Goal: Task Accomplishment & Management: Manage account settings

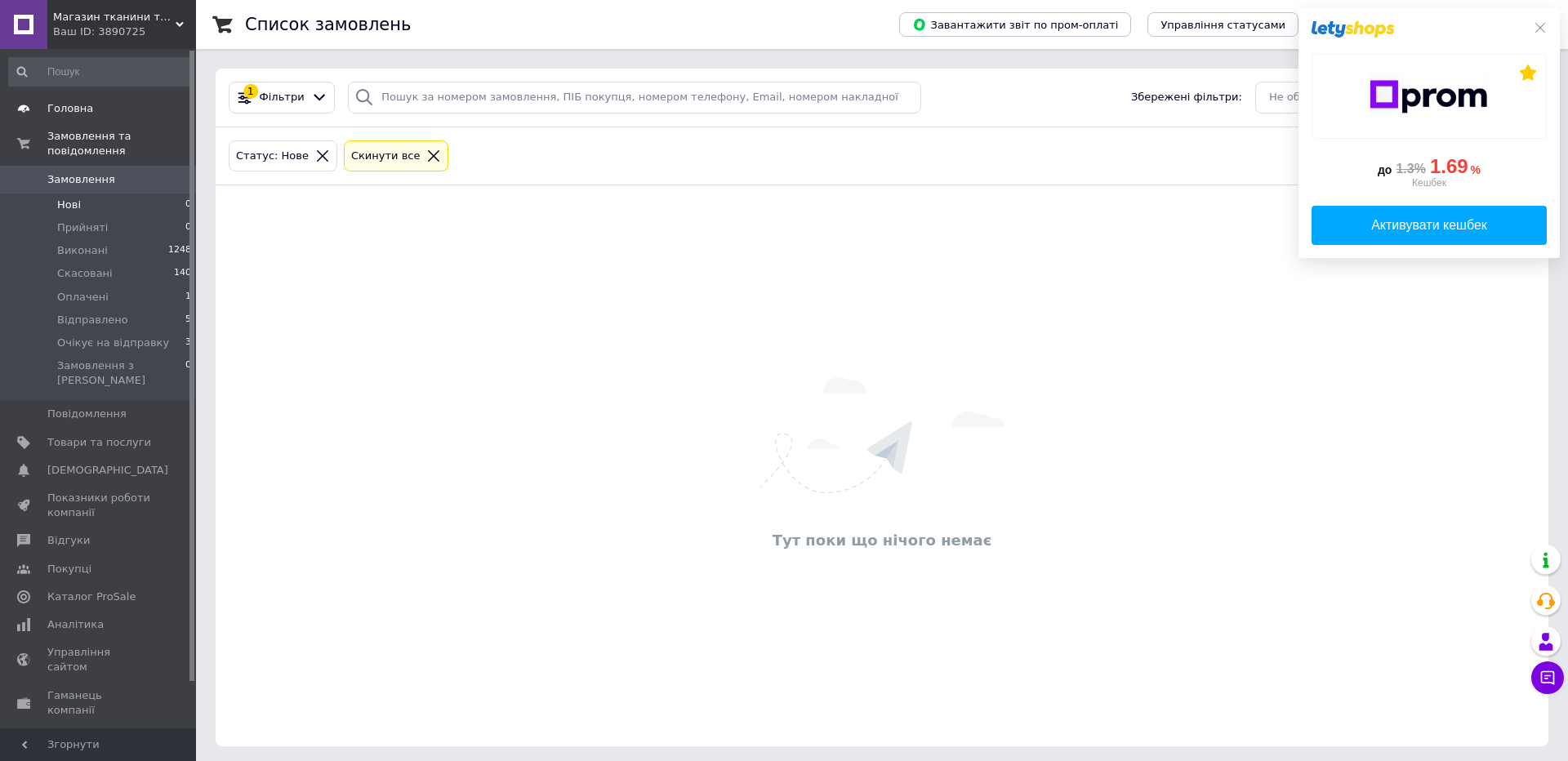
click at [74, 105] on span "Головна" at bounding box center [70, 108] width 46 height 14
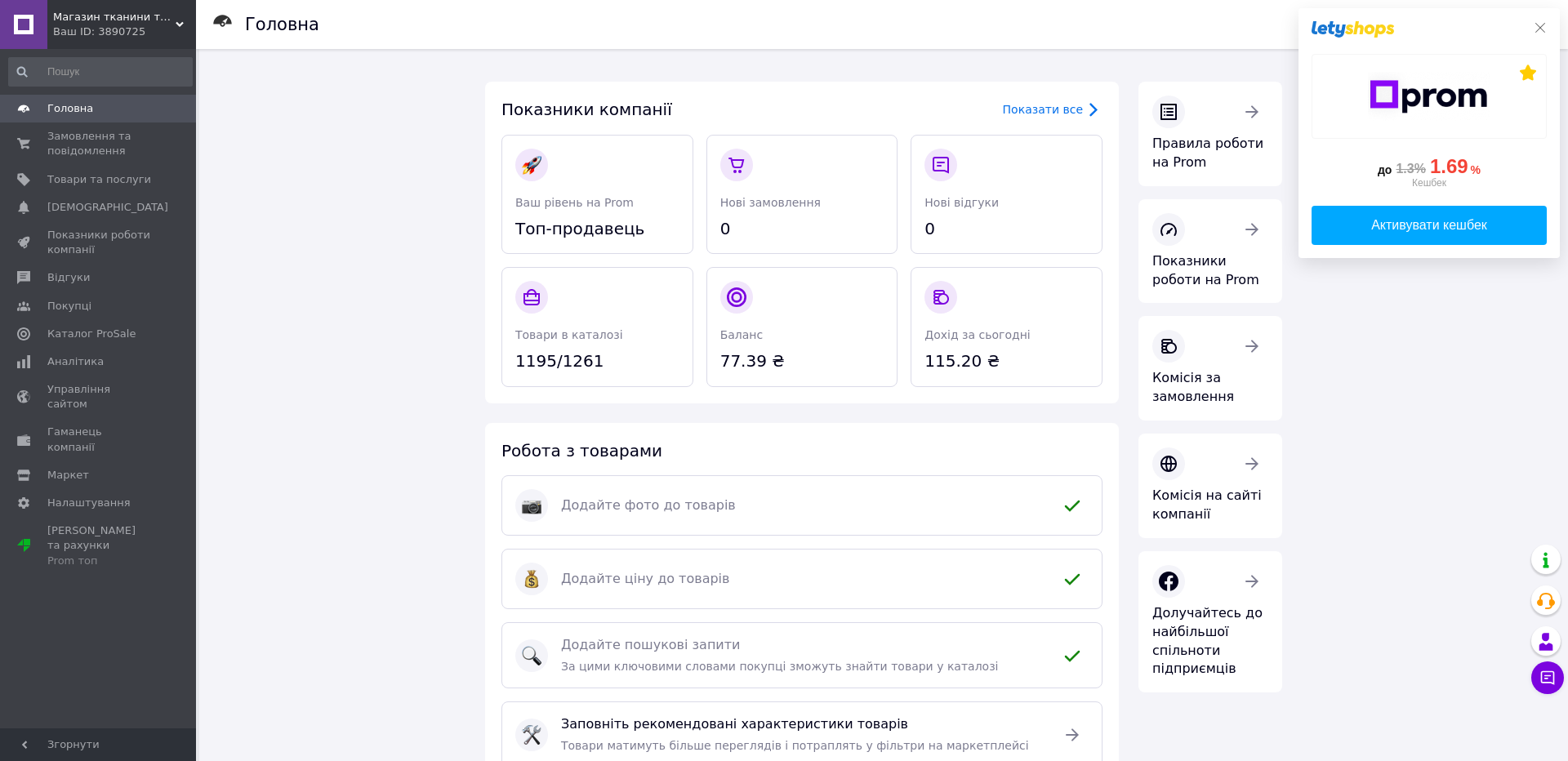
click at [1542, 27] on icon at bounding box center [1539, 27] width 13 height 13
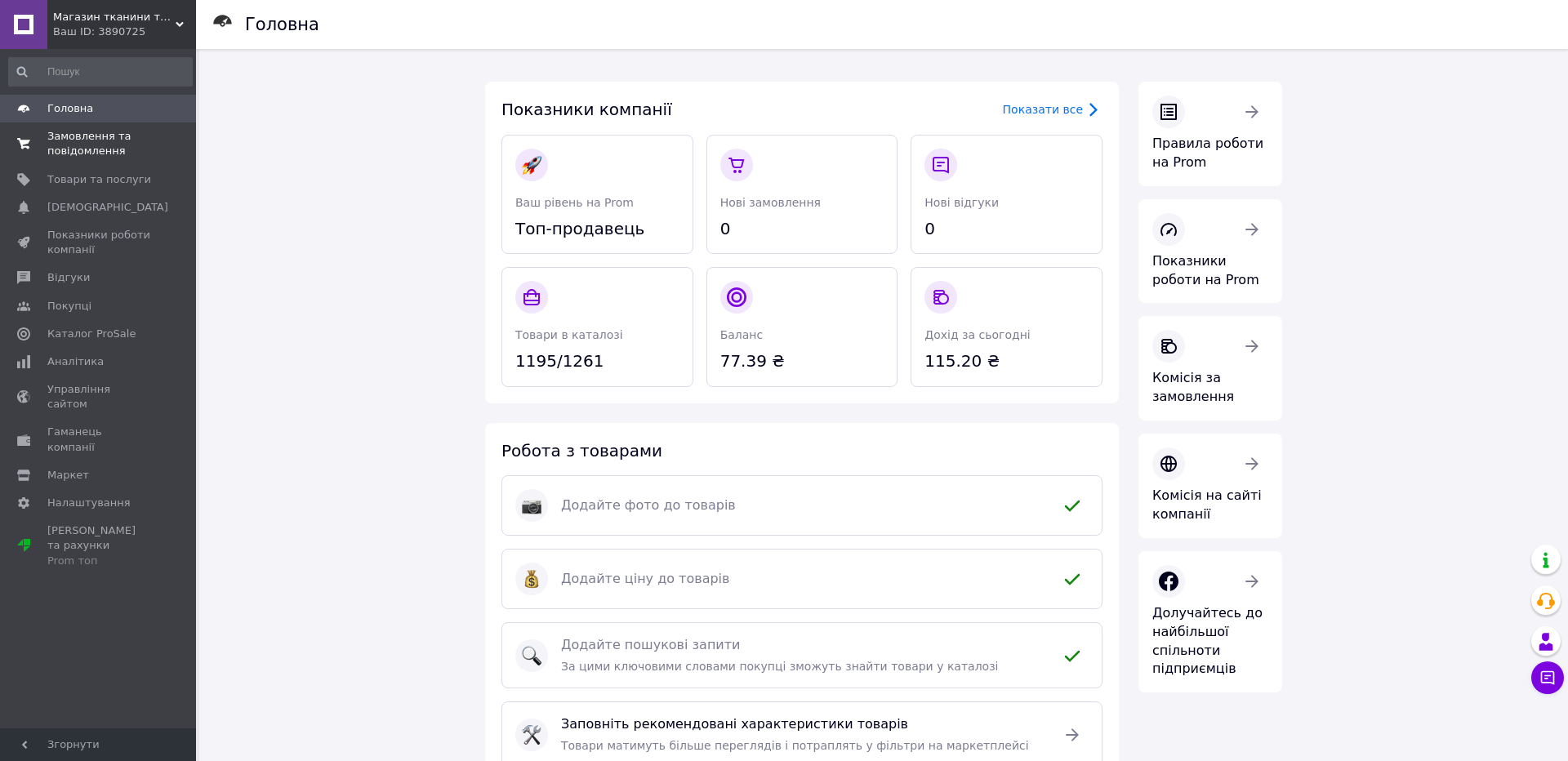
click at [53, 153] on span "Замовлення та повідомлення" at bounding box center [99, 143] width 103 height 30
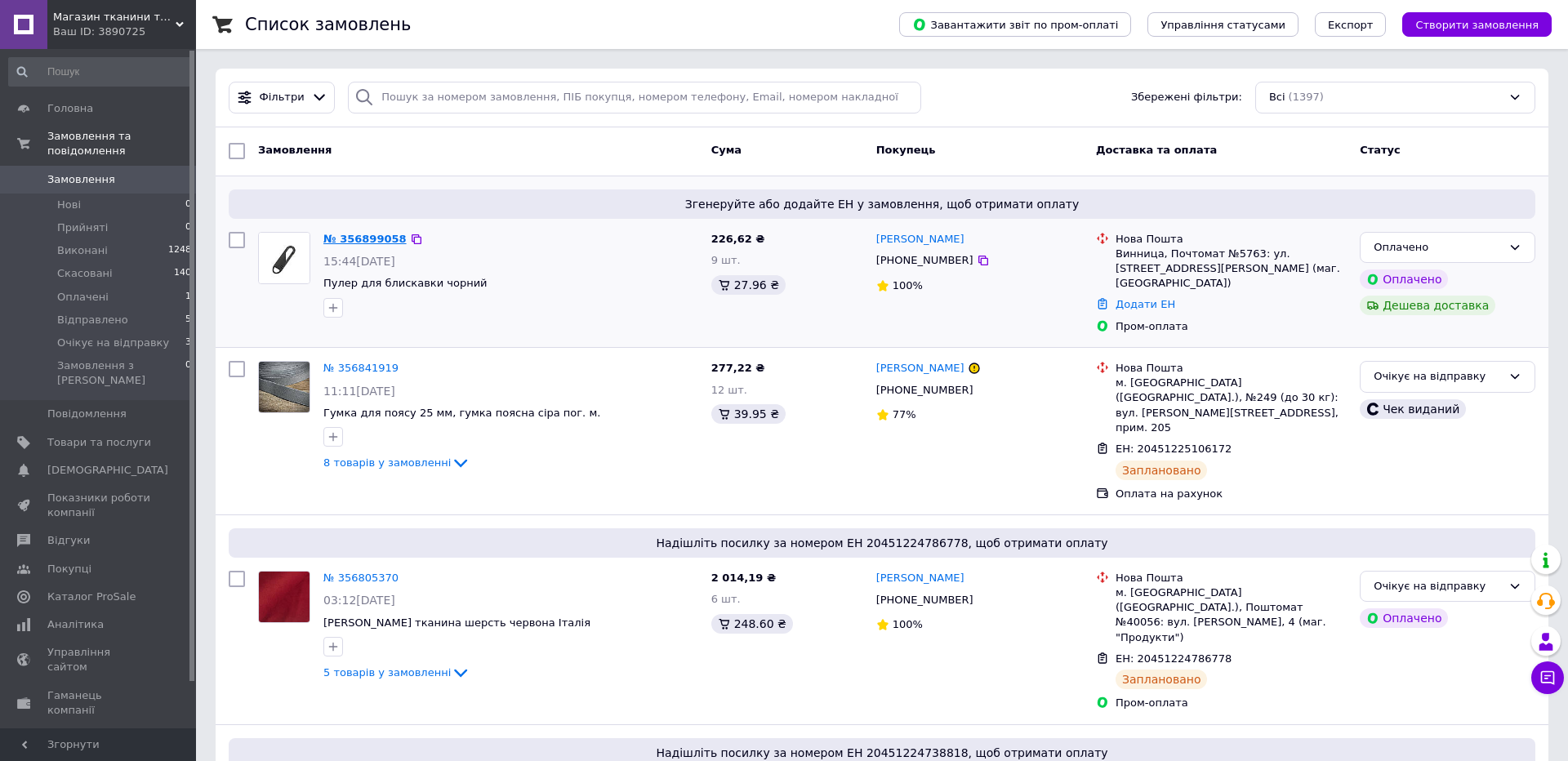
click at [354, 238] on link "№ 356899058" at bounding box center [365, 239] width 83 height 12
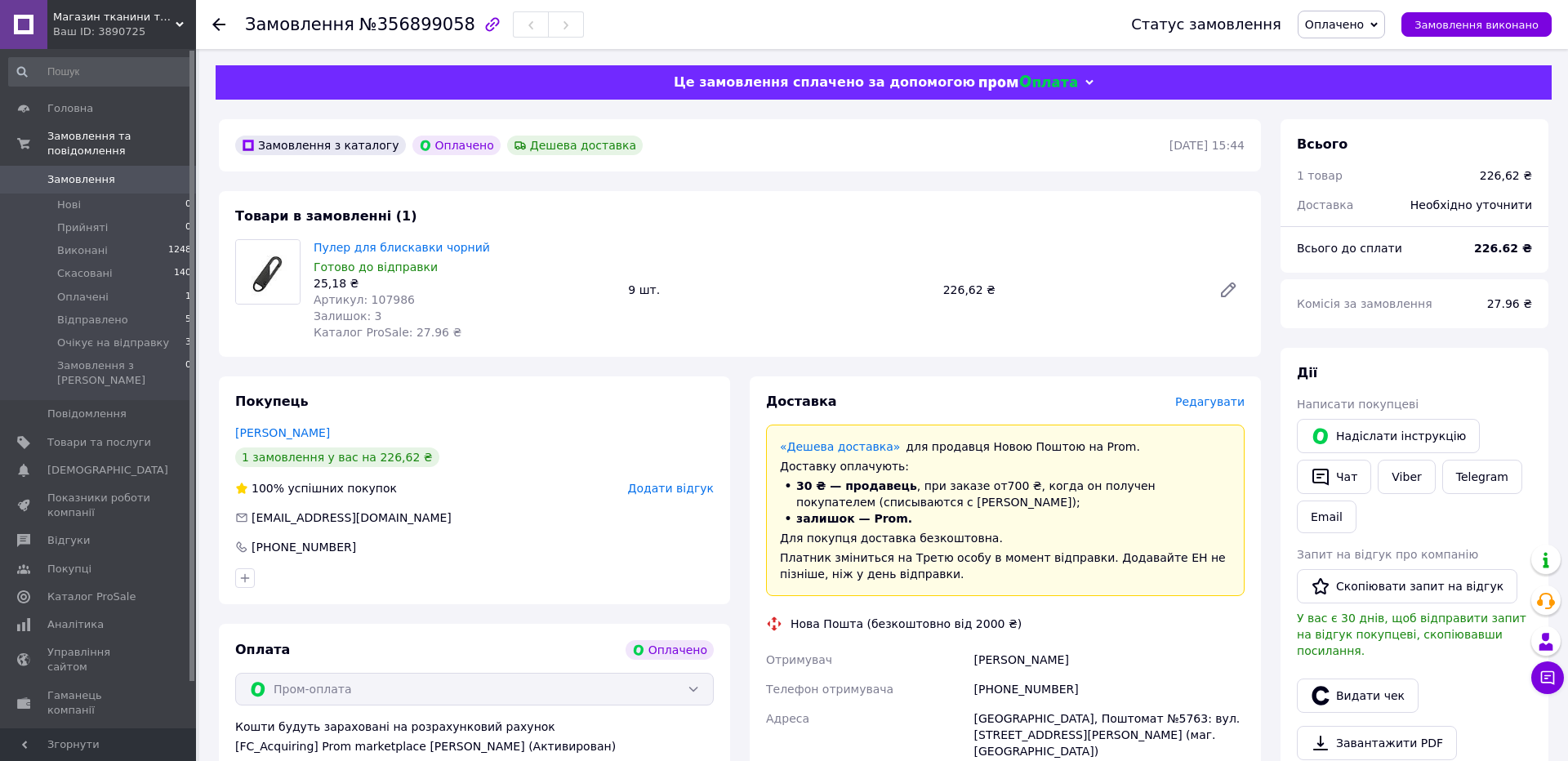
click at [1368, 36] on span "Оплачено" at bounding box center [1340, 25] width 87 height 28
click at [1366, 55] on li "Прийнято" at bounding box center [1361, 57] width 128 height 25
click at [1196, 396] on span "Редагувати" at bounding box center [1210, 401] width 69 height 13
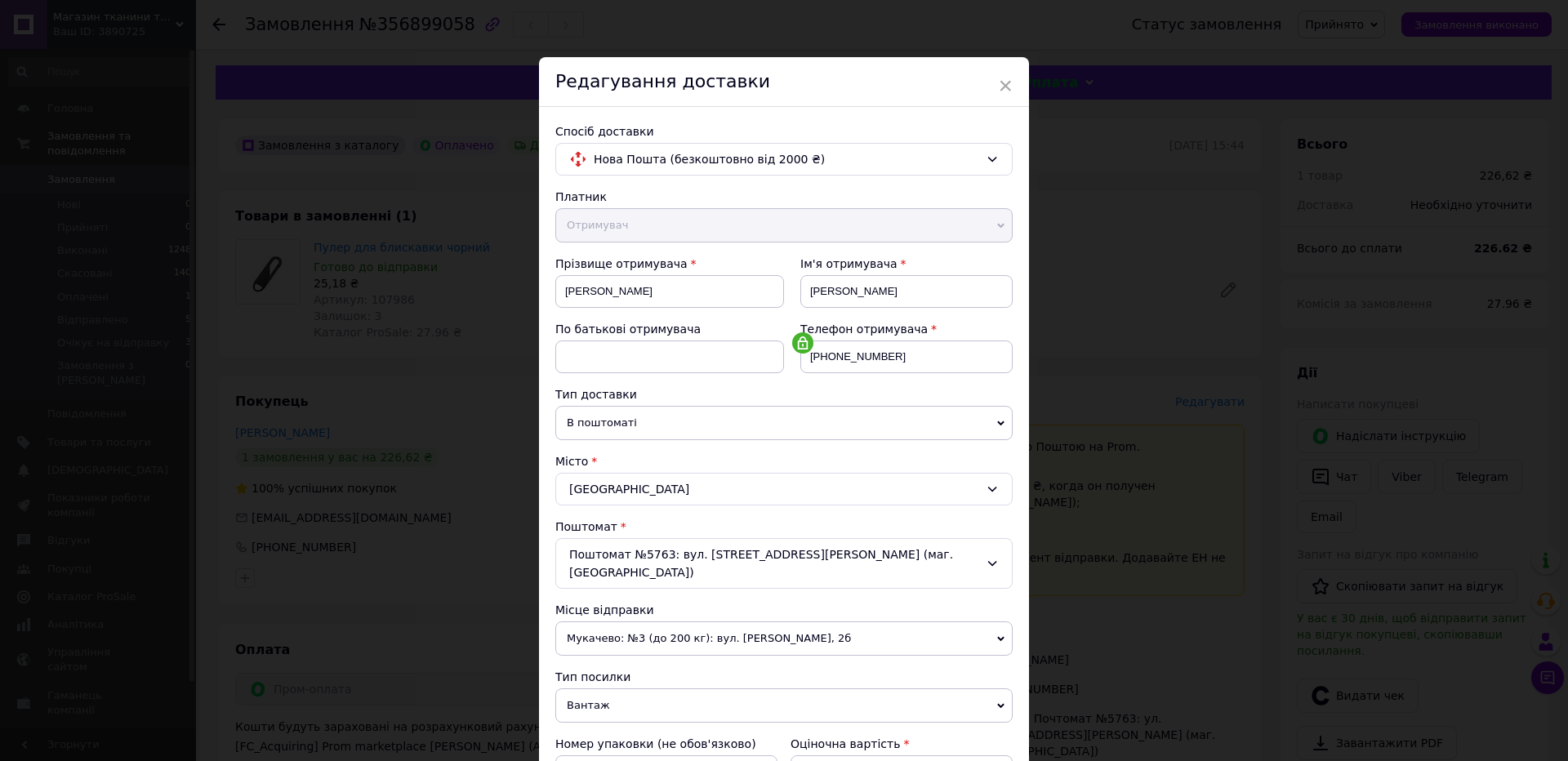
scroll to position [332, 0]
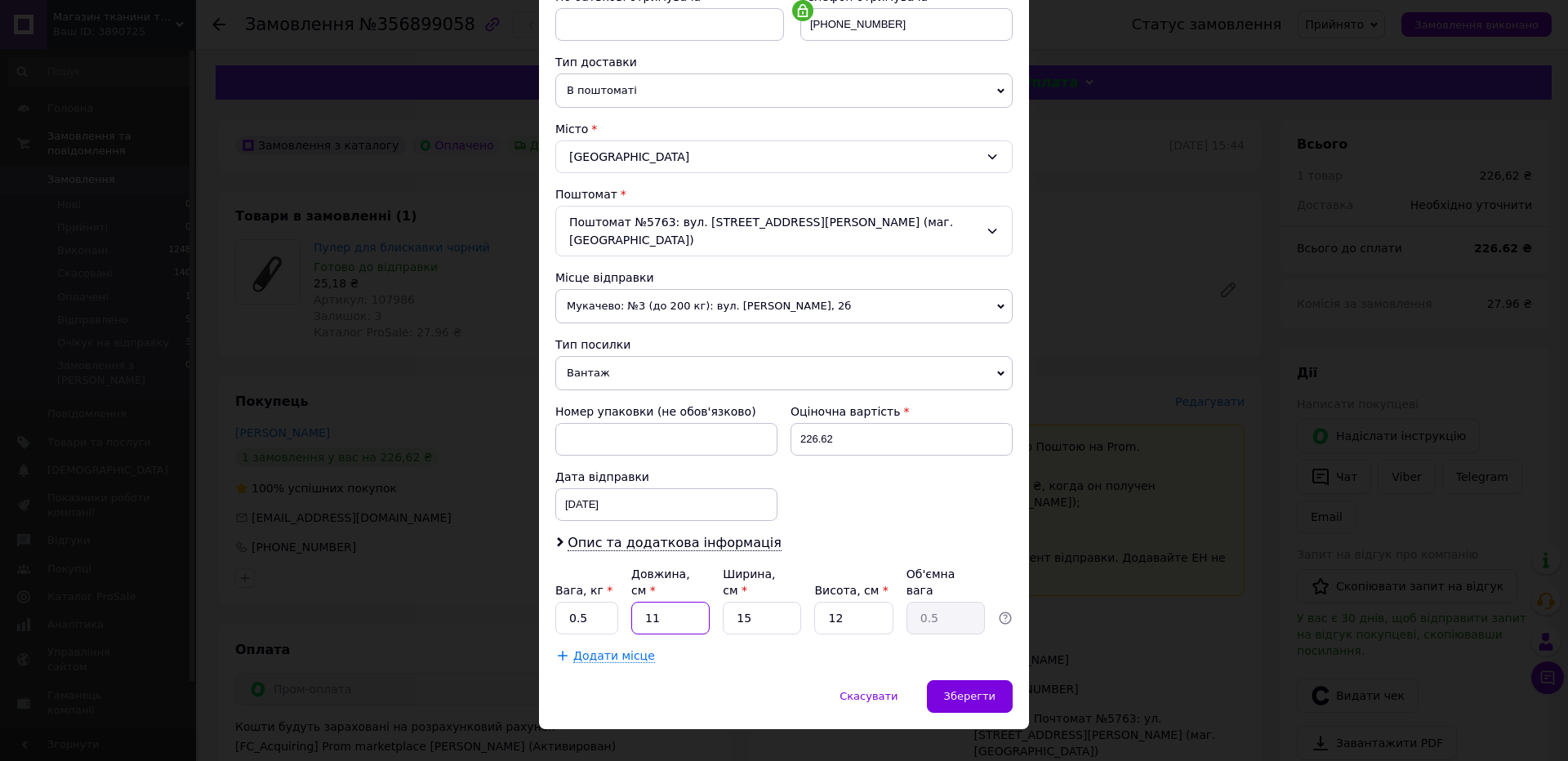
click at [674, 602] on input "11" at bounding box center [670, 618] width 79 height 33
type input "2"
type input "0.1"
type input "20"
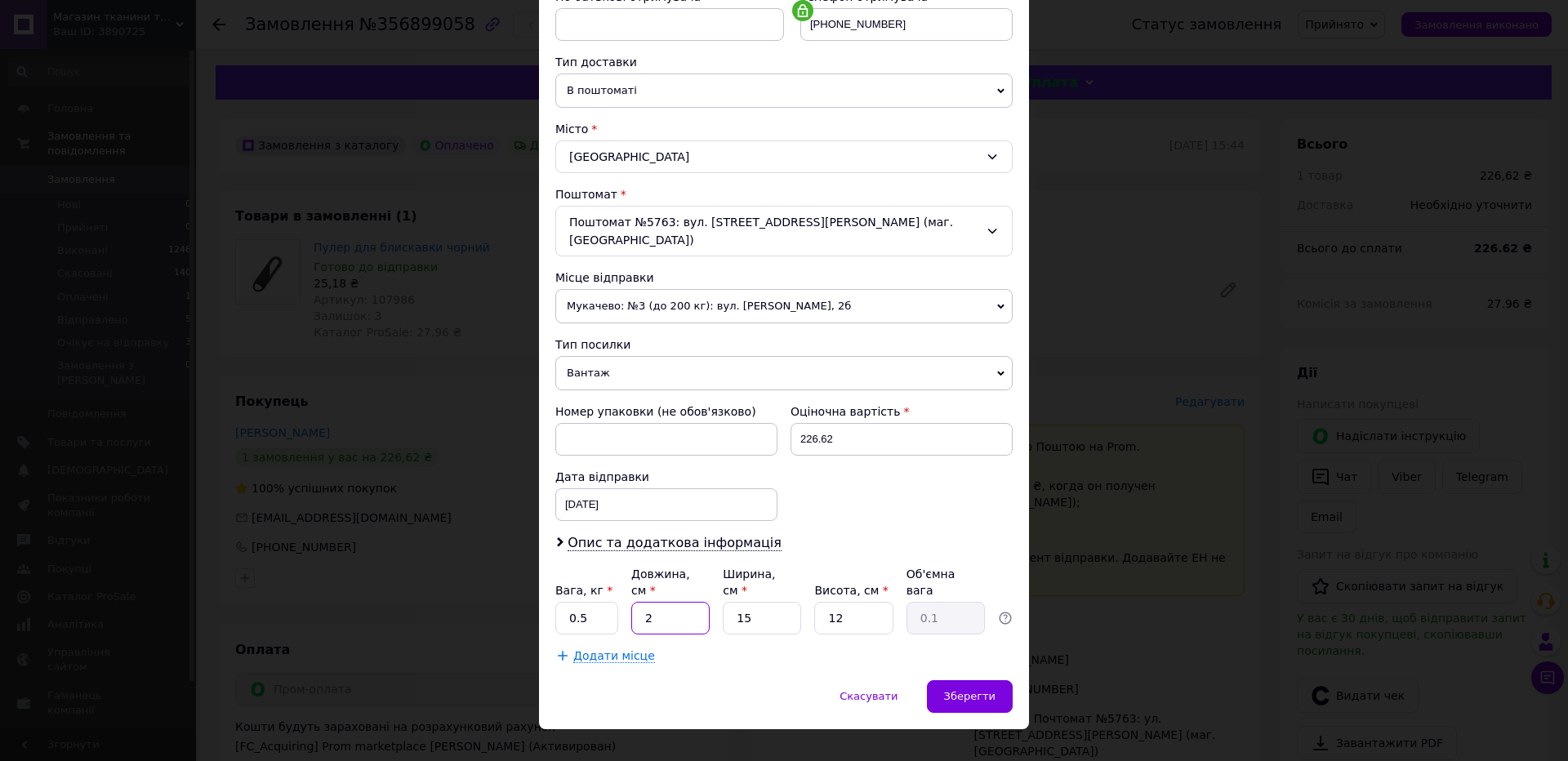
type input "0.9"
type input "20"
type input "2"
type input "0.12"
type input "20"
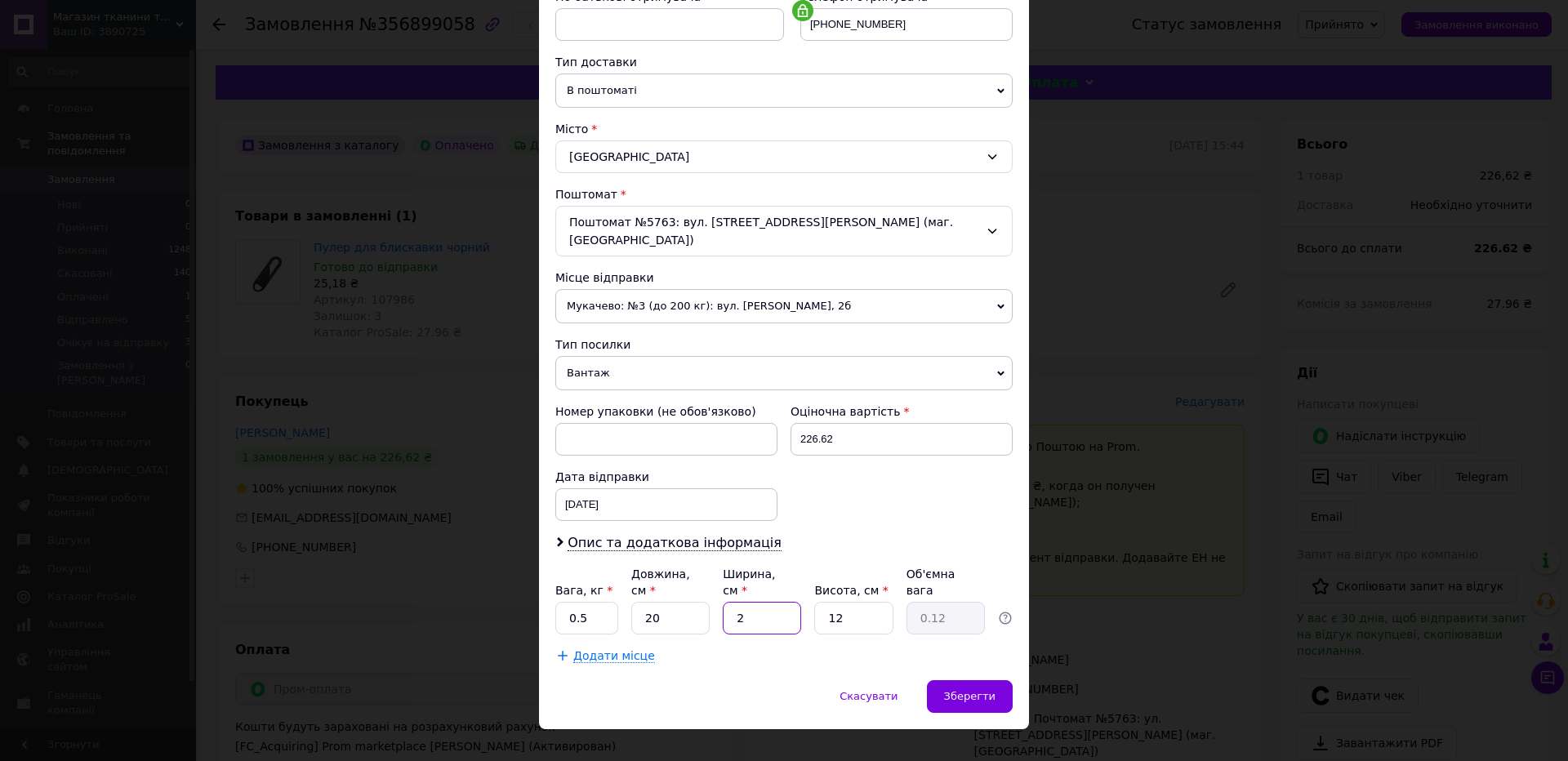
type input "1.2"
type input "20"
type input "4"
type input "0.4"
type input "4"
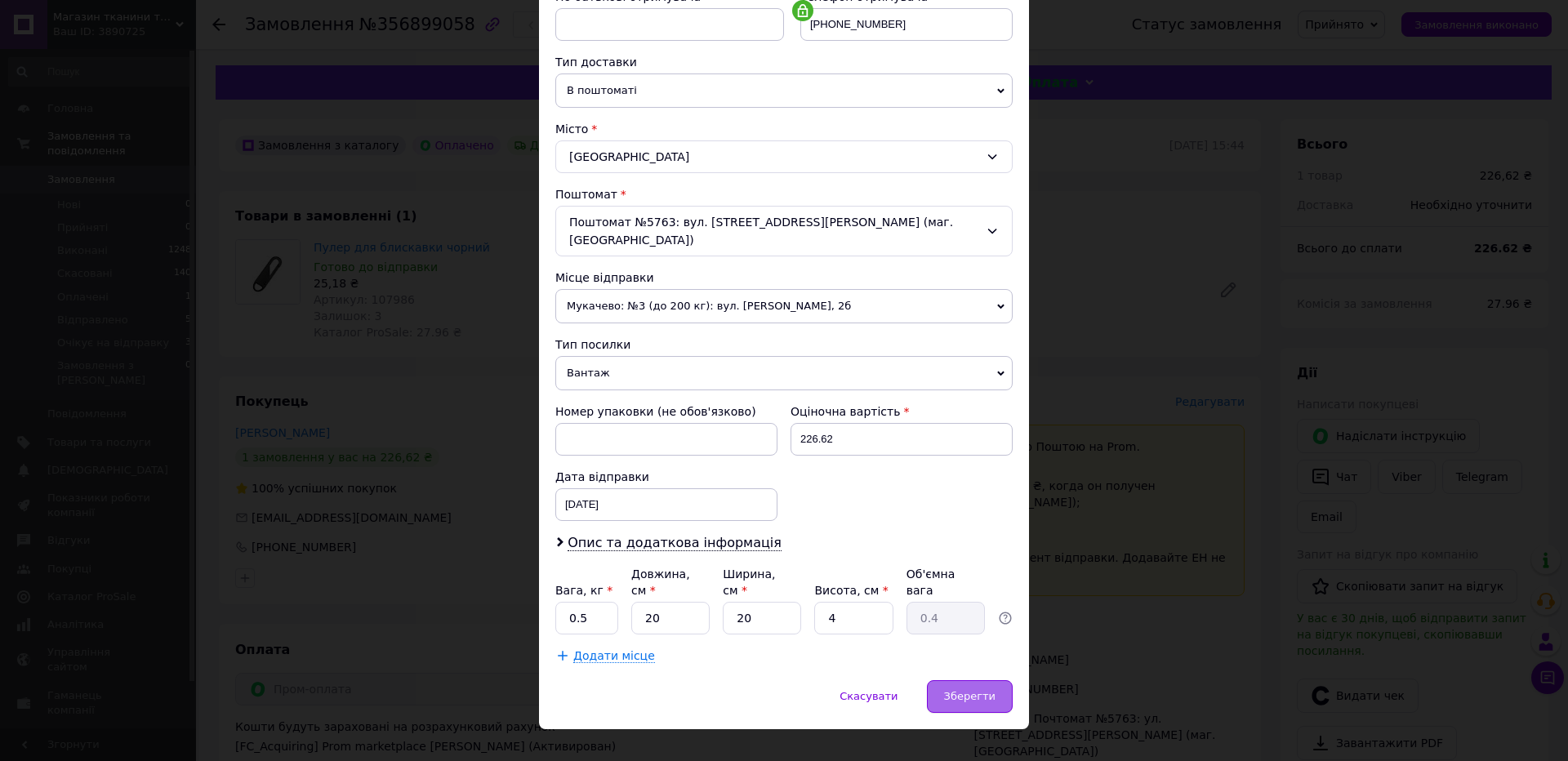
click at [950, 690] on span "Зберегти" at bounding box center [969, 696] width 52 height 12
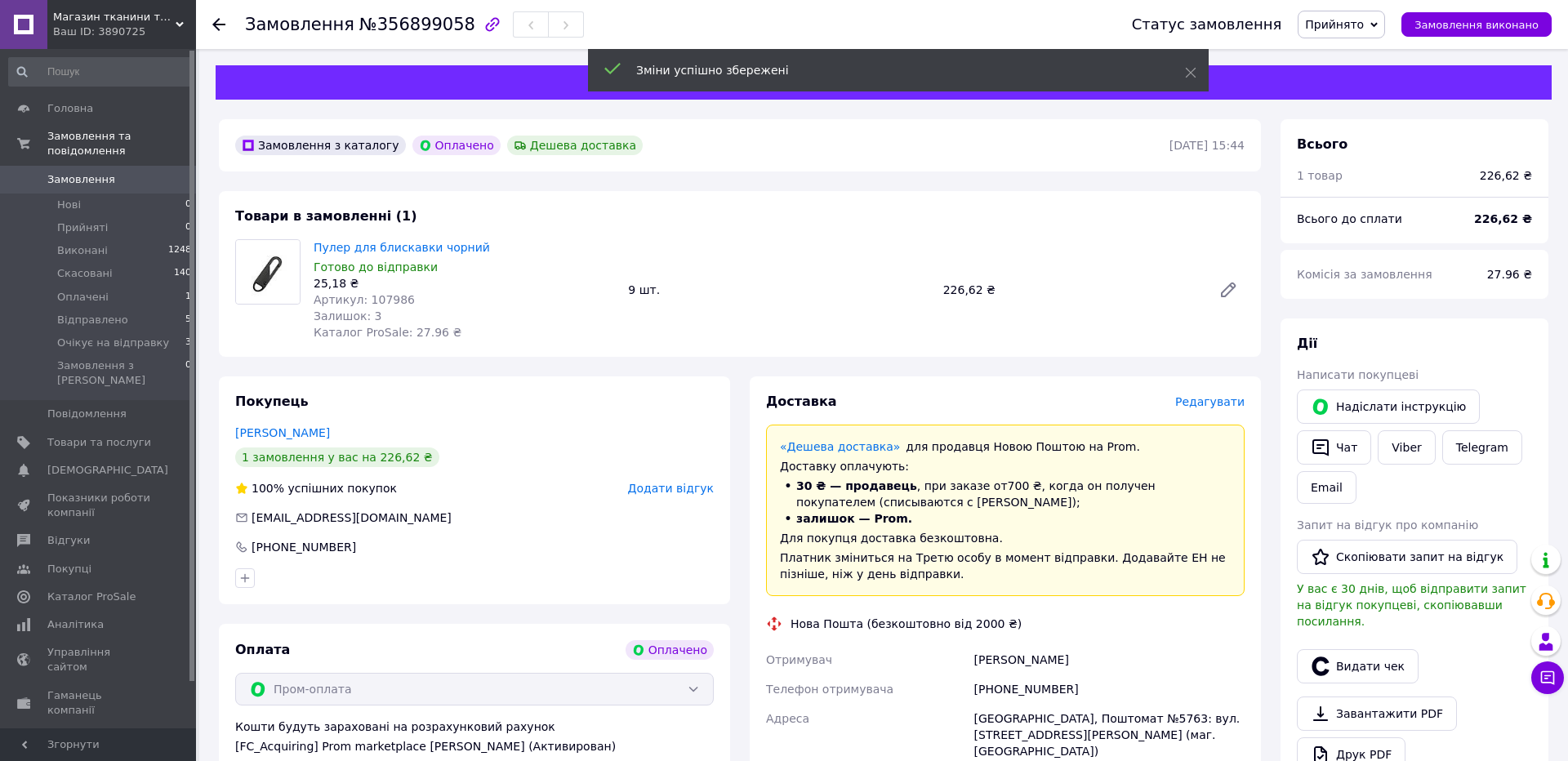
scroll to position [272, 0]
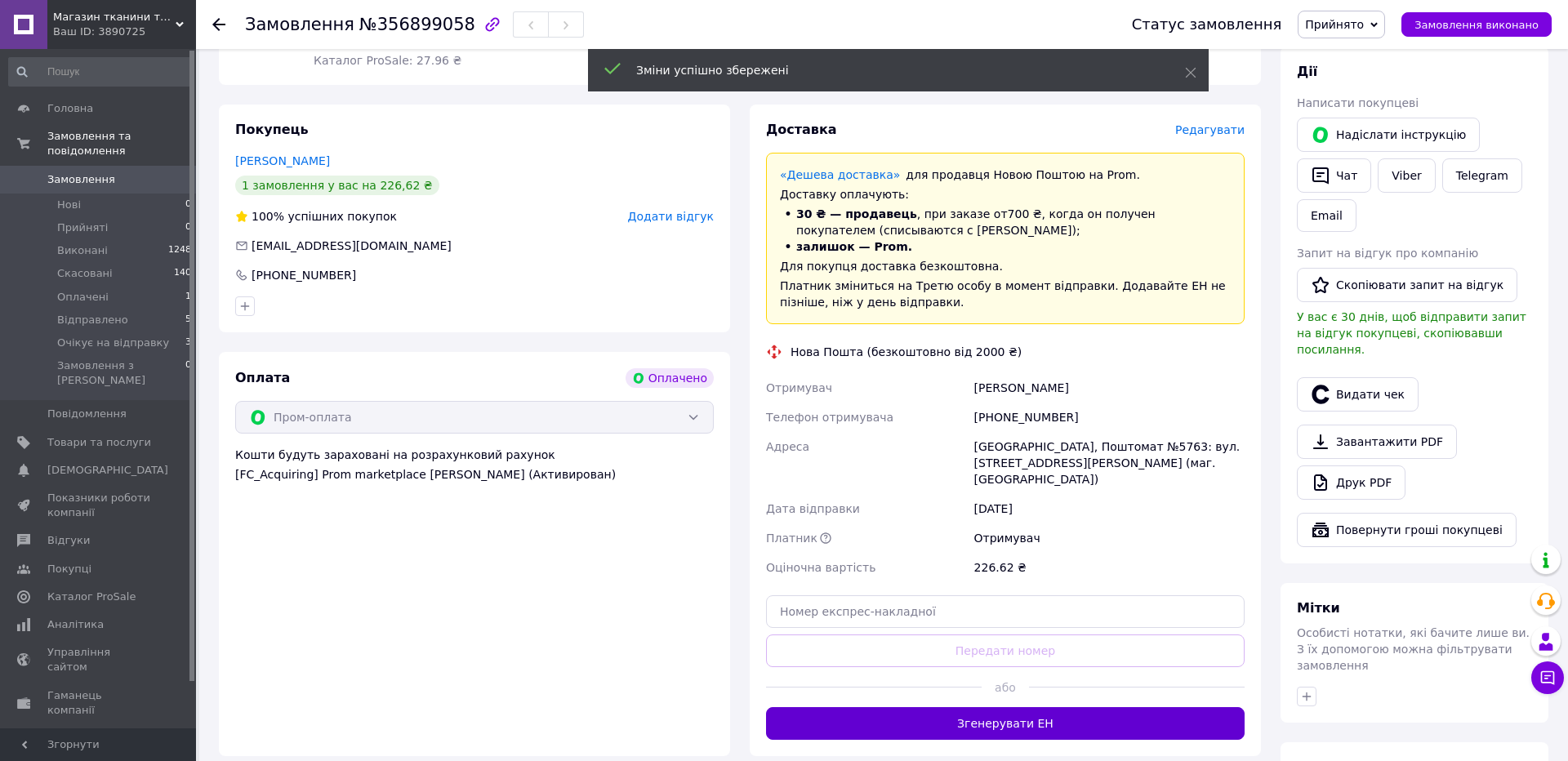
click at [1148, 708] on button "Згенерувати ЕН" at bounding box center [1005, 724] width 479 height 33
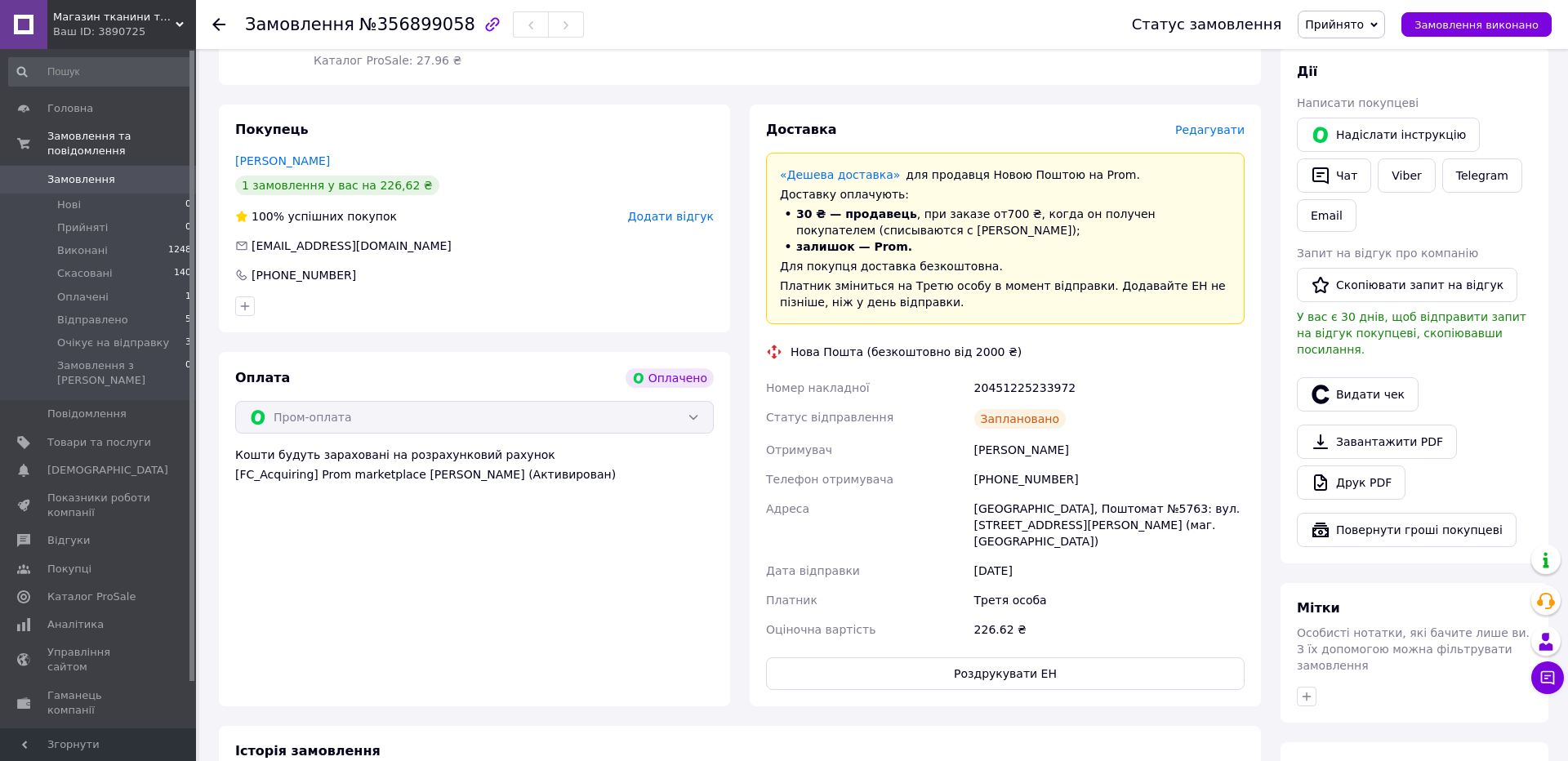
drag, startPoint x: 246, startPoint y: 26, endPoint x: 458, endPoint y: 21, distance: 212.1
click at [458, 21] on div "Замовлення №356899058" at bounding box center [414, 25] width 339 height 28
drag, startPoint x: 247, startPoint y: 27, endPoint x: 453, endPoint y: 20, distance: 206.1
click at [453, 20] on h1 "Замовлення №356899058" at bounding box center [360, 24] width 230 height 19
copy h1 "Замовлення №356899058"
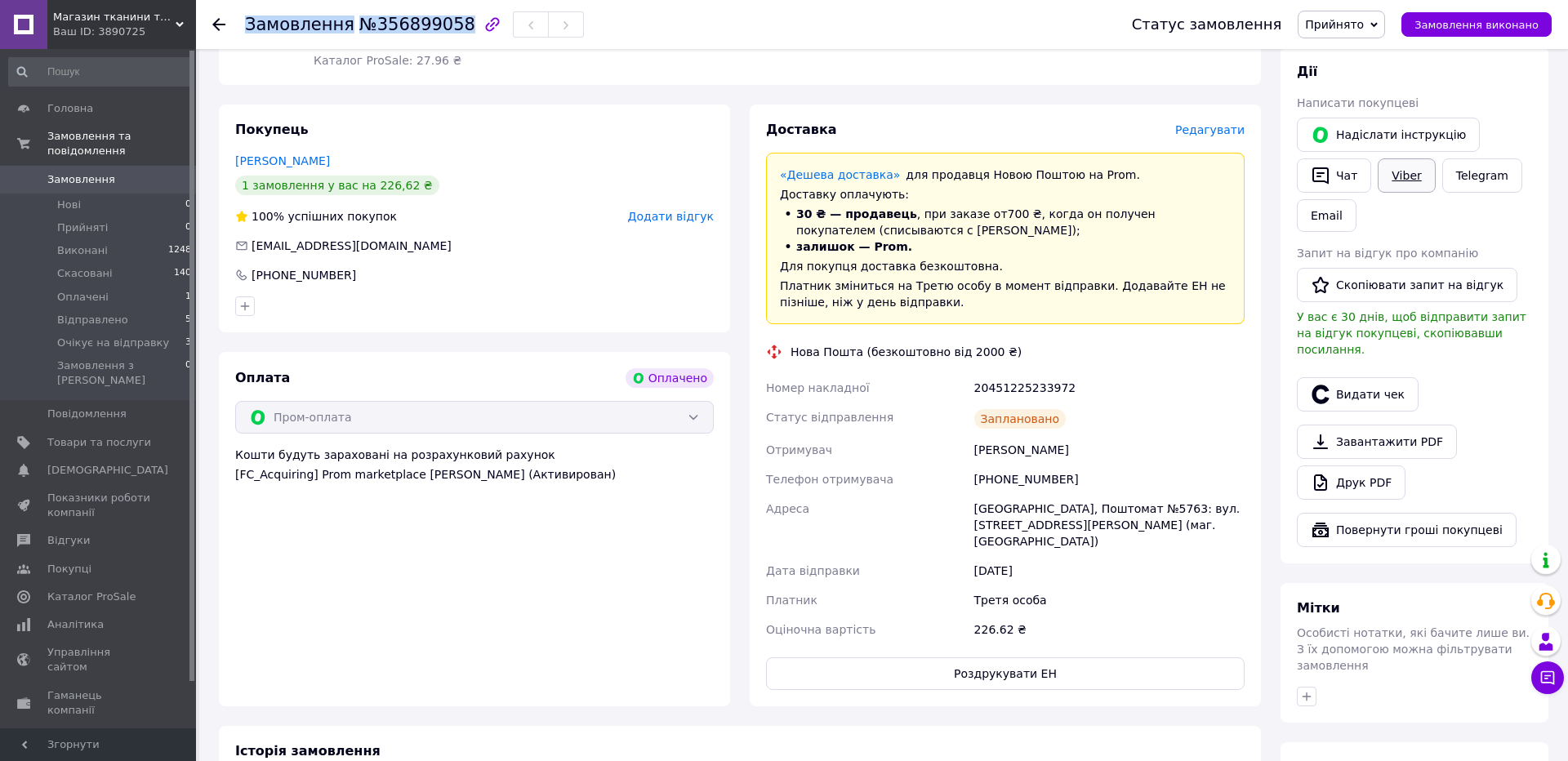
click at [1413, 165] on link "Viber" at bounding box center [1405, 175] width 57 height 34
click at [277, 148] on div "Покупець [PERSON_NAME] 1 замовлення у вас на 226,62 ₴ 100% успішних покупок Дод…" at bounding box center [474, 218] width 511 height 228
click at [277, 169] on div "Покупець [PERSON_NAME] 1 замовлення у вас на 226,62 ₴ 100% успішних покупок Дод…" at bounding box center [474, 218] width 511 height 228
click at [269, 159] on link "[PERSON_NAME]" at bounding box center [283, 160] width 95 height 13
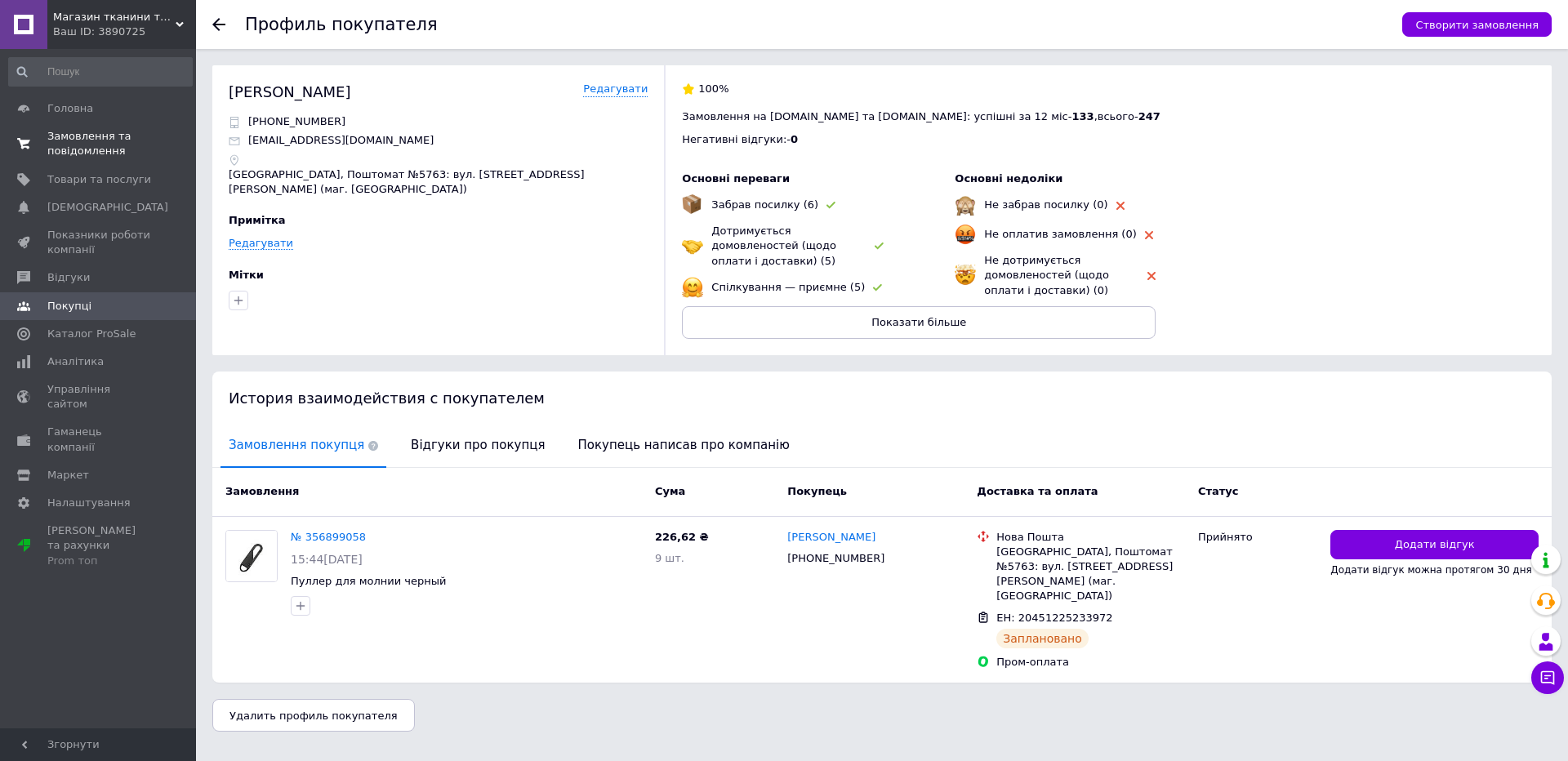
click at [116, 162] on link "Замовлення та повідомлення 0 0" at bounding box center [100, 144] width 201 height 42
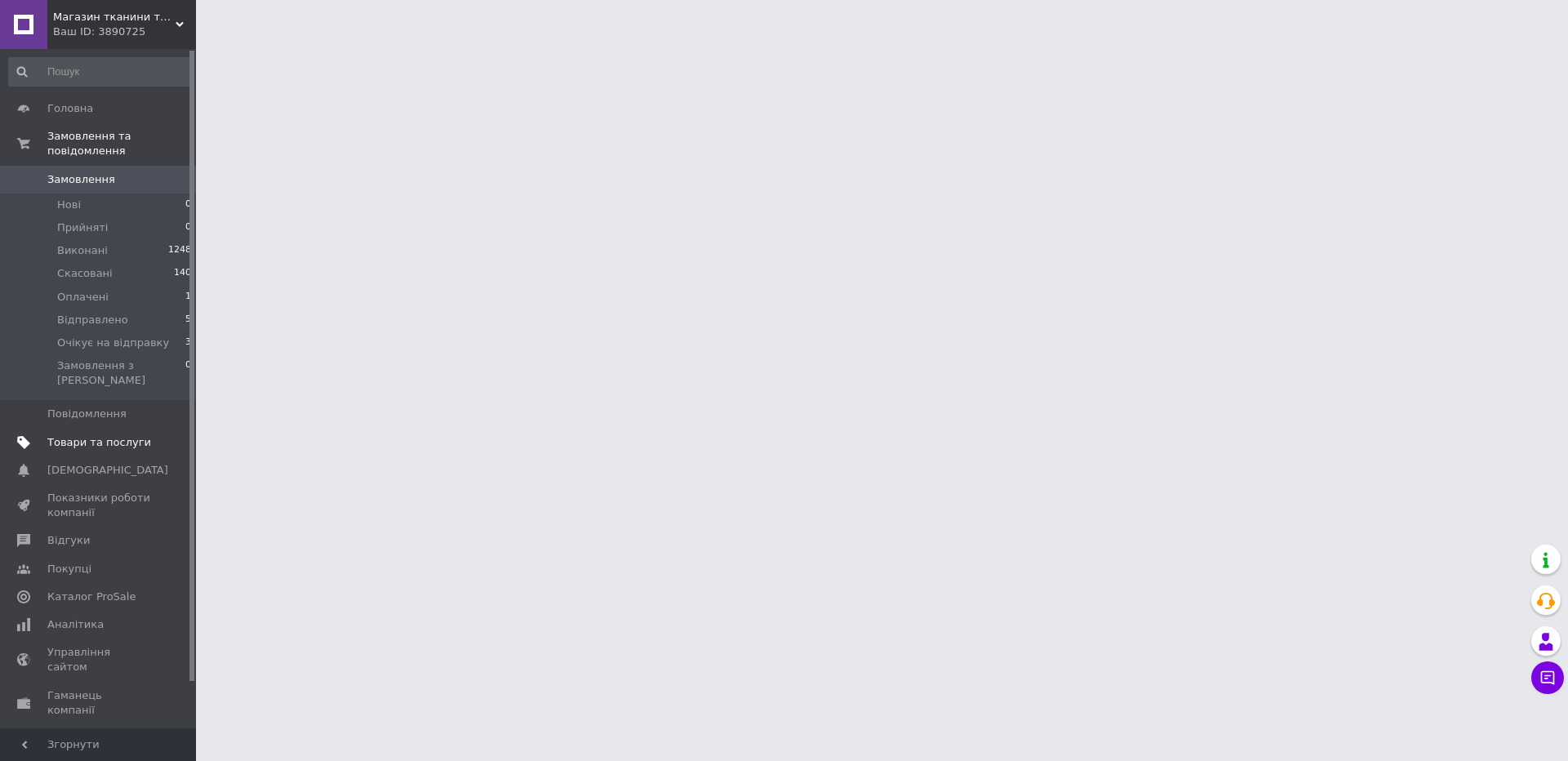
click at [114, 436] on span "Товари та послуги" at bounding box center [99, 442] width 103 height 14
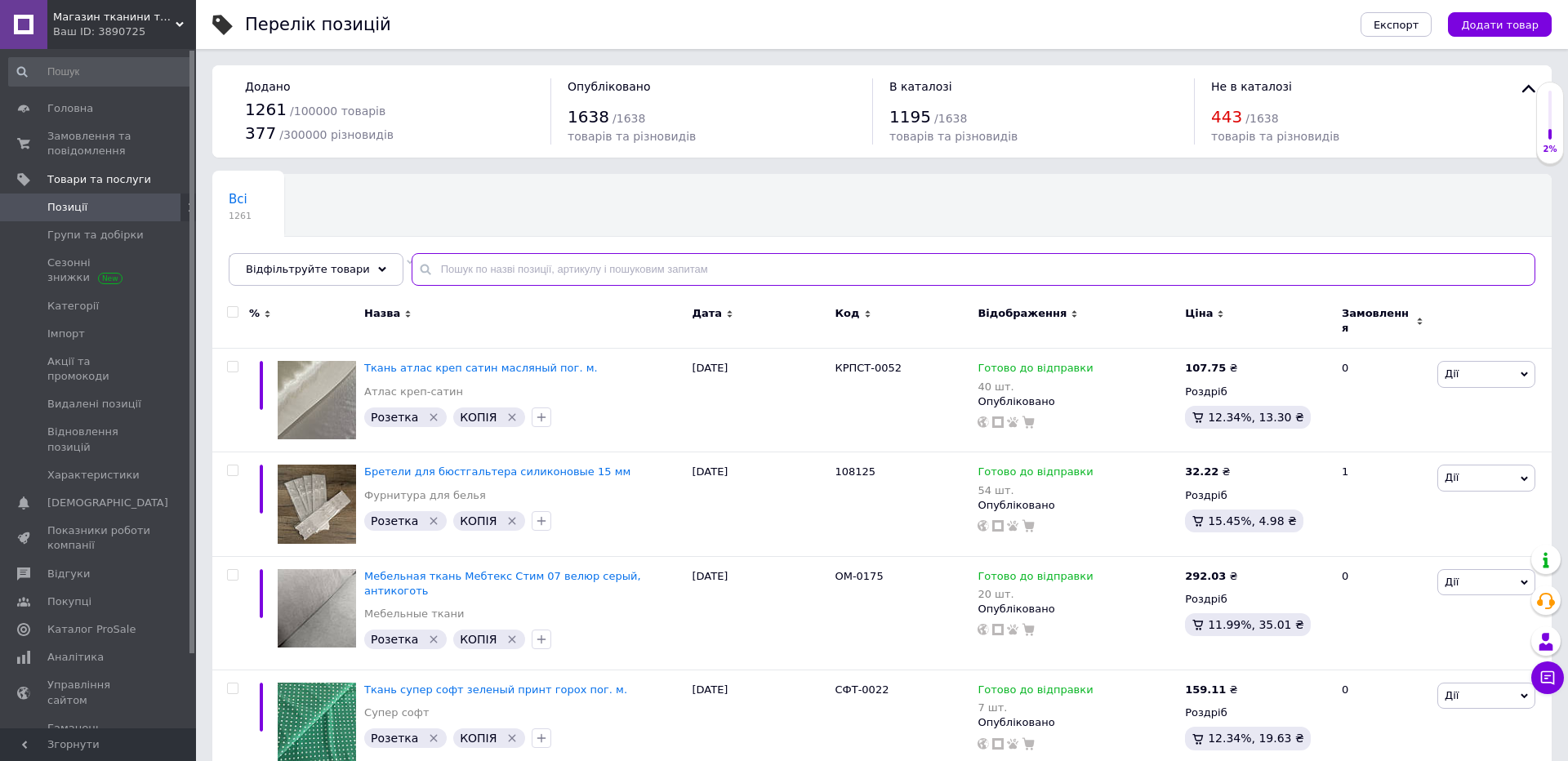
click at [648, 274] on input "text" at bounding box center [973, 269] width 1123 height 33
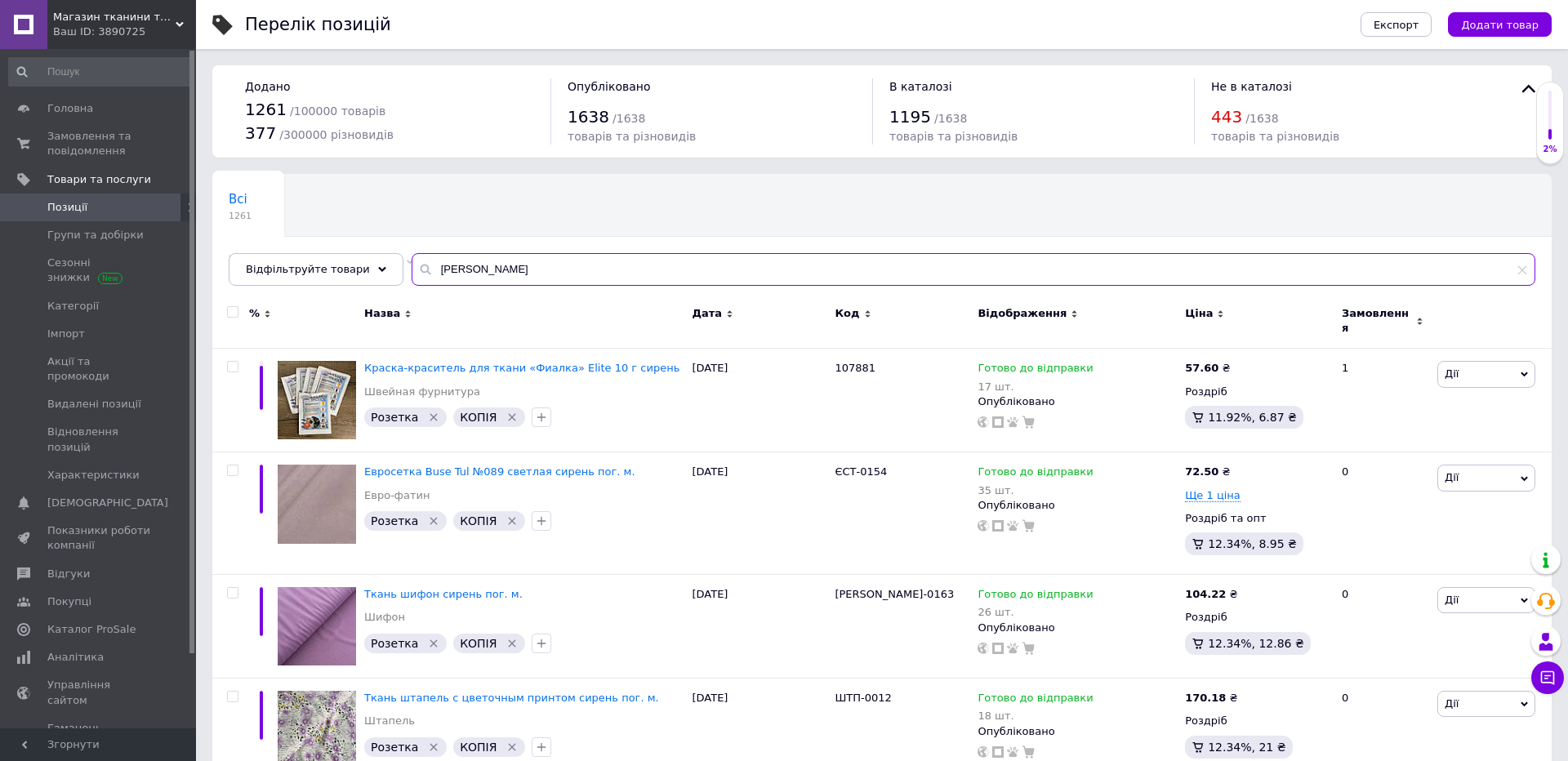
click at [828, 274] on input "[PERSON_NAME]" at bounding box center [973, 269] width 1123 height 33
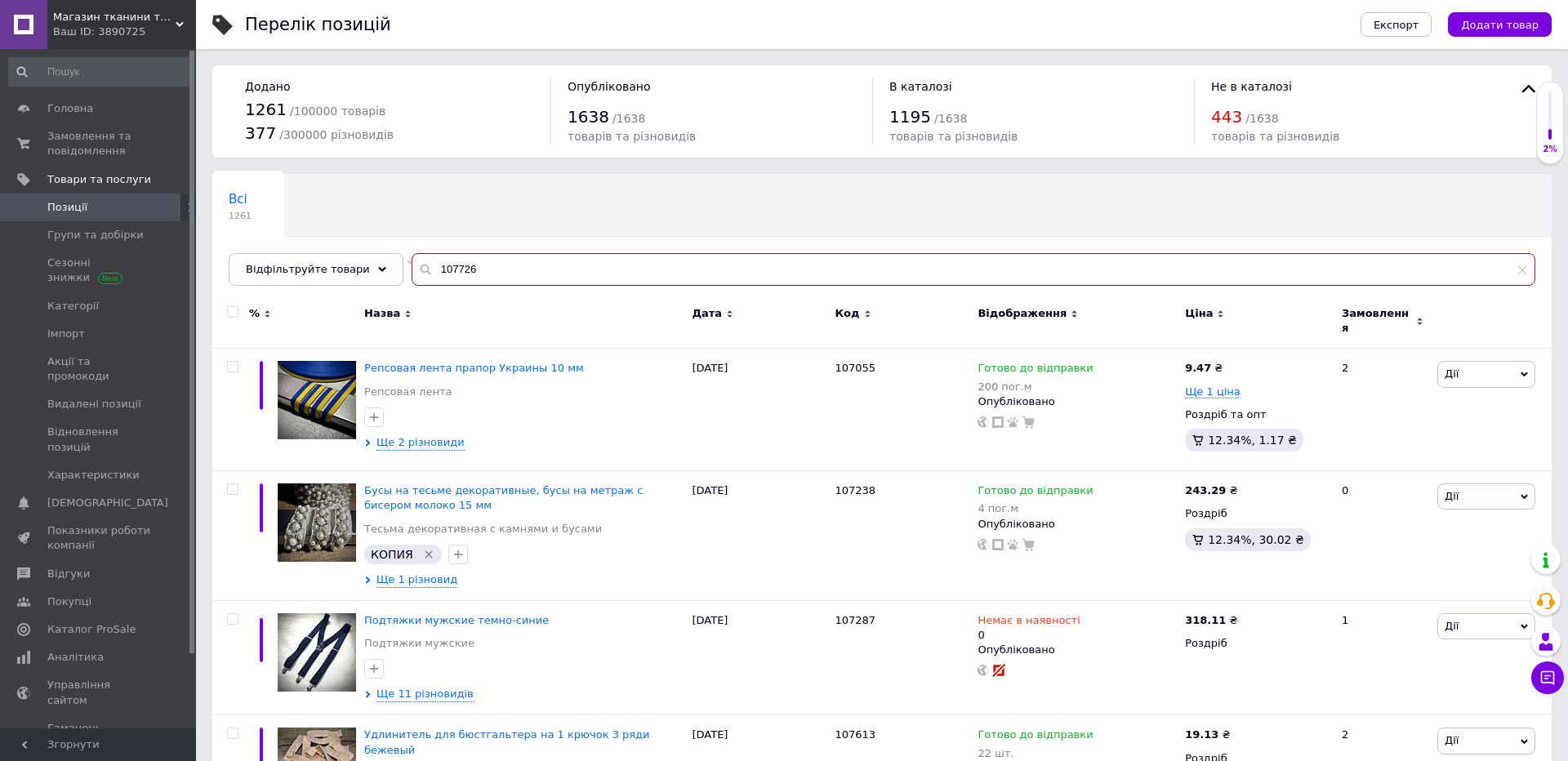
click at [597, 256] on input "107726" at bounding box center [973, 269] width 1123 height 33
click at [679, 257] on input "107726" at bounding box center [973, 269] width 1123 height 33
click at [634, 272] on input "107726" at bounding box center [973, 269] width 1123 height 33
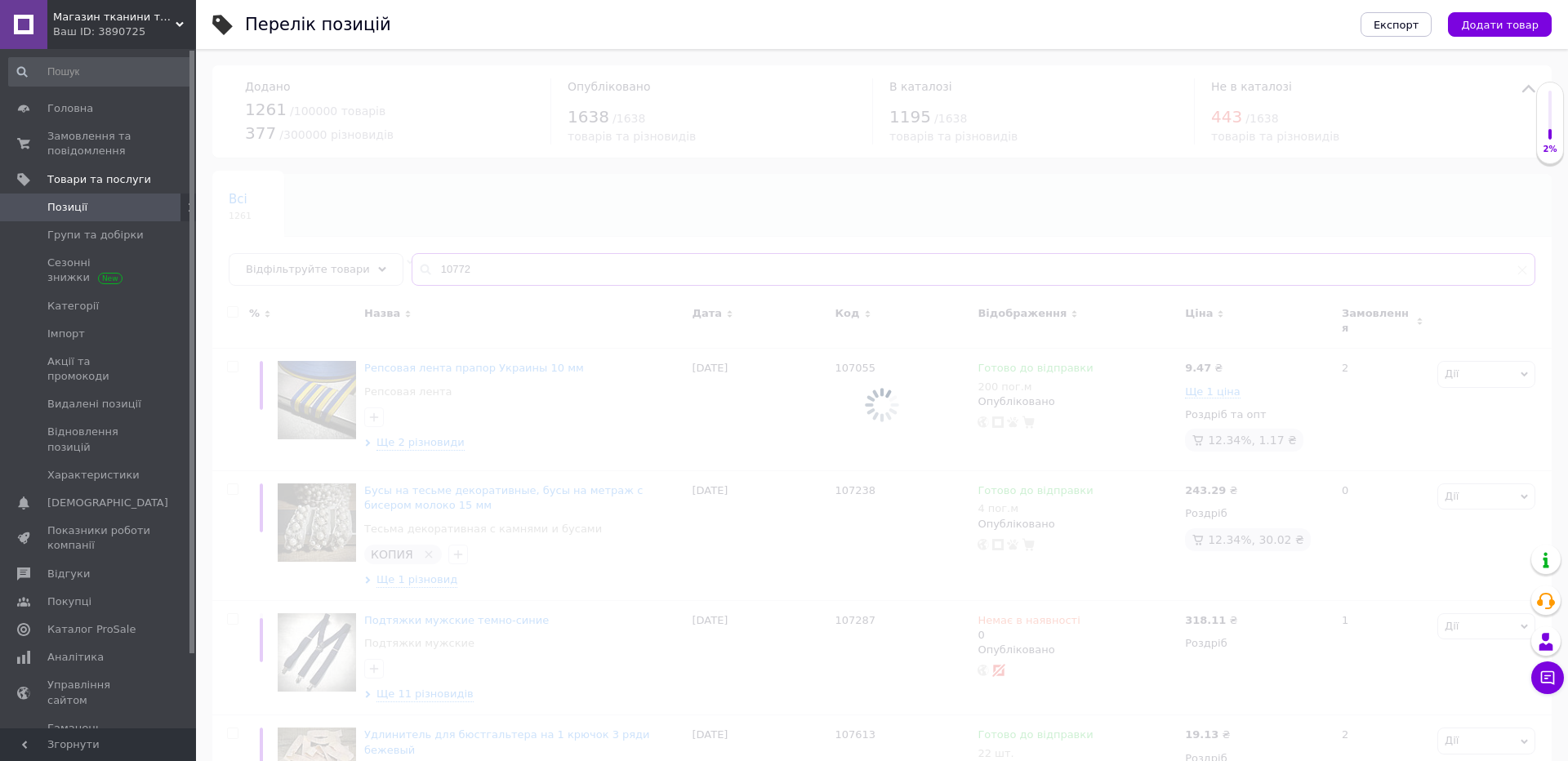
type input "107726"
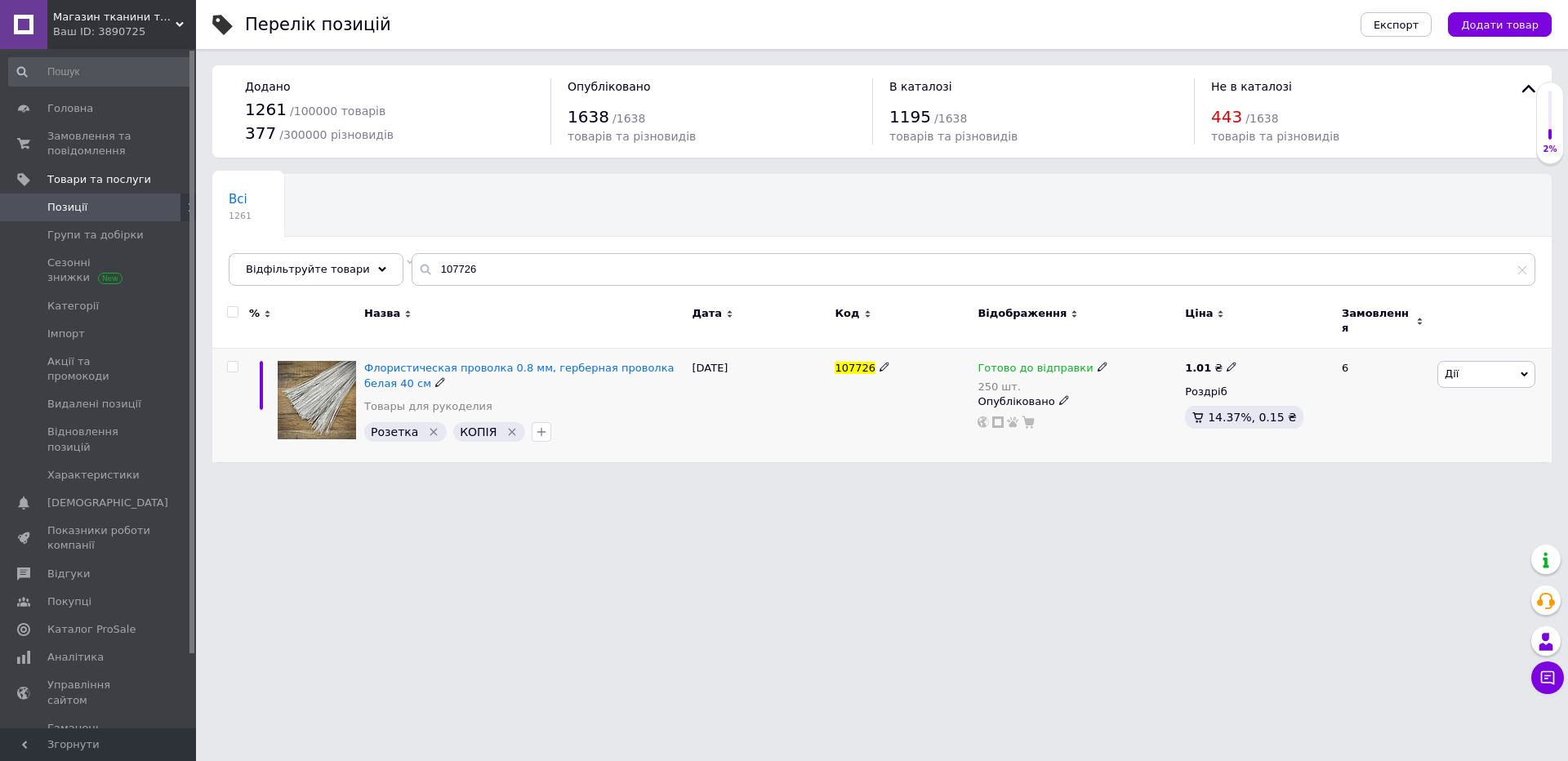
click at [1007, 380] on div "250 шт." at bounding box center [1042, 386] width 130 height 12
click at [1303, 398] on div "Залишки 250 шт." at bounding box center [1213, 424] width 204 height 52
click at [1221, 418] on input "250" at bounding box center [1173, 434] width 124 height 33
type input "180"
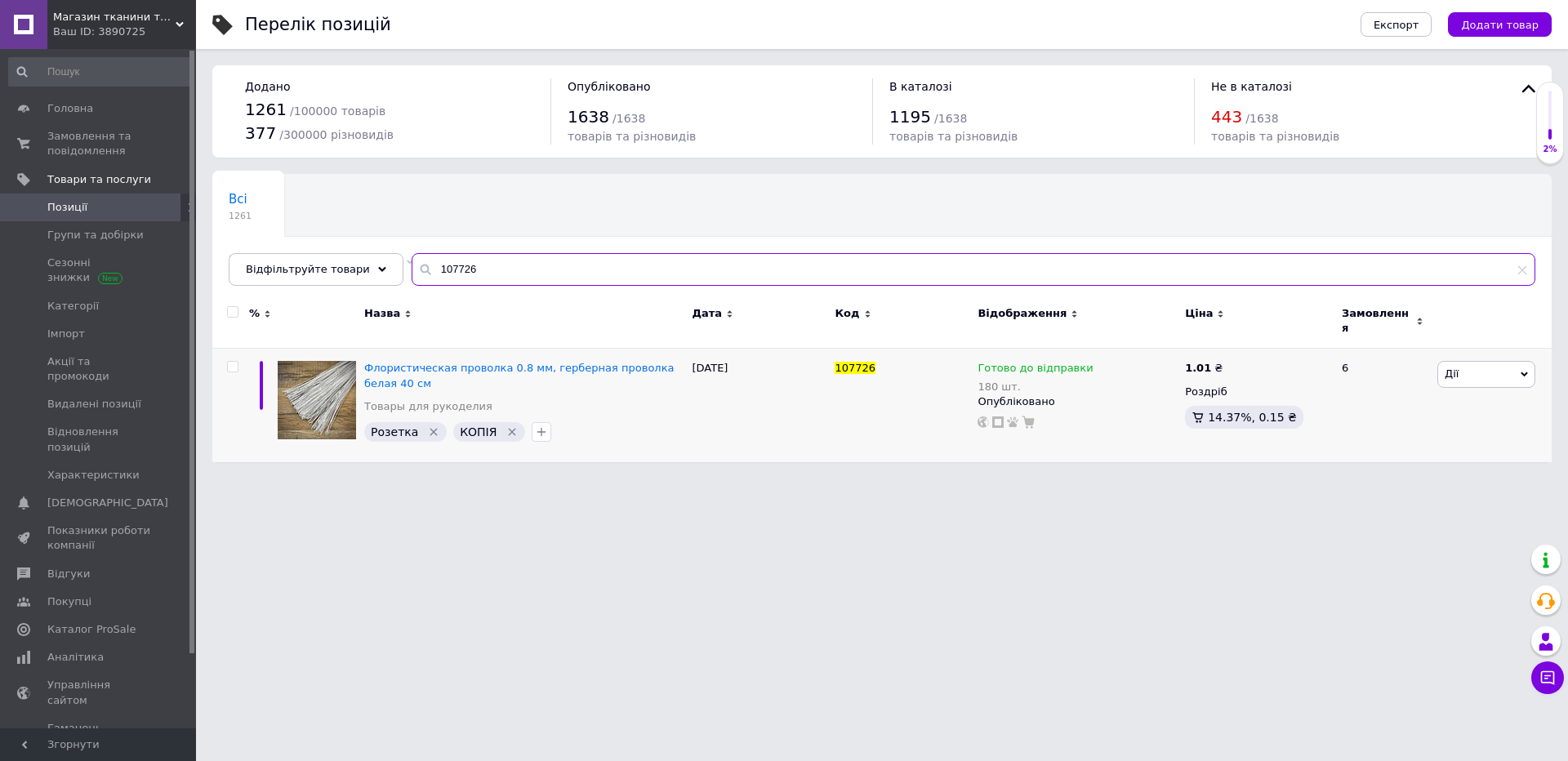
click at [688, 271] on input "107726" at bounding box center [973, 269] width 1123 height 33
type input "107971"
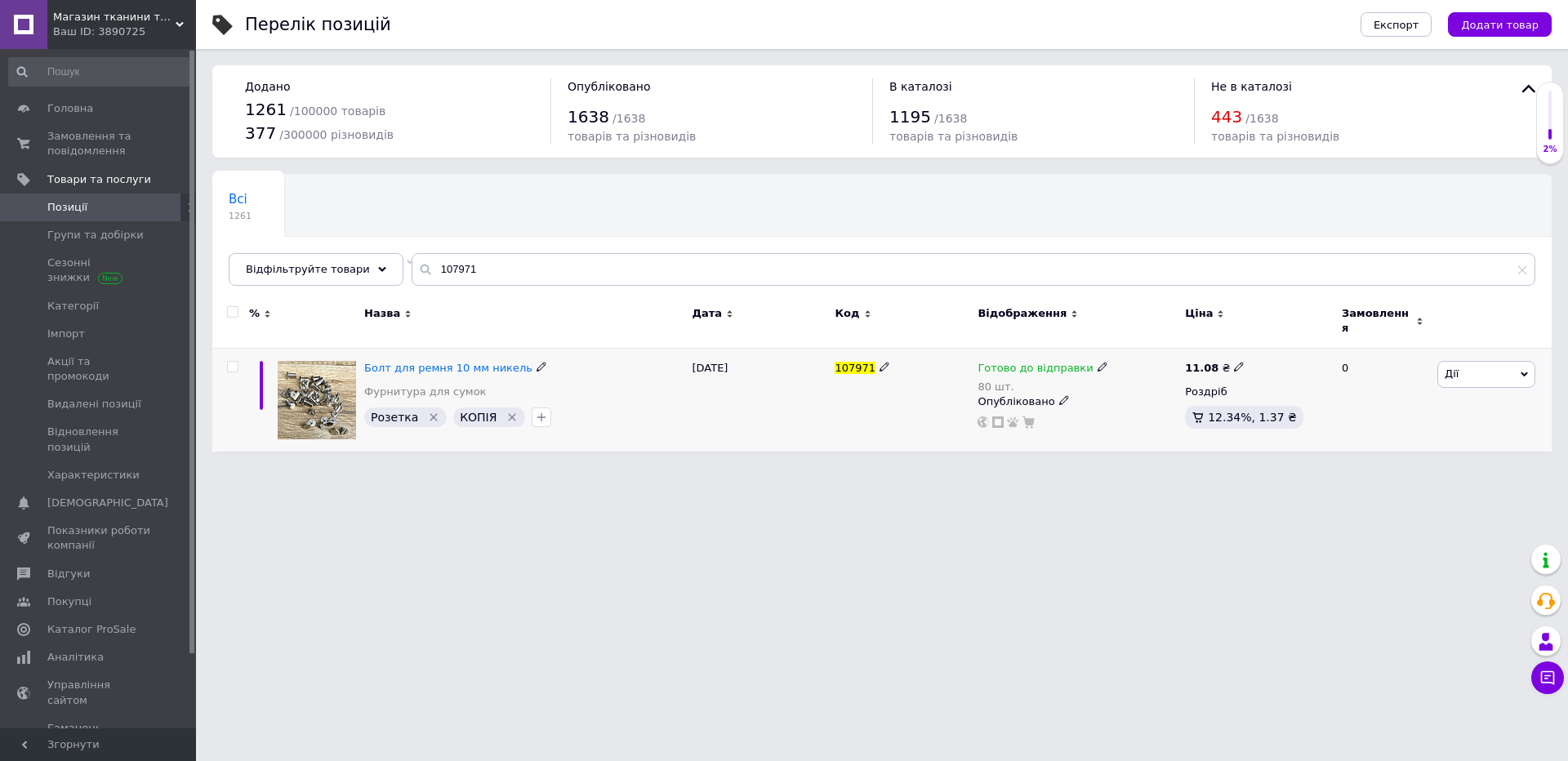
click at [1017, 367] on span "Готово до відправки" at bounding box center [1035, 370] width 115 height 17
click at [1301, 398] on div "Залишки 80 шт." at bounding box center [1213, 424] width 204 height 52
click at [1201, 418] on input "80" at bounding box center [1173, 434] width 124 height 33
type input "65"
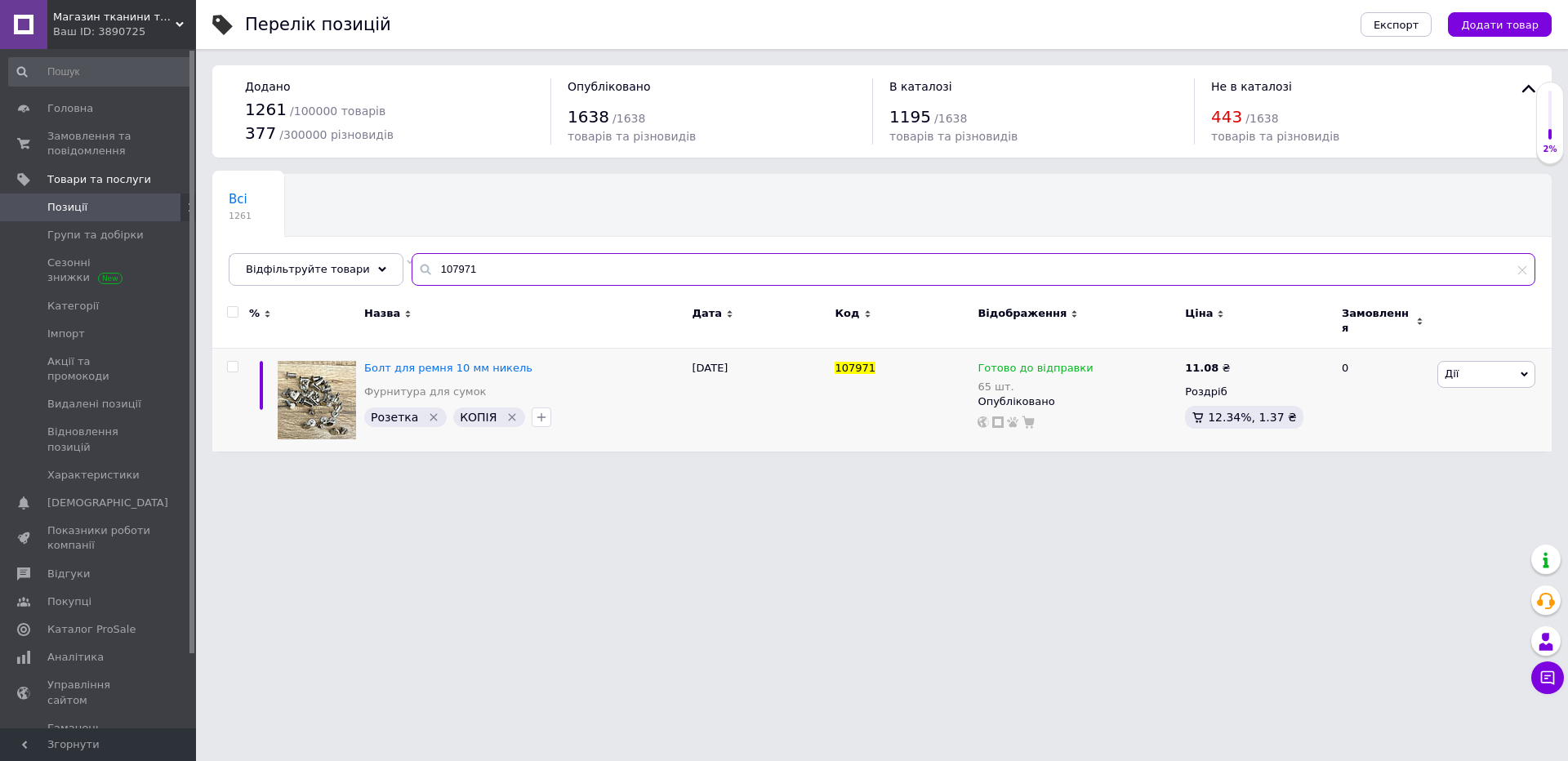
click at [705, 272] on input "107971" at bounding box center [973, 269] width 1123 height 33
type input "єст-0035"
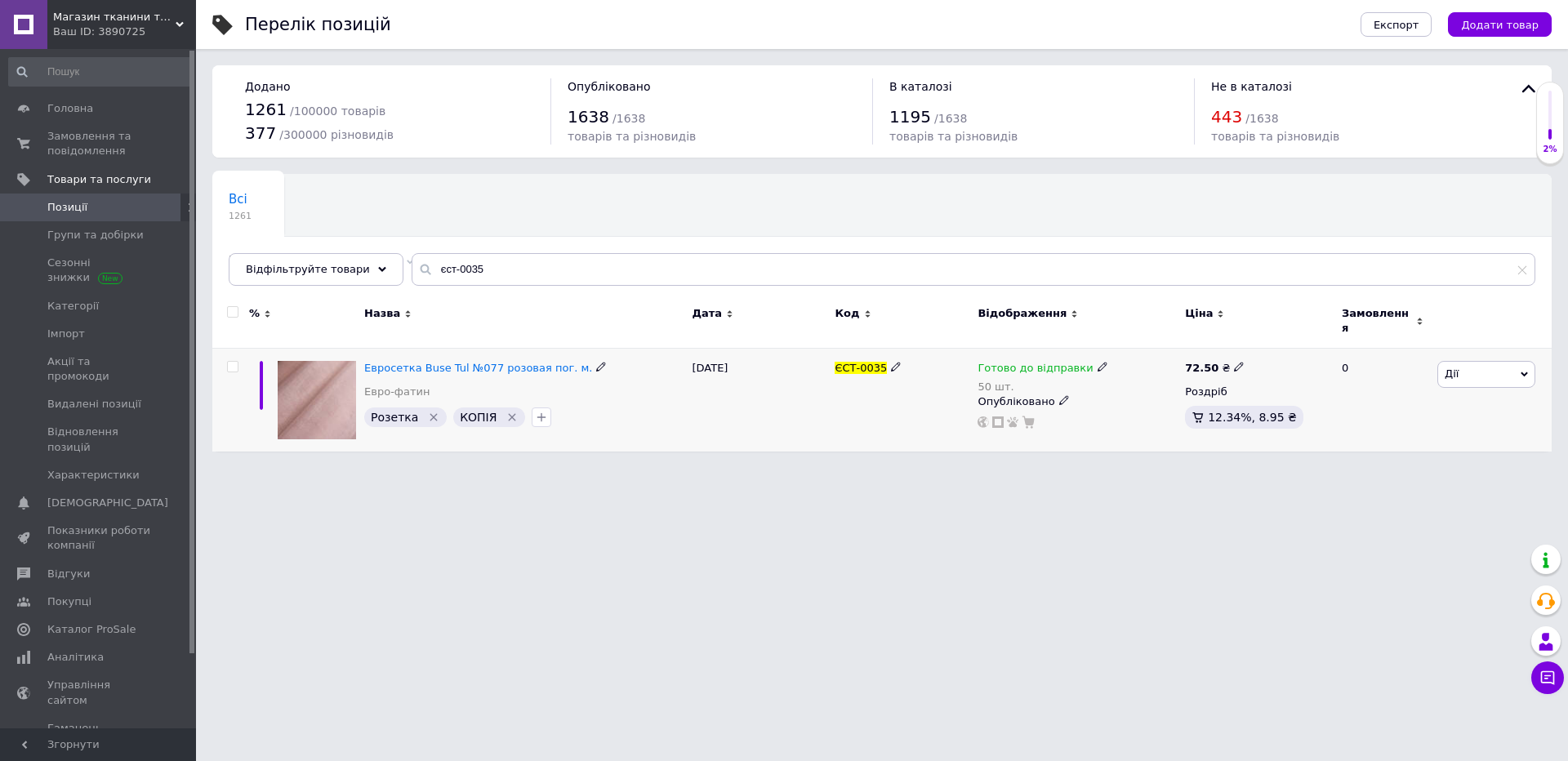
click at [1017, 367] on span "Готово до відправки" at bounding box center [1035, 370] width 115 height 17
click at [1290, 398] on div "Залишки 50 шт." at bounding box center [1213, 424] width 204 height 52
click at [1177, 418] on input "50" at bounding box center [1173, 434] width 124 height 33
type input "25"
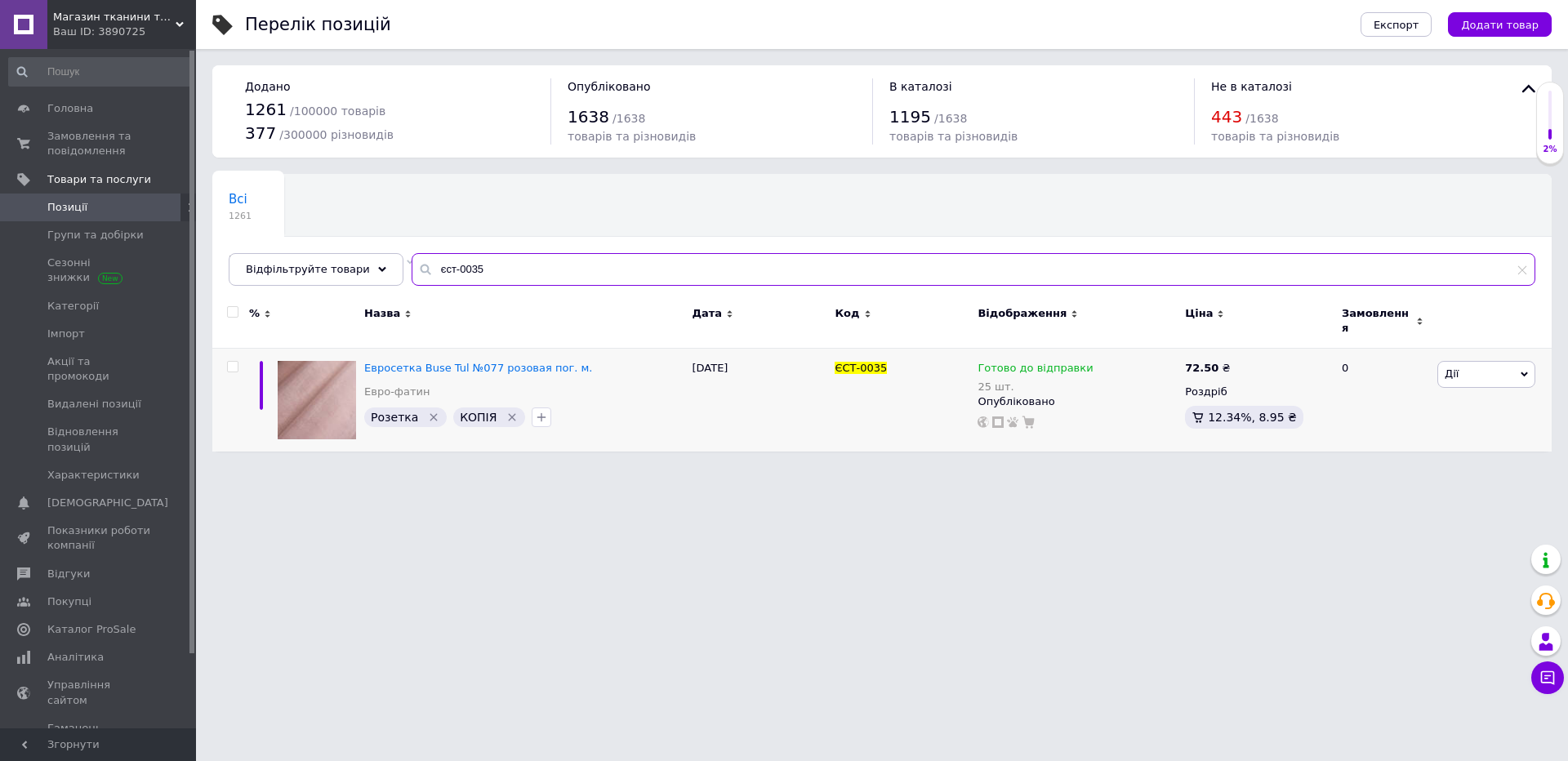
click at [868, 259] on input "єст-0035" at bounding box center [973, 269] width 1123 height 33
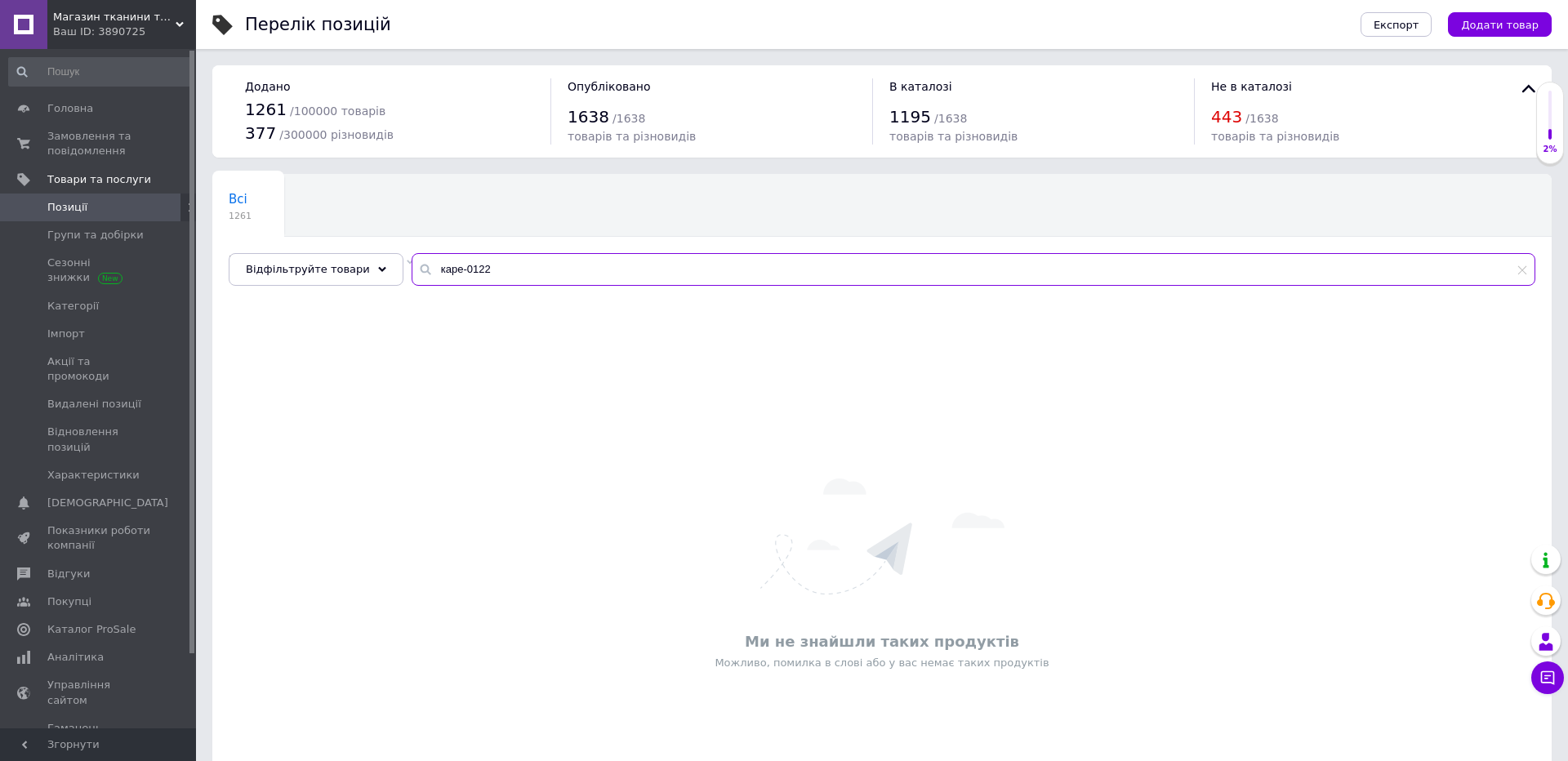
click at [829, 267] on input "каре-0122" at bounding box center [973, 269] width 1123 height 33
click at [439, 269] on input "каре-0122" at bounding box center [973, 269] width 1123 height 33
type input "кре-0122"
click at [652, 268] on input "кре-0122" at bounding box center [973, 269] width 1123 height 33
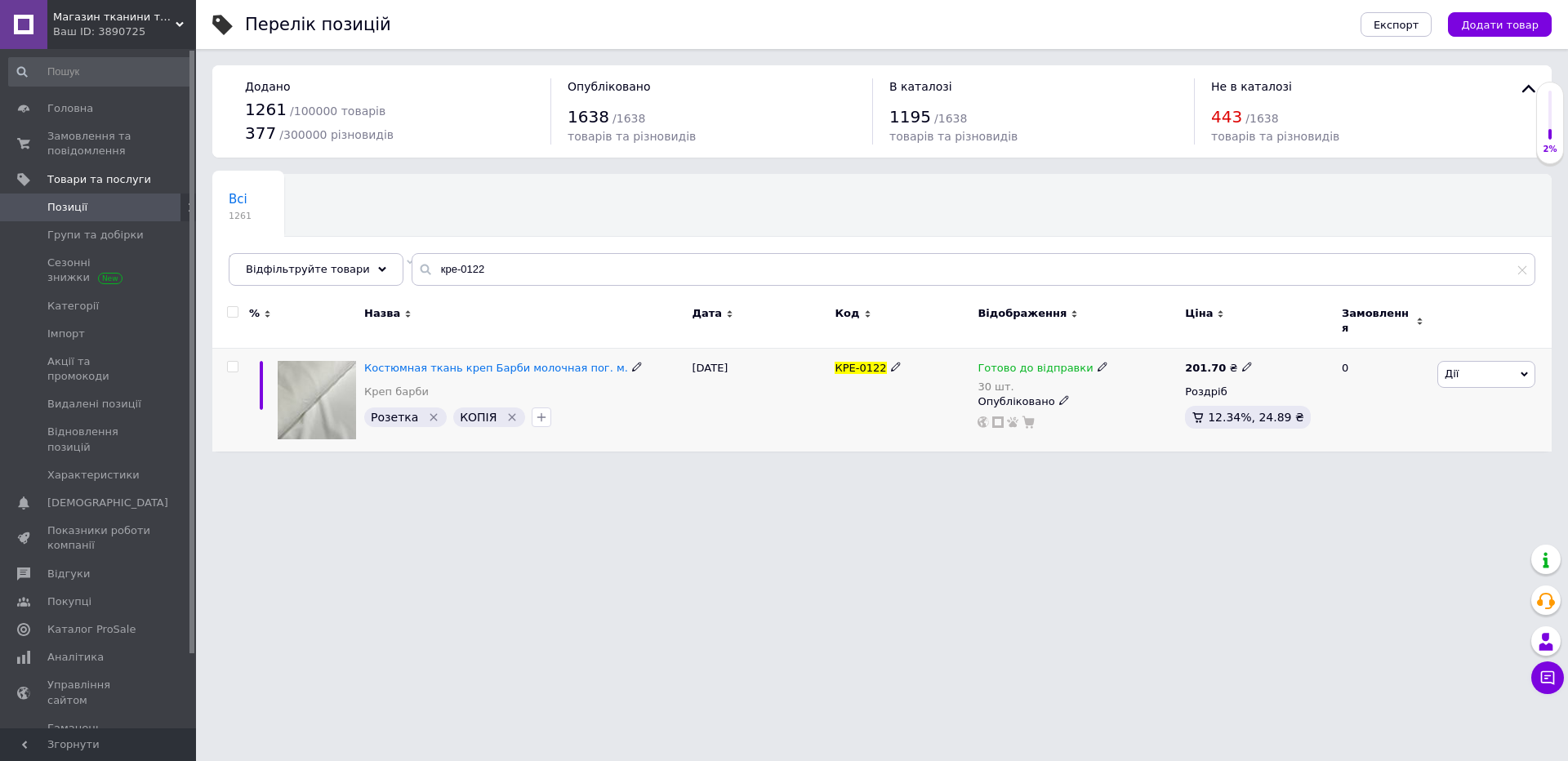
click at [1022, 380] on div "30 шт." at bounding box center [1042, 386] width 130 height 12
click at [1301, 398] on div "Залишки 30 шт." at bounding box center [1213, 424] width 204 height 52
click at [1199, 418] on input "30" at bounding box center [1173, 434] width 124 height 33
type input "1"
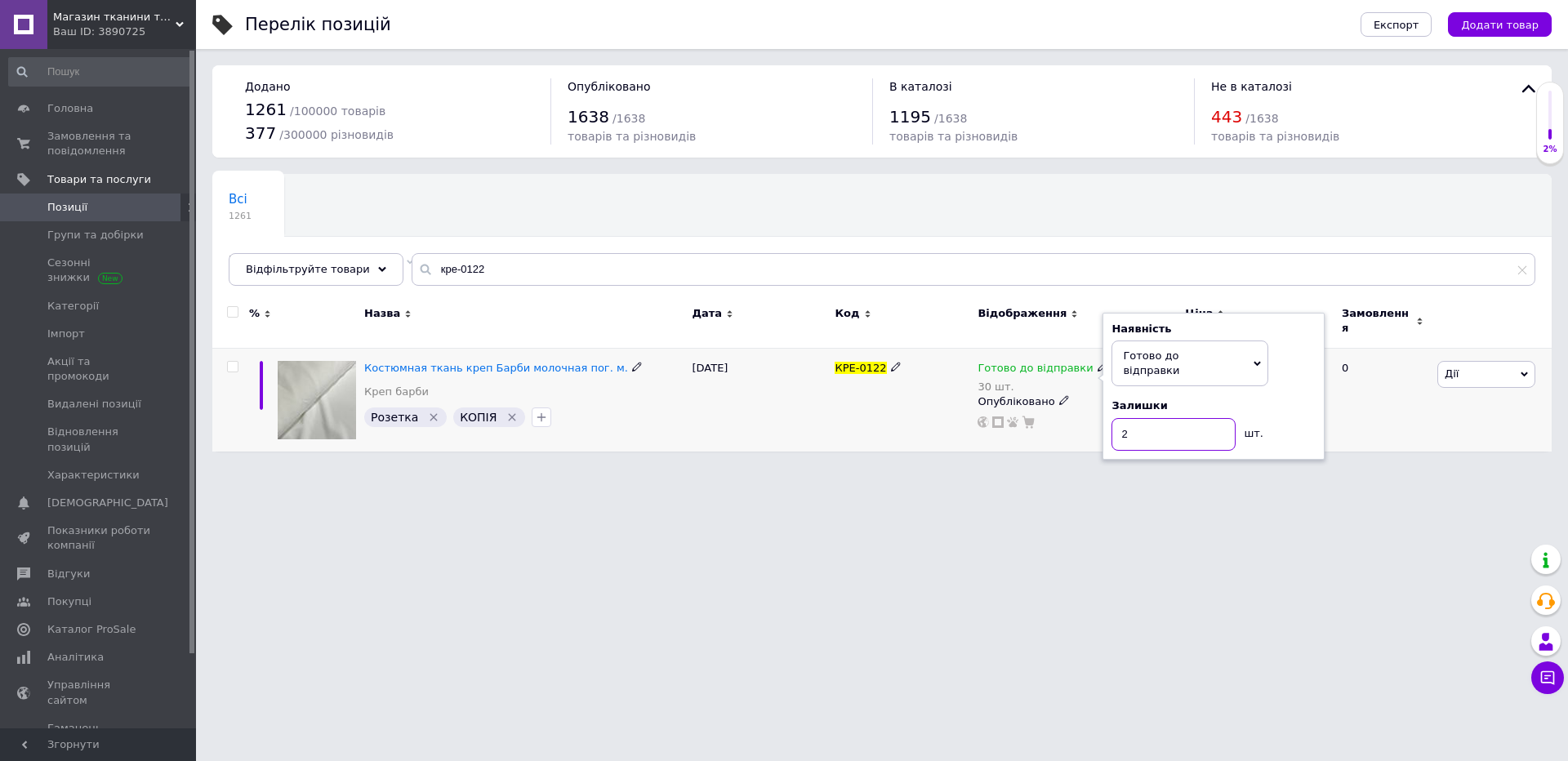
type input "24"
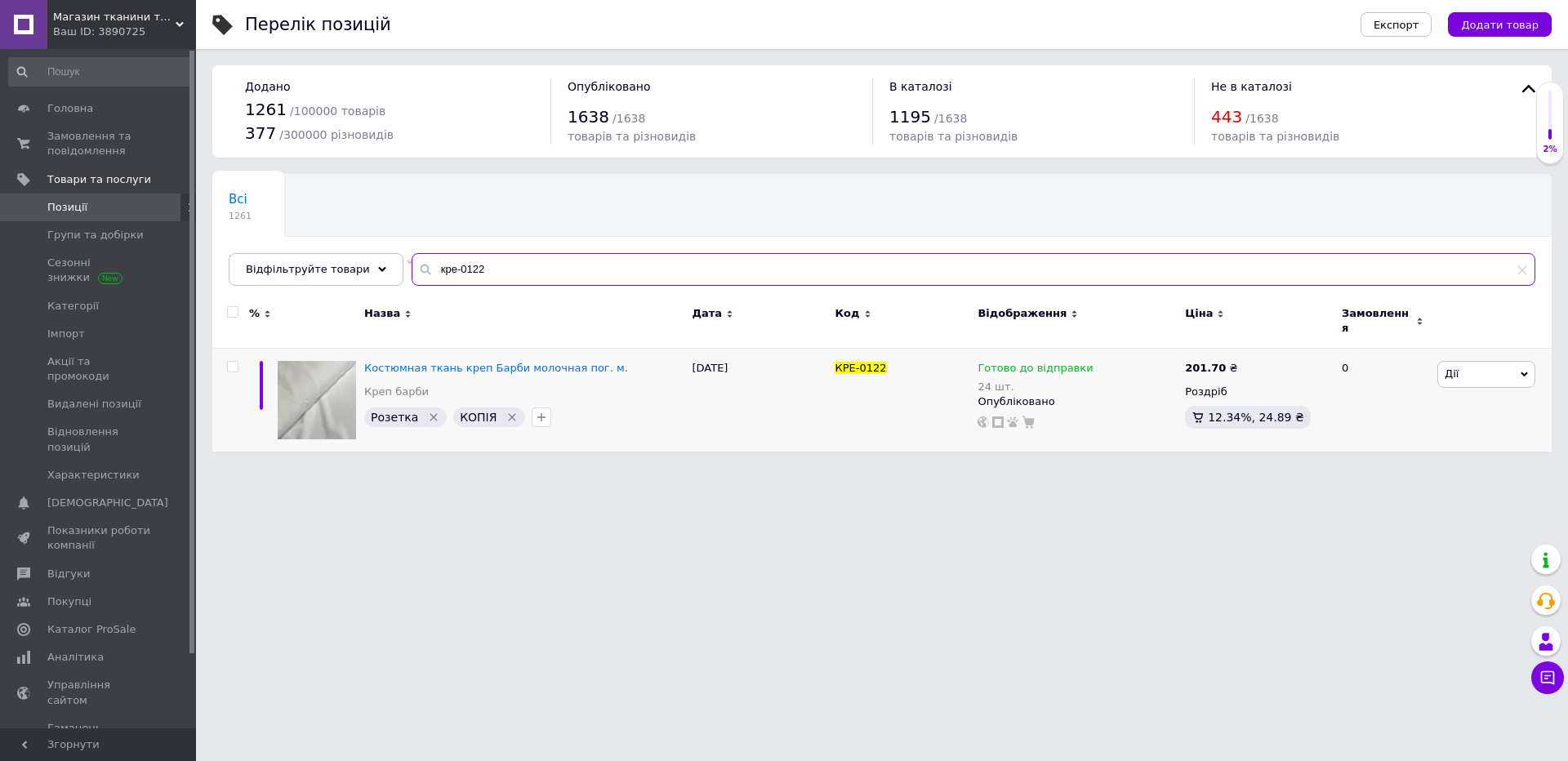
click at [853, 260] on input "кре-0122" at bounding box center [973, 269] width 1123 height 33
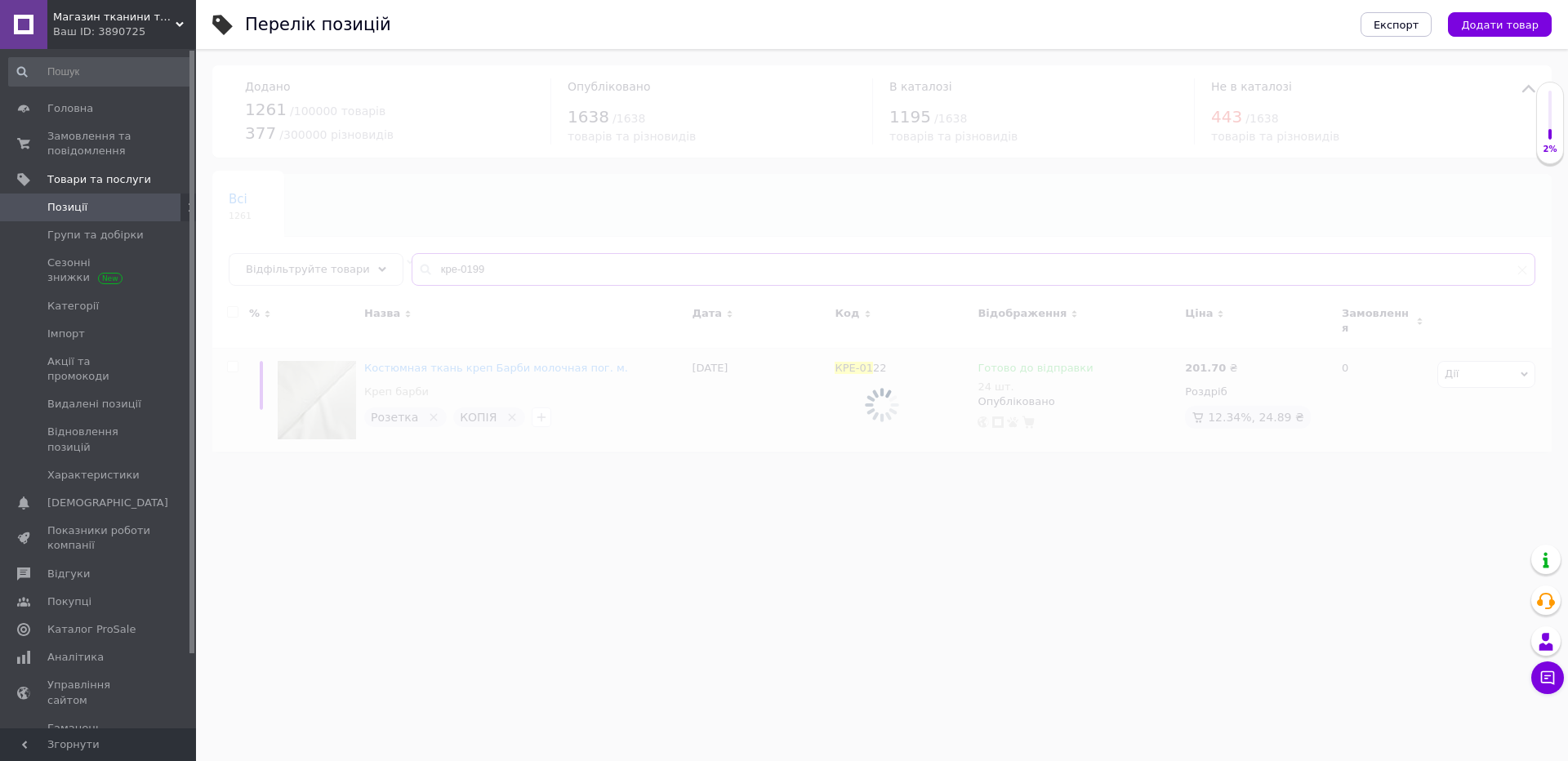
type input "кре-0199"
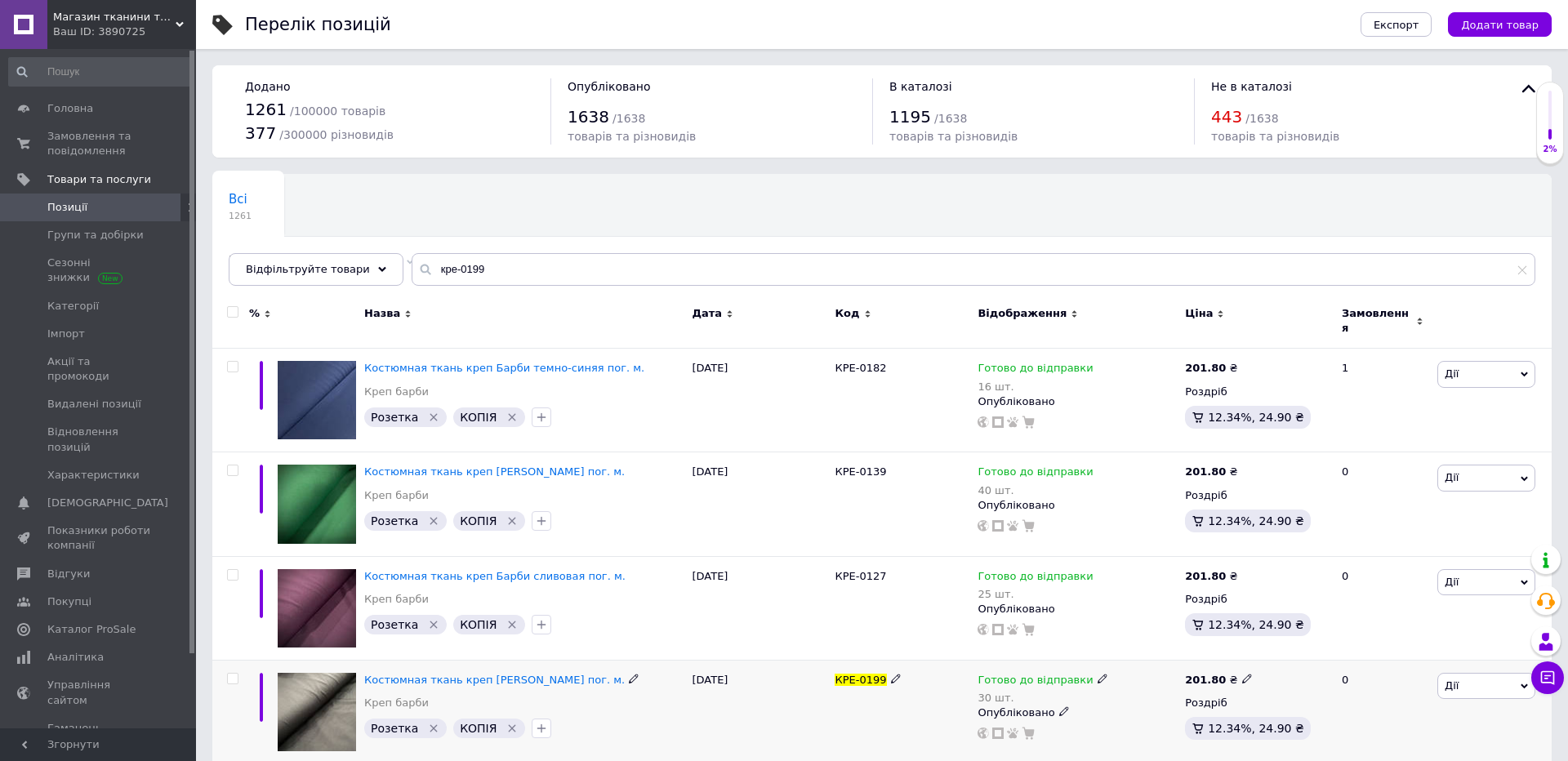
click at [1040, 660] on div "Готово до відправки 30 шт. Опубліковано" at bounding box center [1077, 712] width 208 height 103
click at [991, 692] on div "30 шт." at bounding box center [1042, 697] width 130 height 12
click at [1265, 751] on li "Під замовлення" at bounding box center [1189, 762] width 155 height 23
click at [1012, 511] on span "Під замовлення" at bounding box center [991, 517] width 88 height 12
click at [1010, 586] on li "Готово до відправки" at bounding box center [1013, 597] width 155 height 23
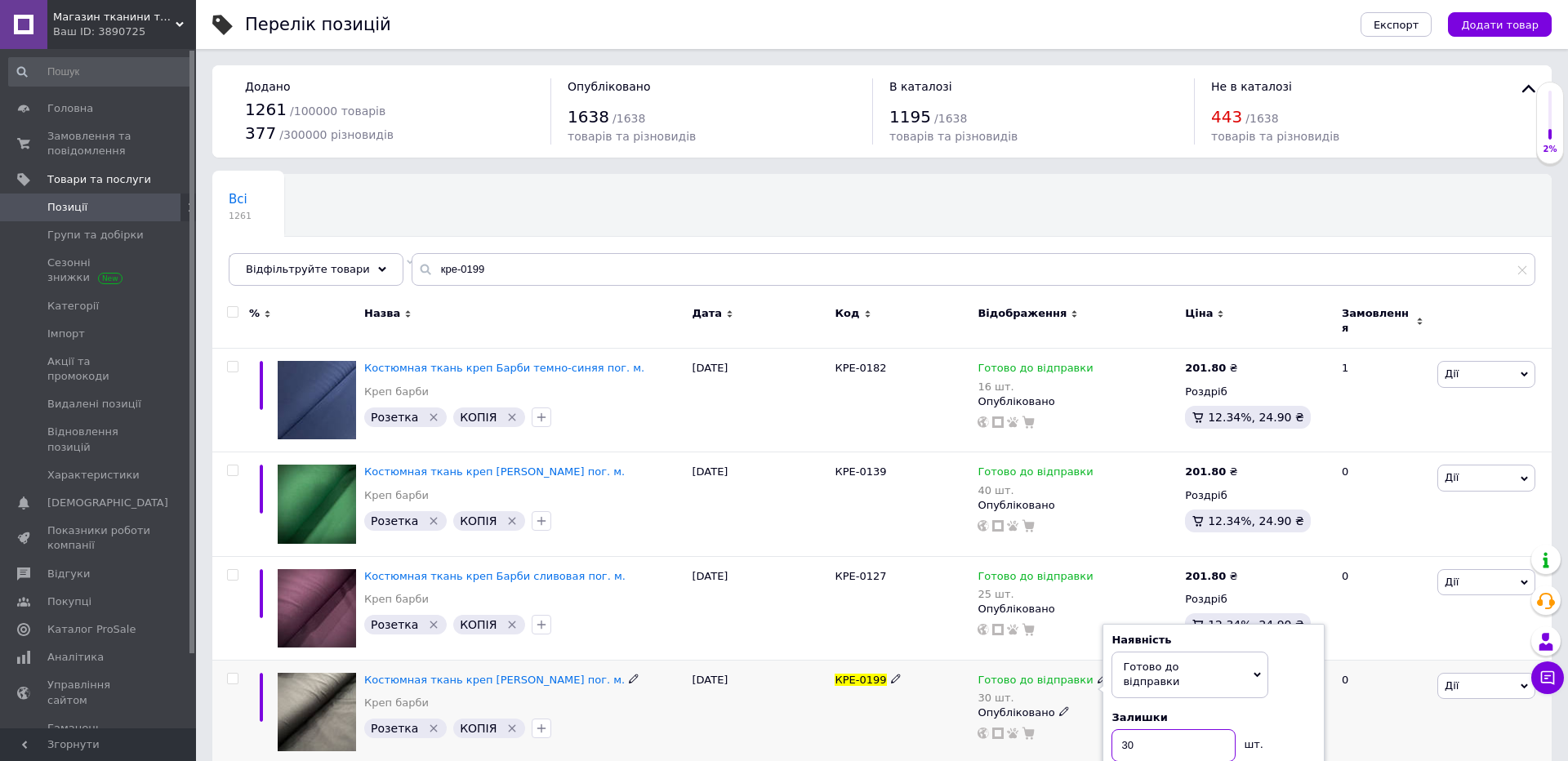
click at [1158, 730] on input "30" at bounding box center [1173, 746] width 124 height 33
type input "20"
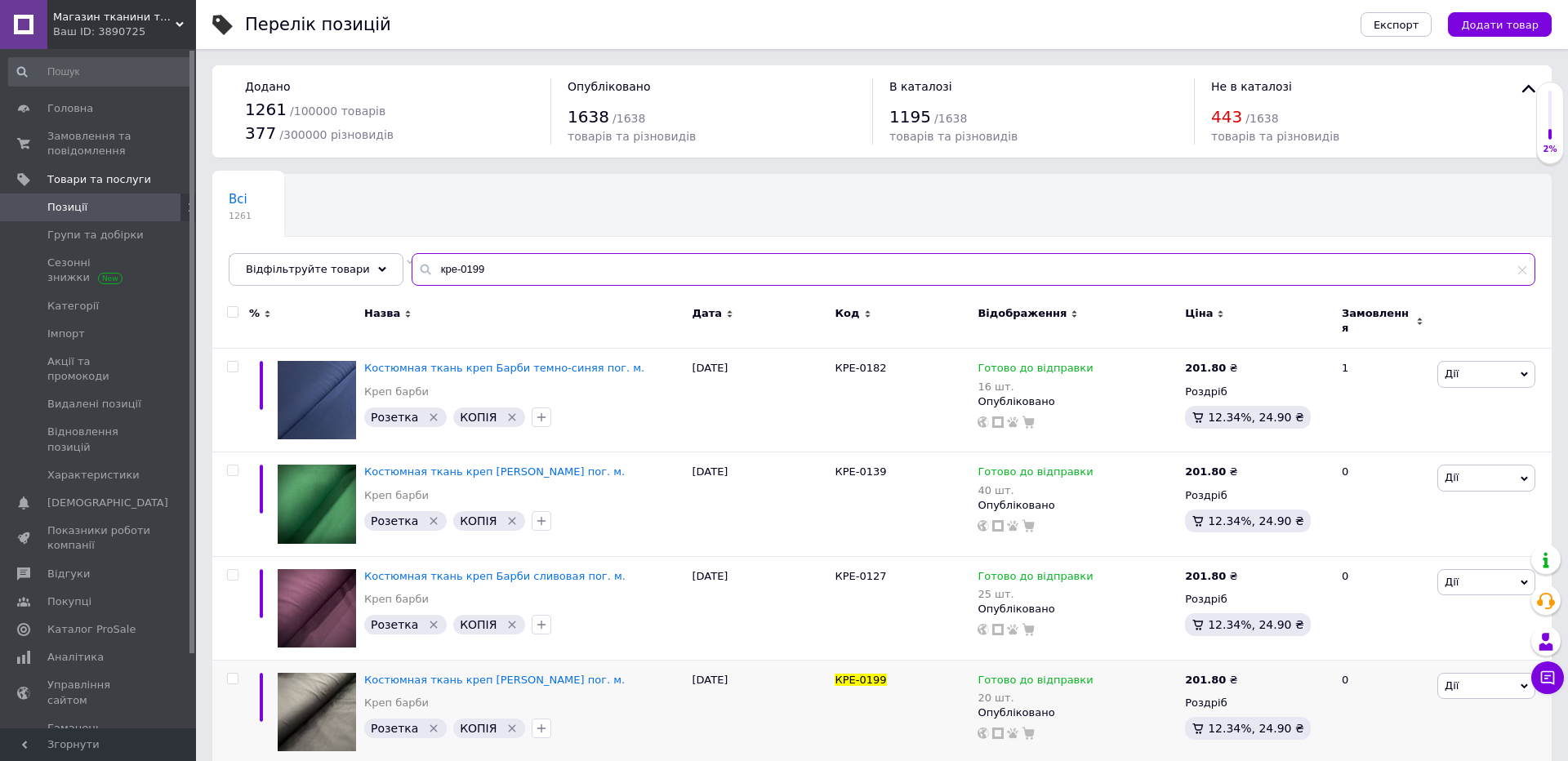
click at [529, 259] on input "кре-0199" at bounding box center [973, 269] width 1123 height 33
type input "108032"
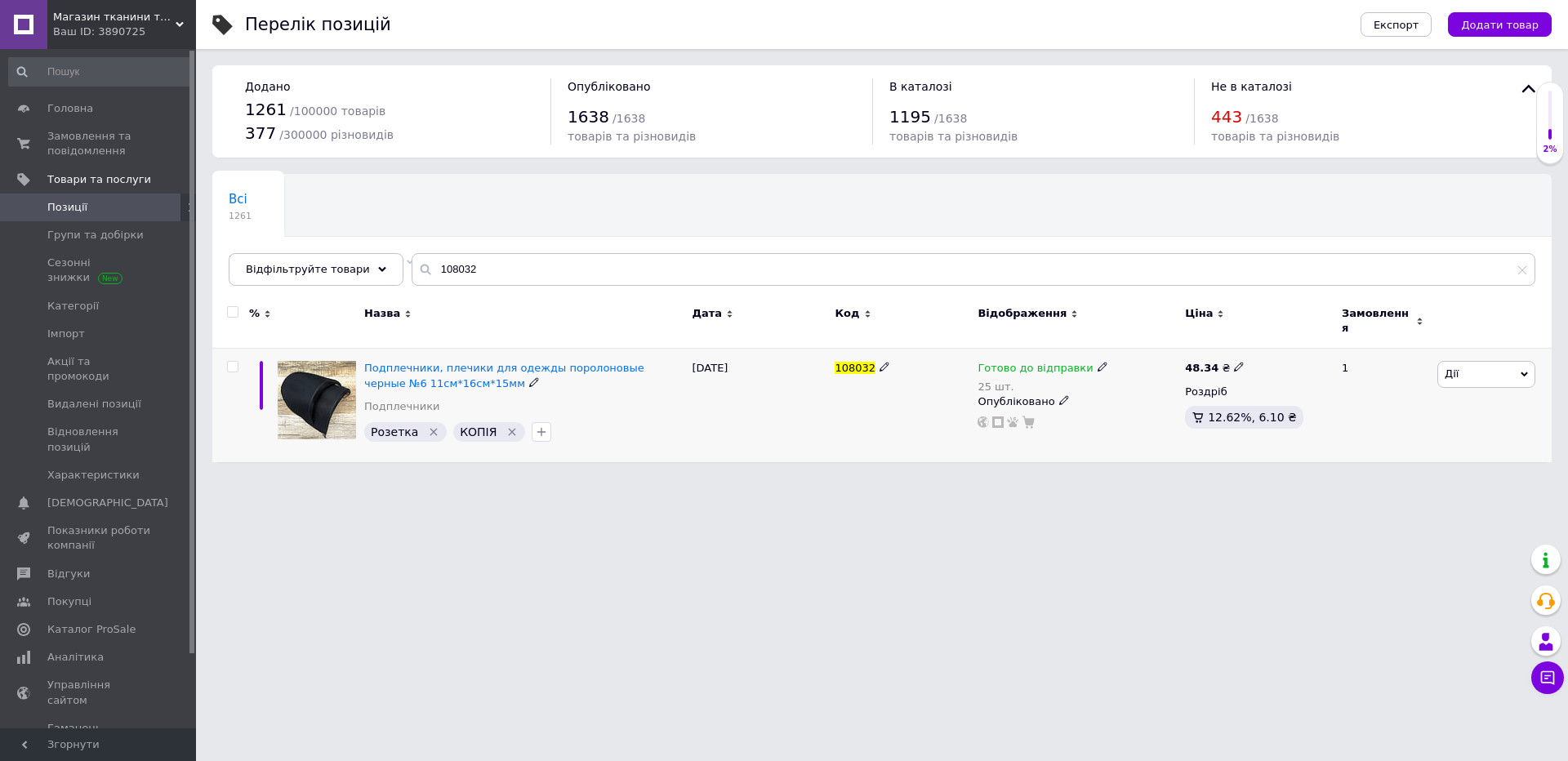
click at [997, 380] on div "25 шт." at bounding box center [1042, 386] width 130 height 12
click at [1299, 411] on div "Залишки 25 шт." at bounding box center [1213, 424] width 204 height 52
click at [1175, 418] on input "25" at bounding box center [1173, 434] width 124 height 33
type input "19"
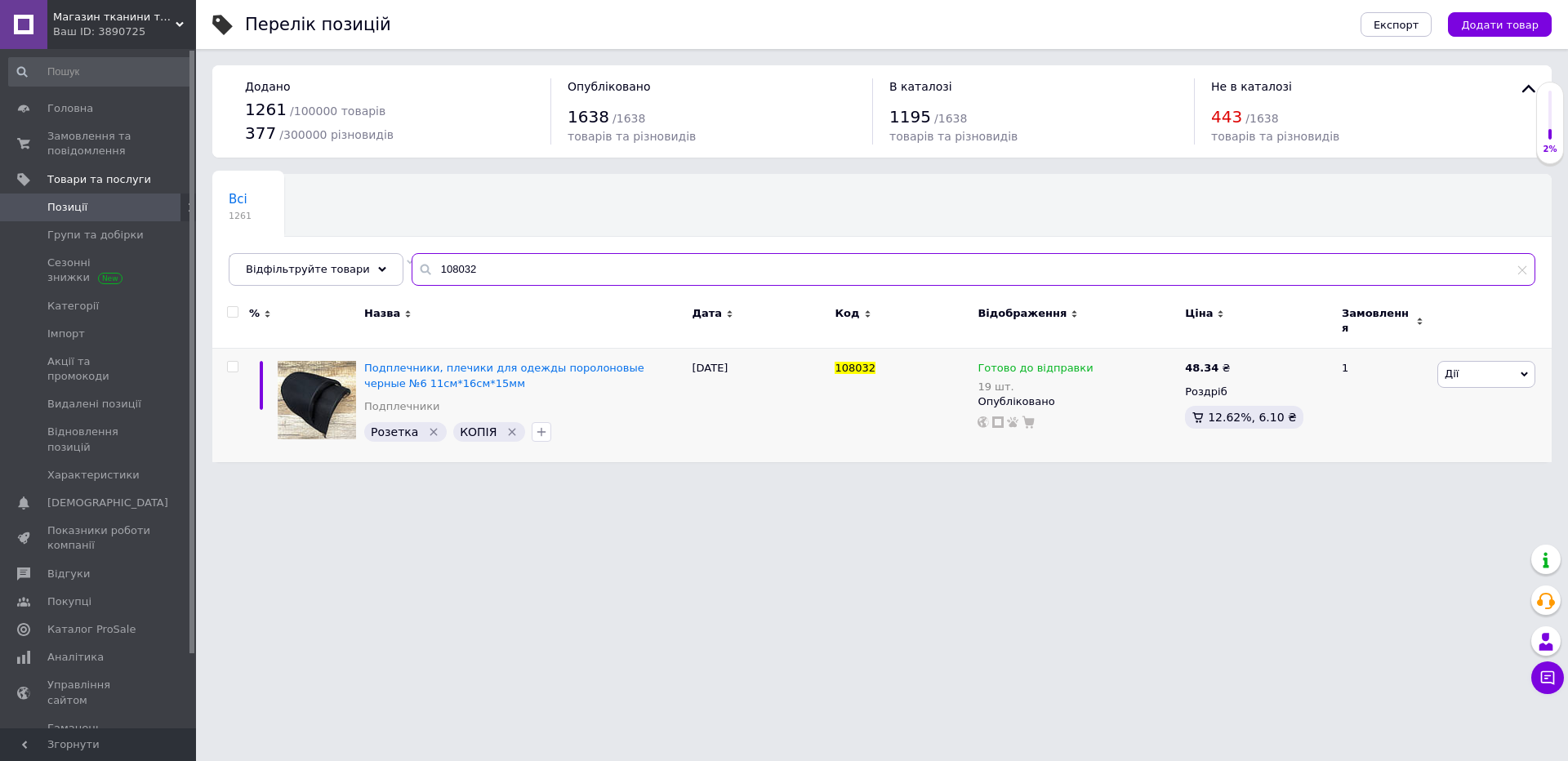
click at [807, 263] on input "108032" at bounding box center [973, 269] width 1123 height 33
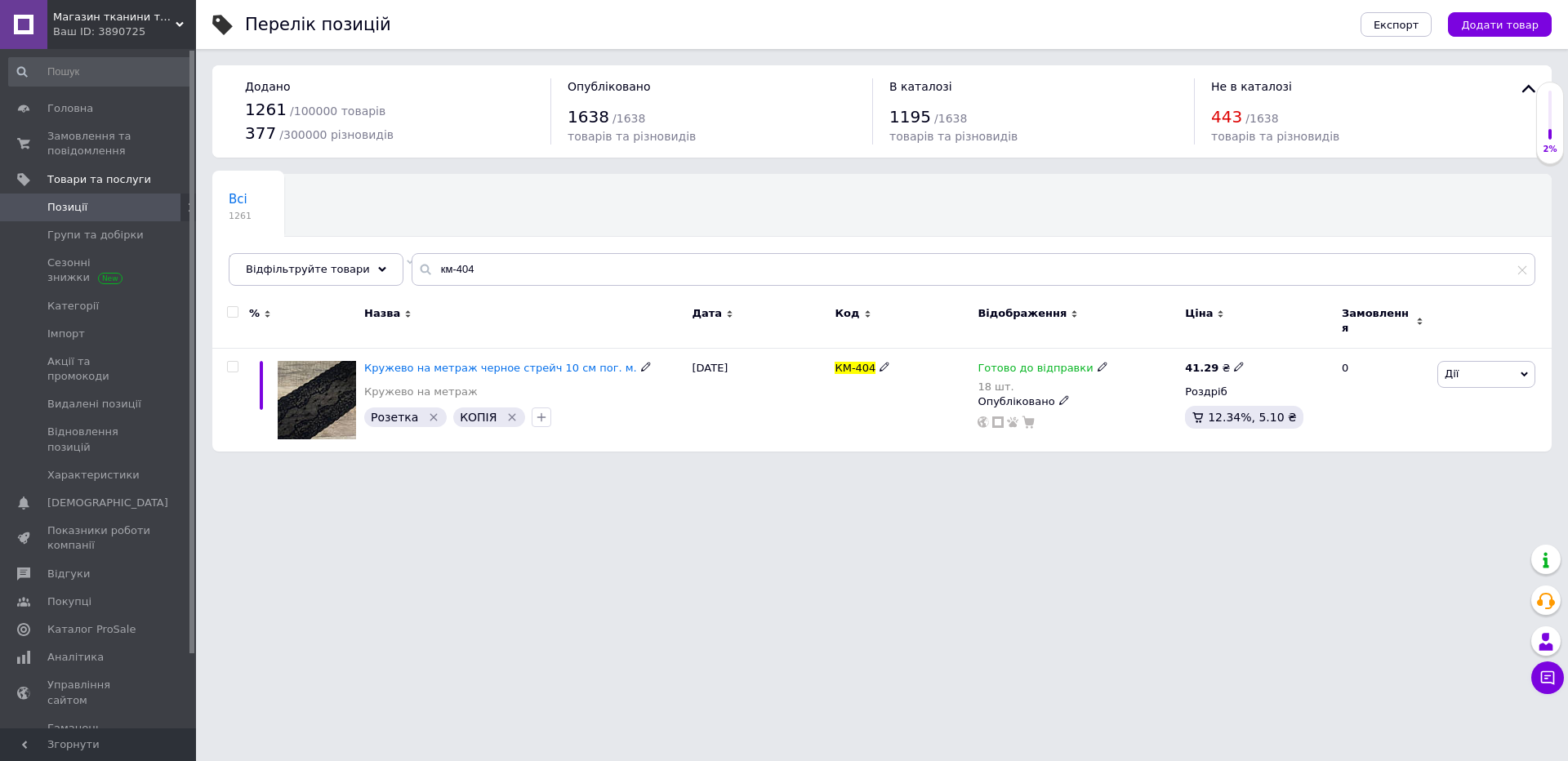
click at [1002, 380] on div "18 шт." at bounding box center [1042, 386] width 130 height 12
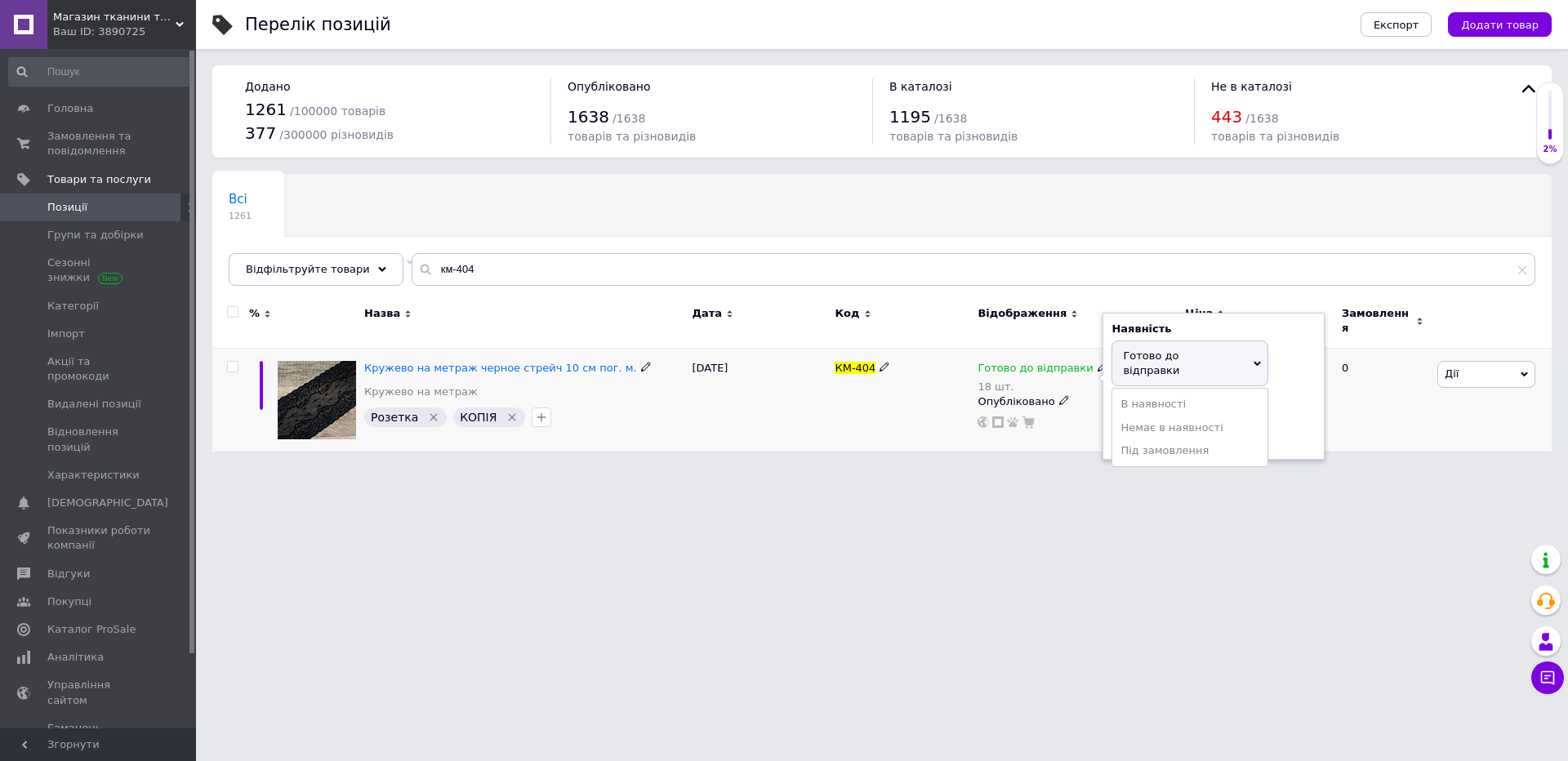
click at [1293, 398] on div "Залишки 18 шт." at bounding box center [1213, 424] width 204 height 52
click at [1158, 418] on input "18" at bounding box center [1173, 434] width 124 height 33
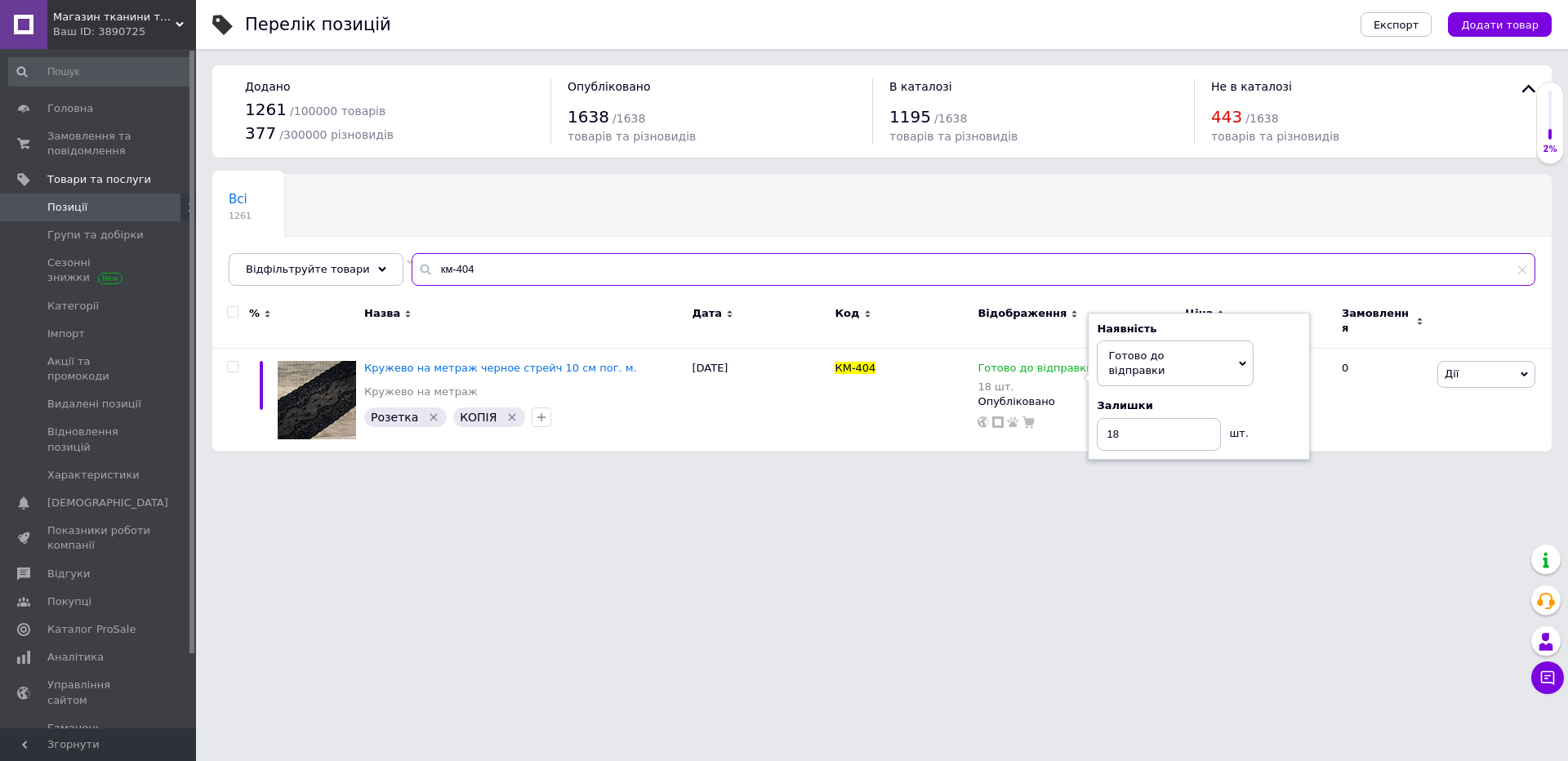
click at [611, 271] on input "км-404" at bounding box center [973, 269] width 1123 height 33
type input "25298"
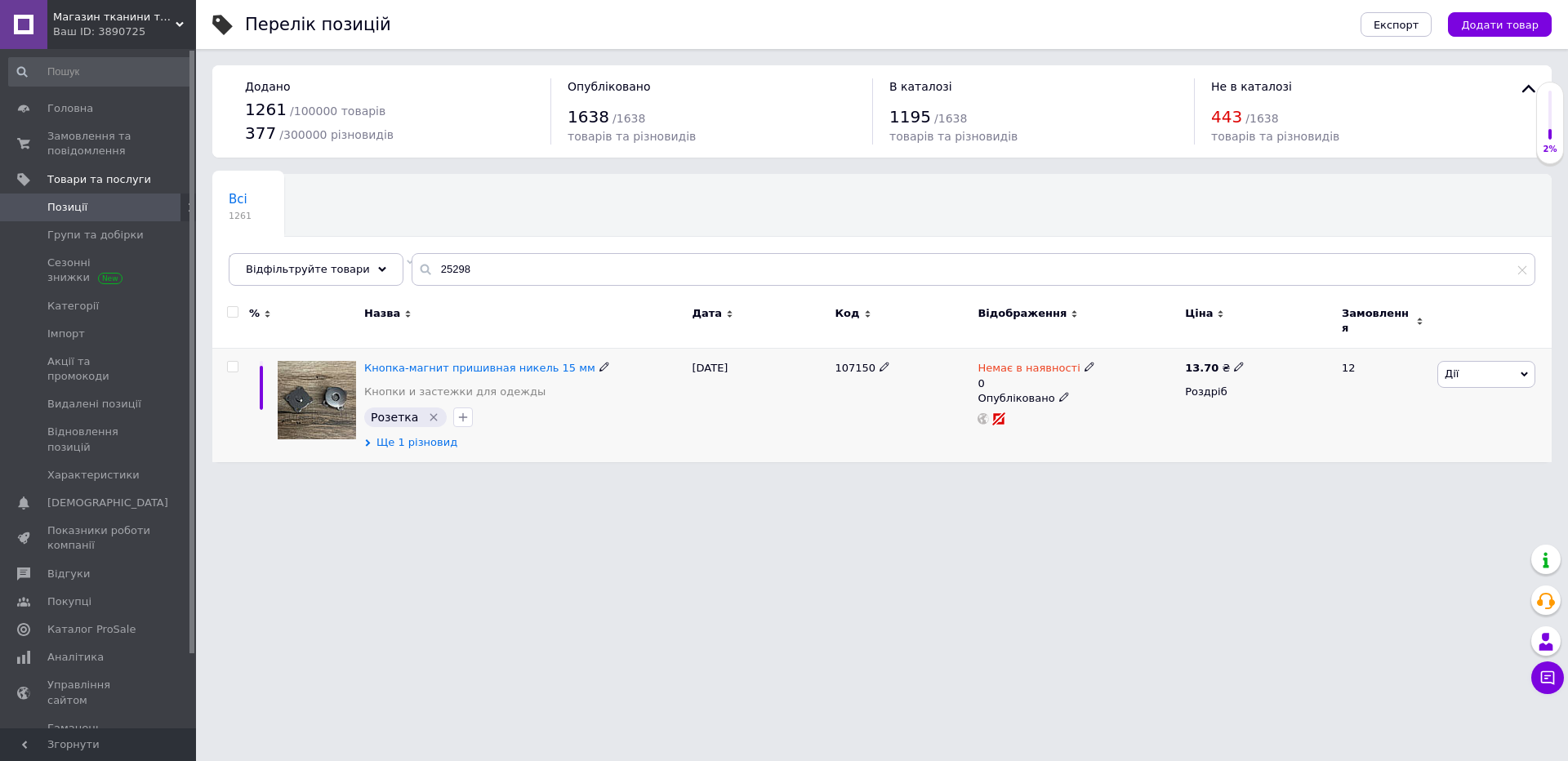
click at [400, 436] on span "Ще 1 різновид" at bounding box center [416, 442] width 80 height 14
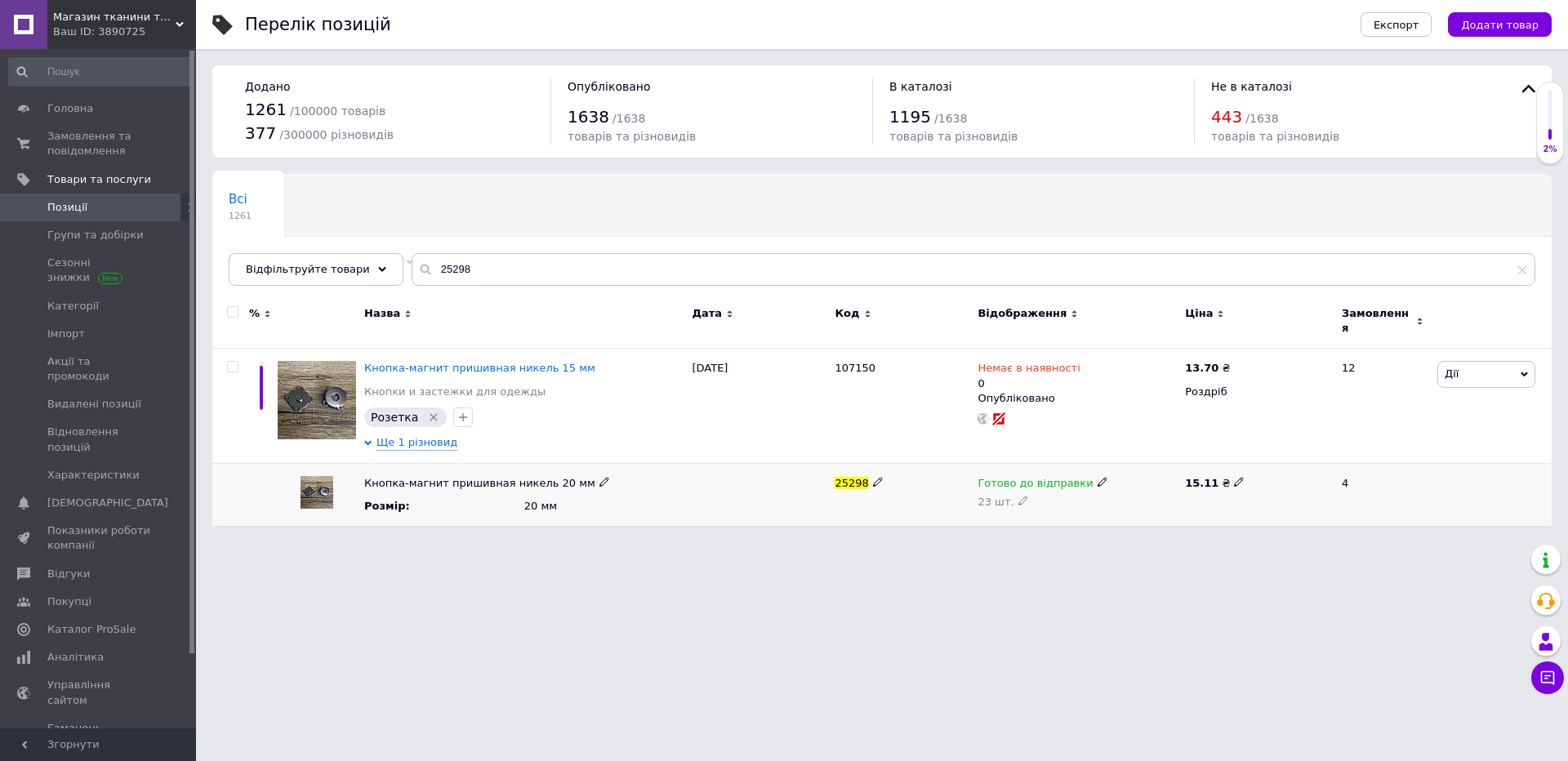
click at [1029, 495] on div "23 шт." at bounding box center [1077, 501] width 199 height 13
click at [1021, 496] on icon at bounding box center [1023, 501] width 10 height 10
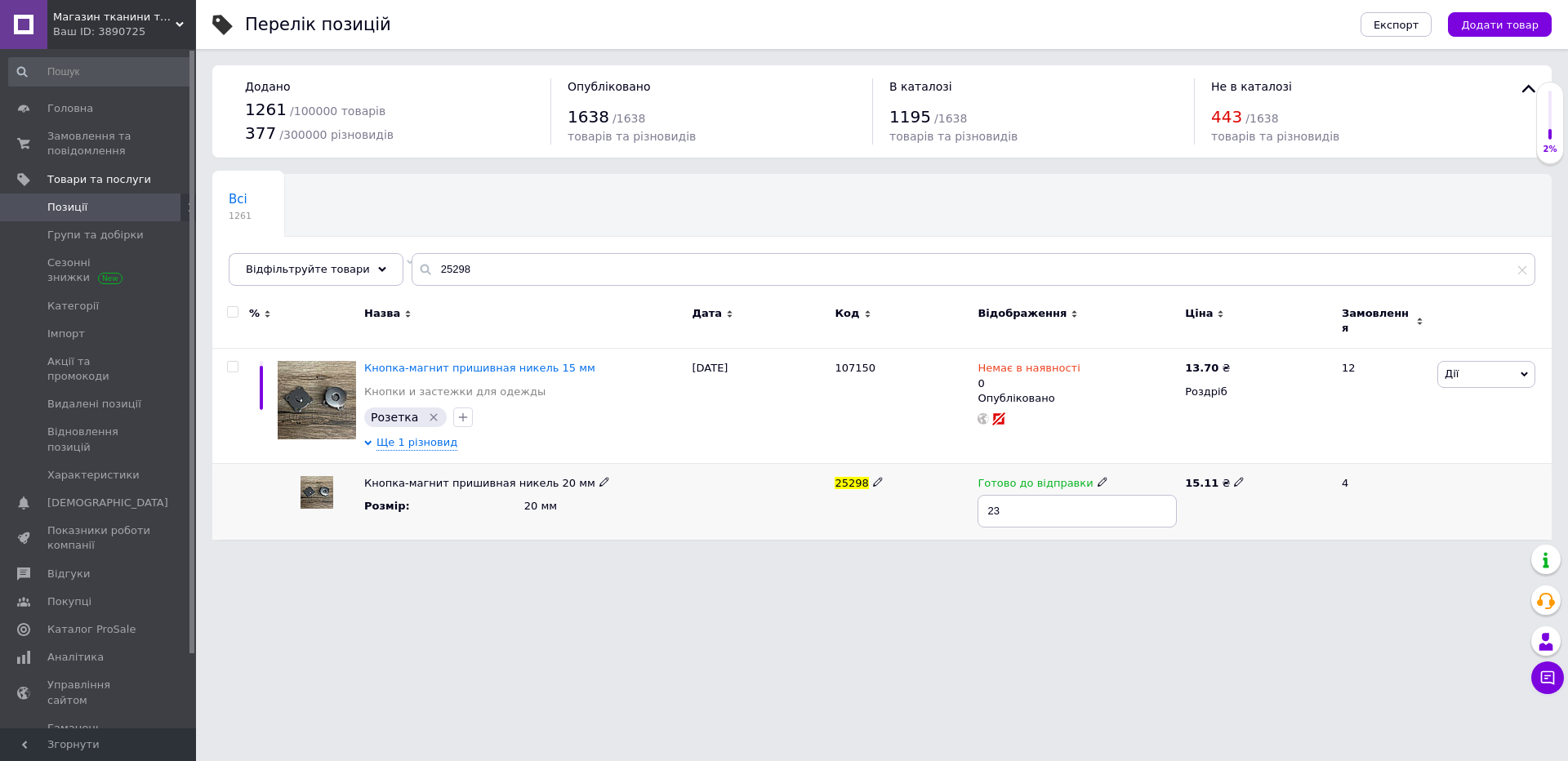
click at [1057, 507] on input "23" at bounding box center [1077, 511] width 199 height 33
type input "15"
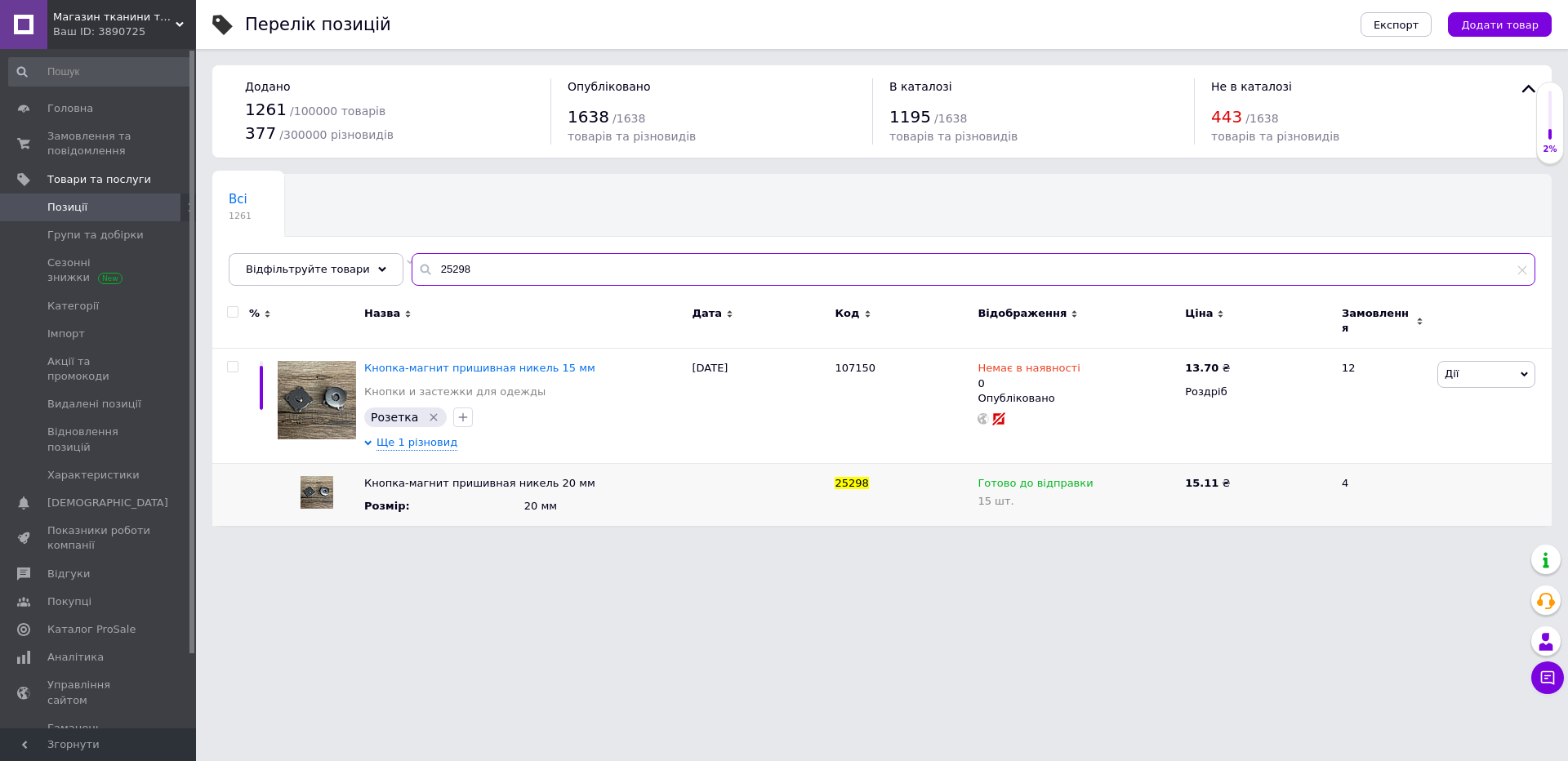
click at [751, 269] on input "25298" at bounding box center [973, 269] width 1123 height 33
type input "КАШ-001"
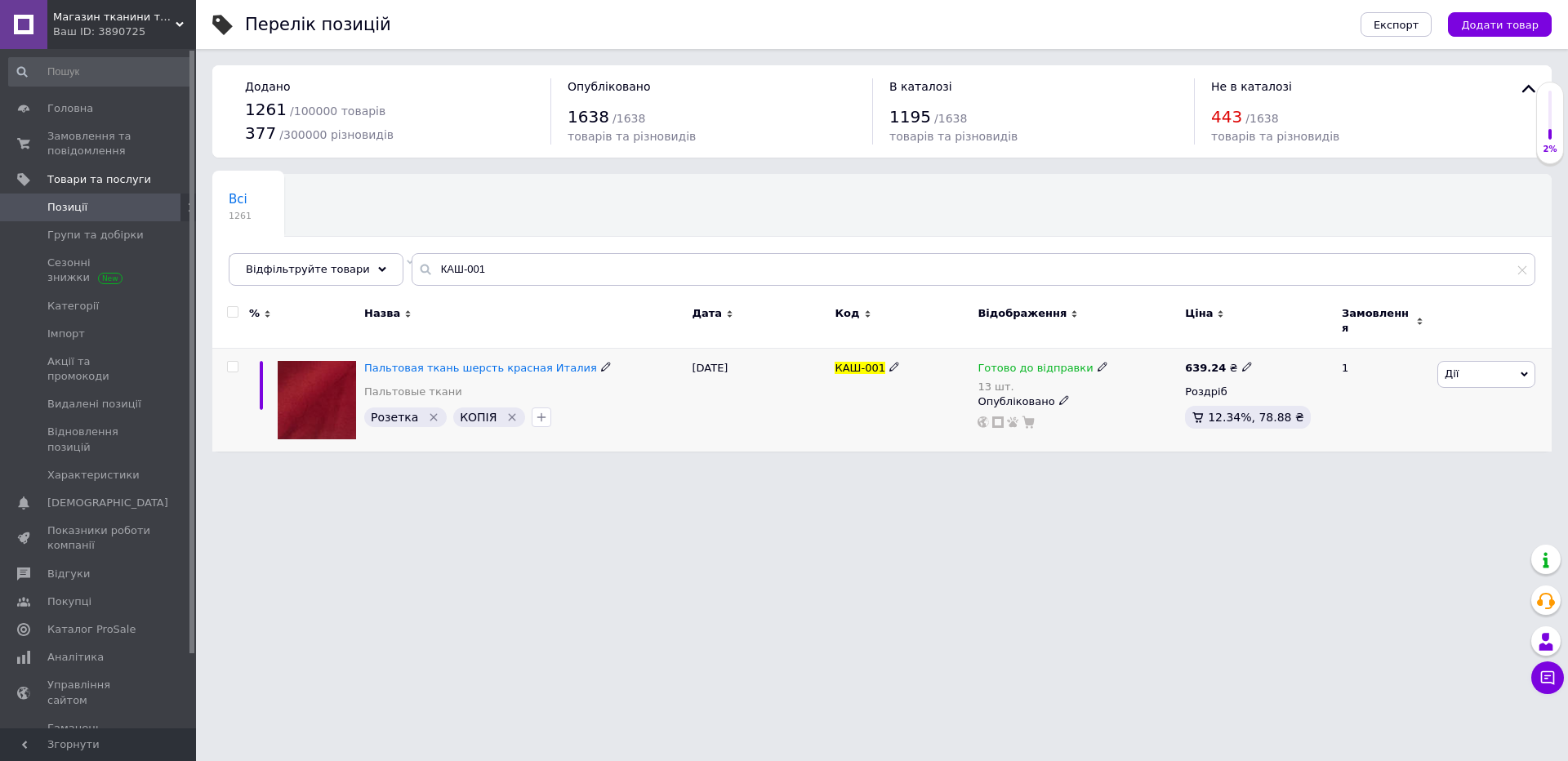
click at [981, 380] on div "13 шт." at bounding box center [1042, 386] width 130 height 12
click at [1294, 407] on div "Залишки 13 шт." at bounding box center [1213, 424] width 204 height 52
click at [1214, 418] on input "13" at bounding box center [1173, 434] width 124 height 33
type input "12"
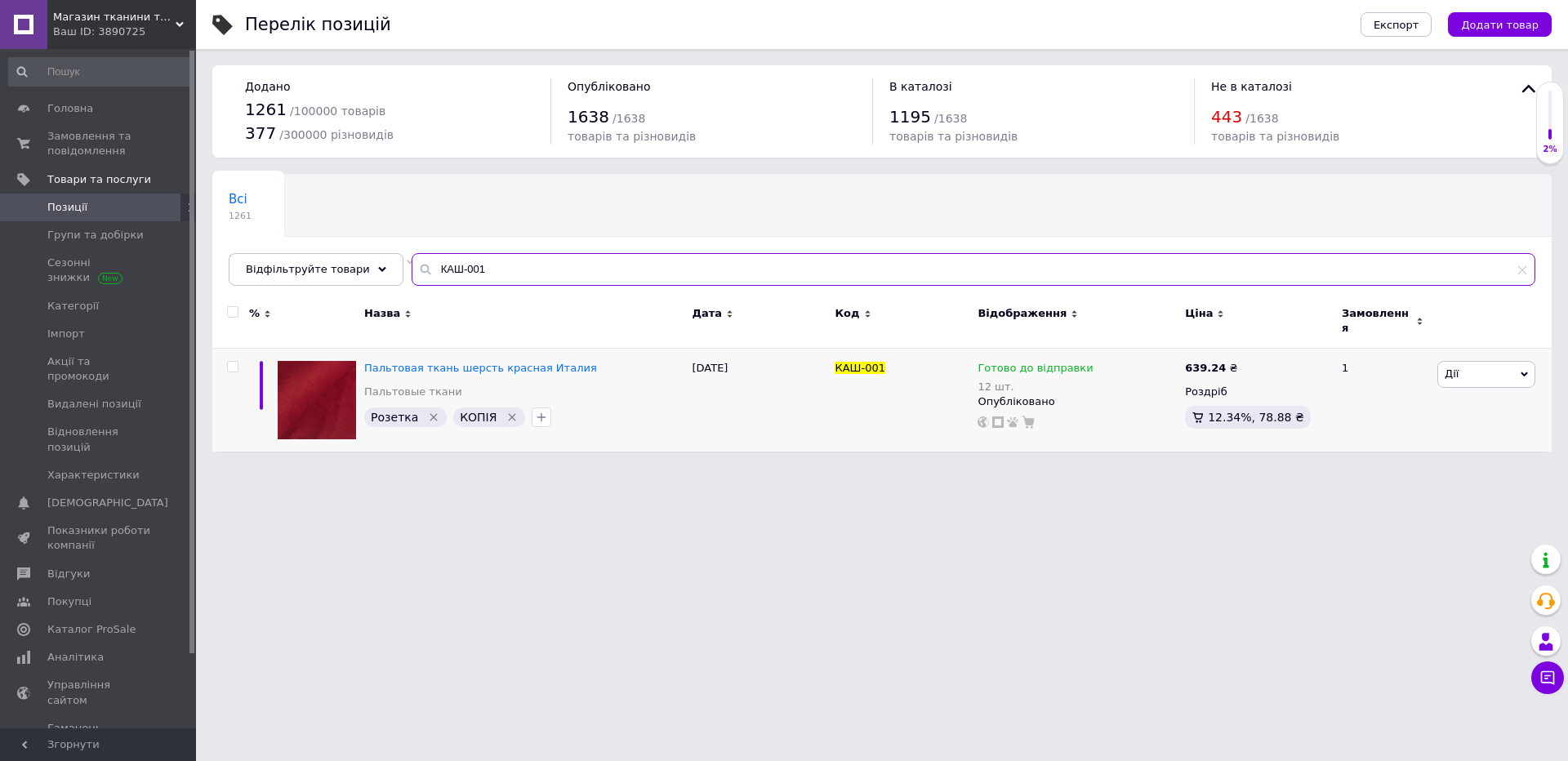
click at [807, 269] on input "КАШ-001" at bounding box center [973, 269] width 1123 height 33
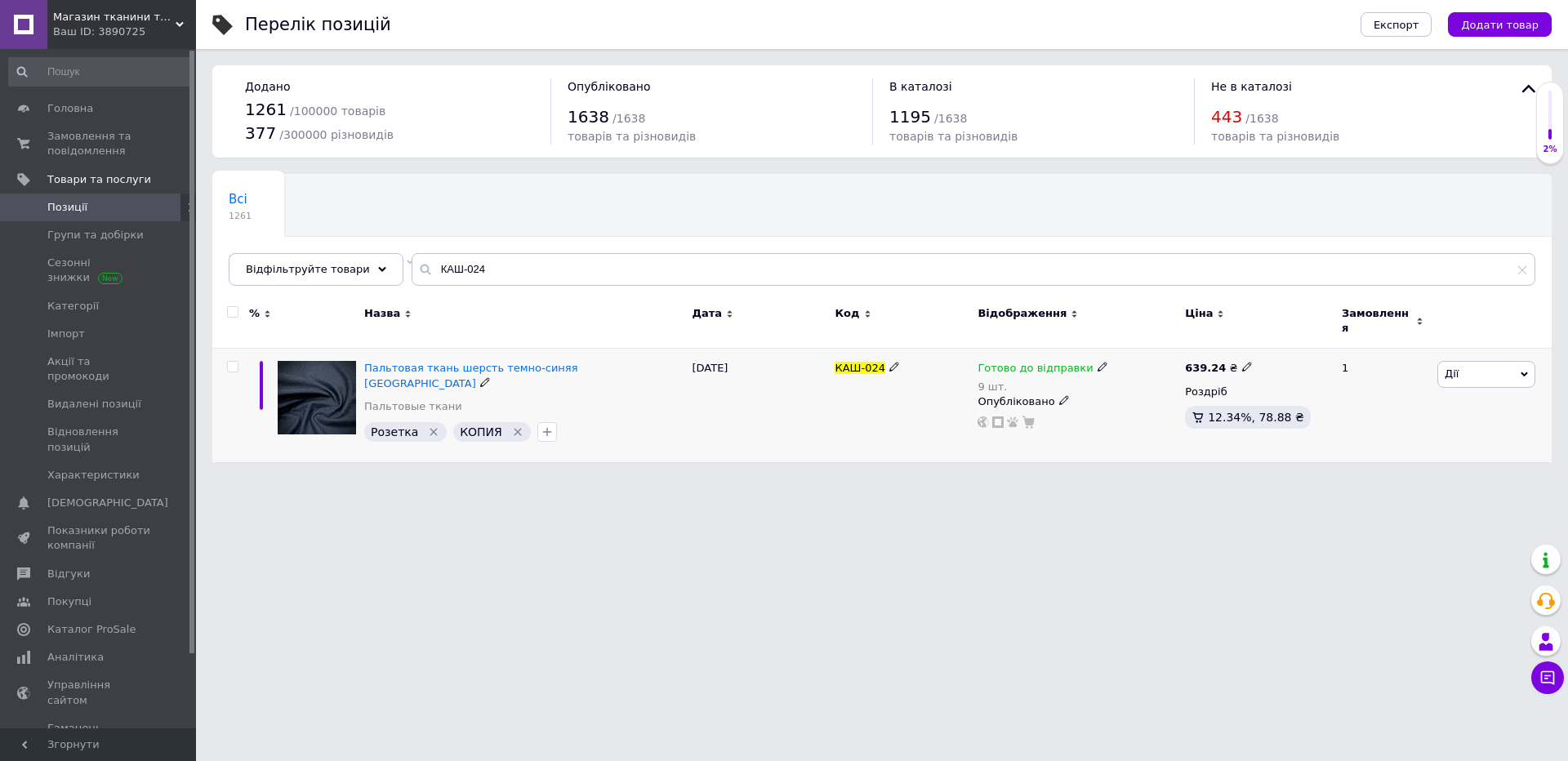
click at [992, 380] on div "9 шт." at bounding box center [1042, 386] width 130 height 12
click at [1307, 416] on div "Залишки 9 шт." at bounding box center [1213, 424] width 204 height 52
click at [1096, 416] on div at bounding box center [1077, 422] width 202 height 13
click at [1211, 415] on div "12.34%, 78.88 ₴" at bounding box center [1247, 417] width 125 height 23
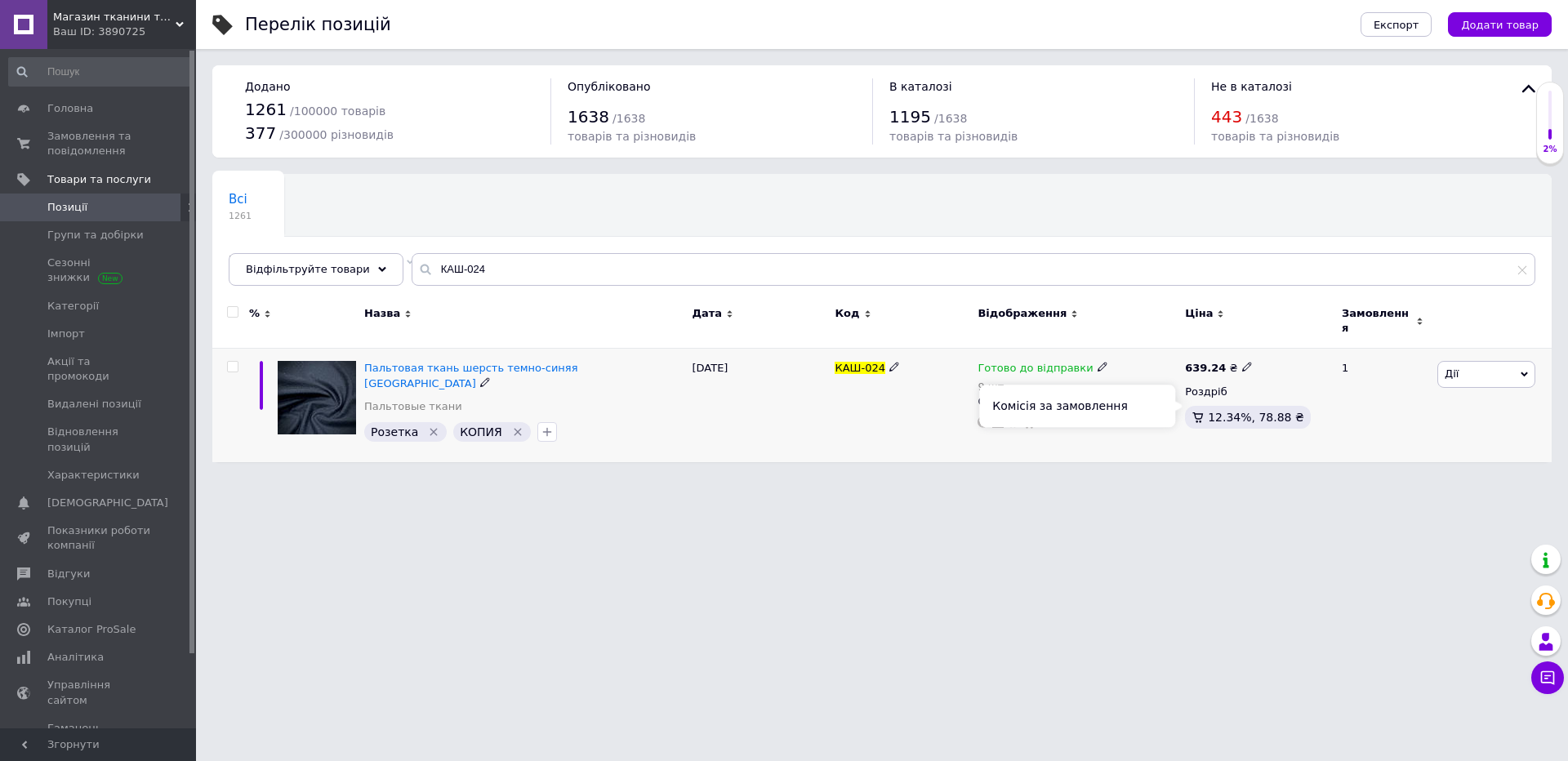
click at [1211, 415] on div "12.34%, 78.88 ₴" at bounding box center [1247, 417] width 125 height 23
click at [985, 380] on div "9 шт." at bounding box center [1042, 386] width 130 height 12
click at [1280, 406] on div "Залишки 9 шт." at bounding box center [1213, 424] width 204 height 52
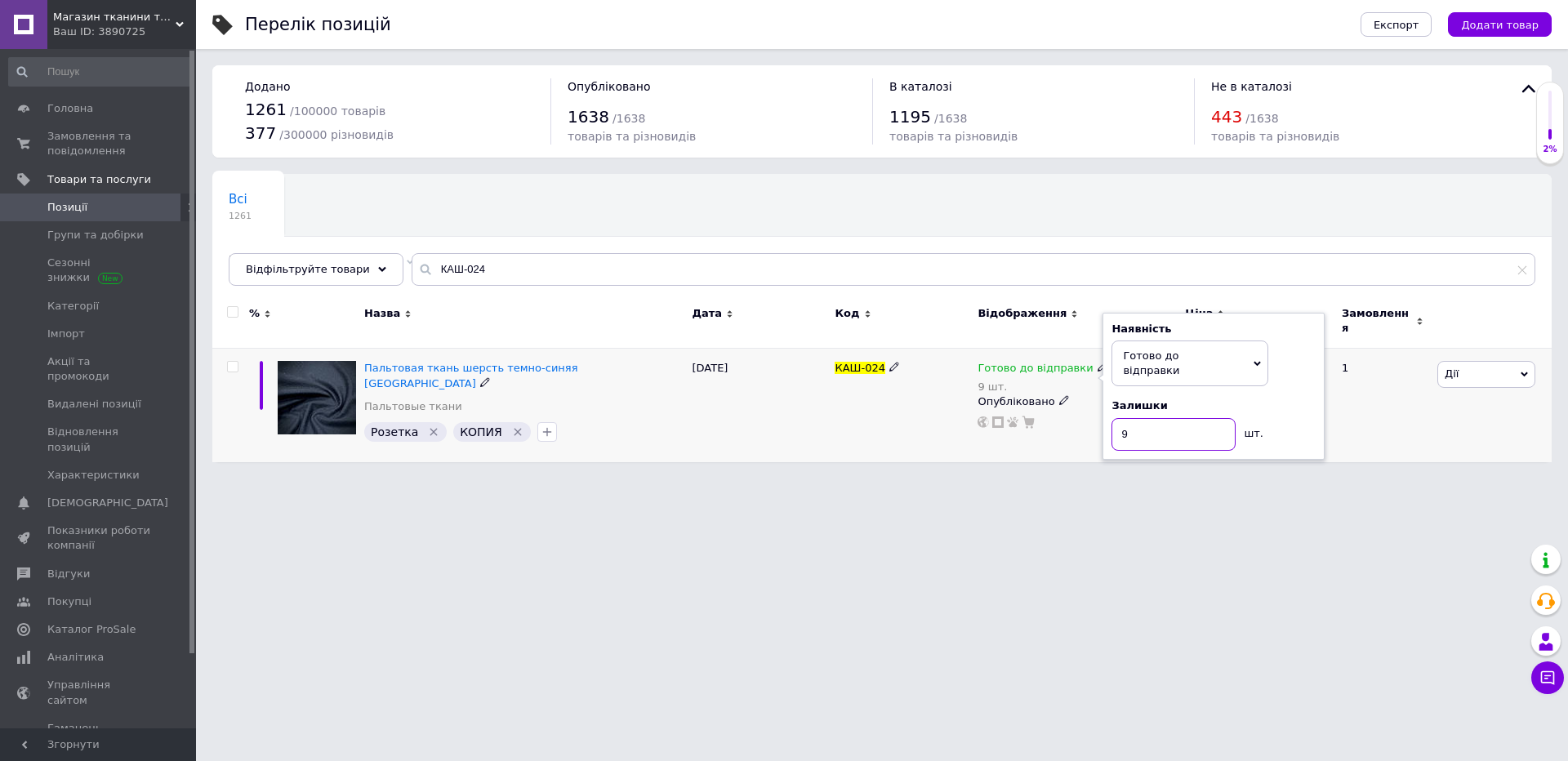
click at [1168, 418] on input "9" at bounding box center [1173, 434] width 124 height 33
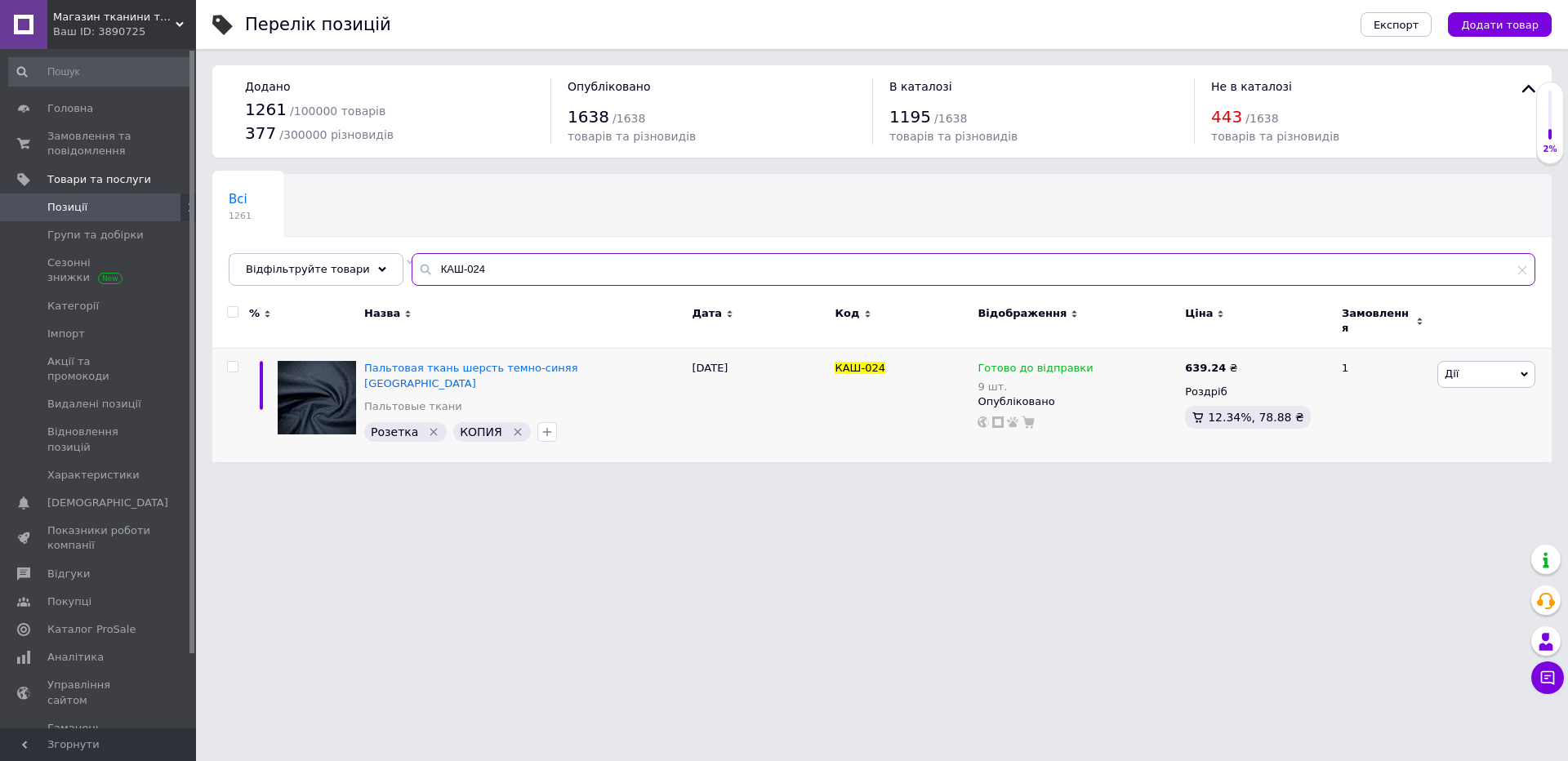
click at [725, 271] on input "КАШ-024" at bounding box center [973, 269] width 1123 height 33
type input "1367"
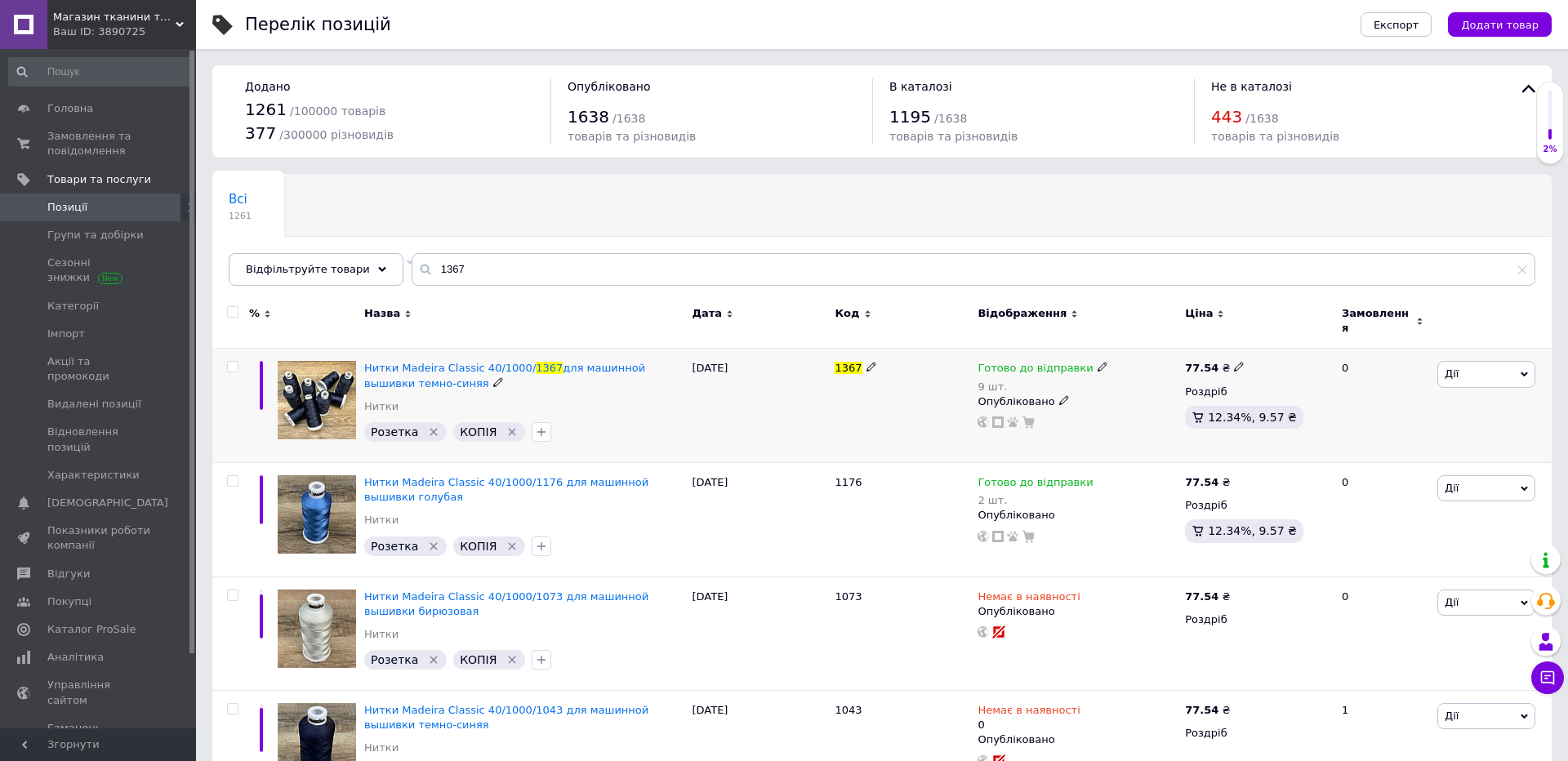
click at [1001, 380] on div "9 шт." at bounding box center [1042, 386] width 130 height 12
click at [1283, 398] on div "Залишки 9 шт." at bounding box center [1213, 424] width 204 height 52
click at [1199, 418] on input "9" at bounding box center [1173, 434] width 124 height 33
type input "8"
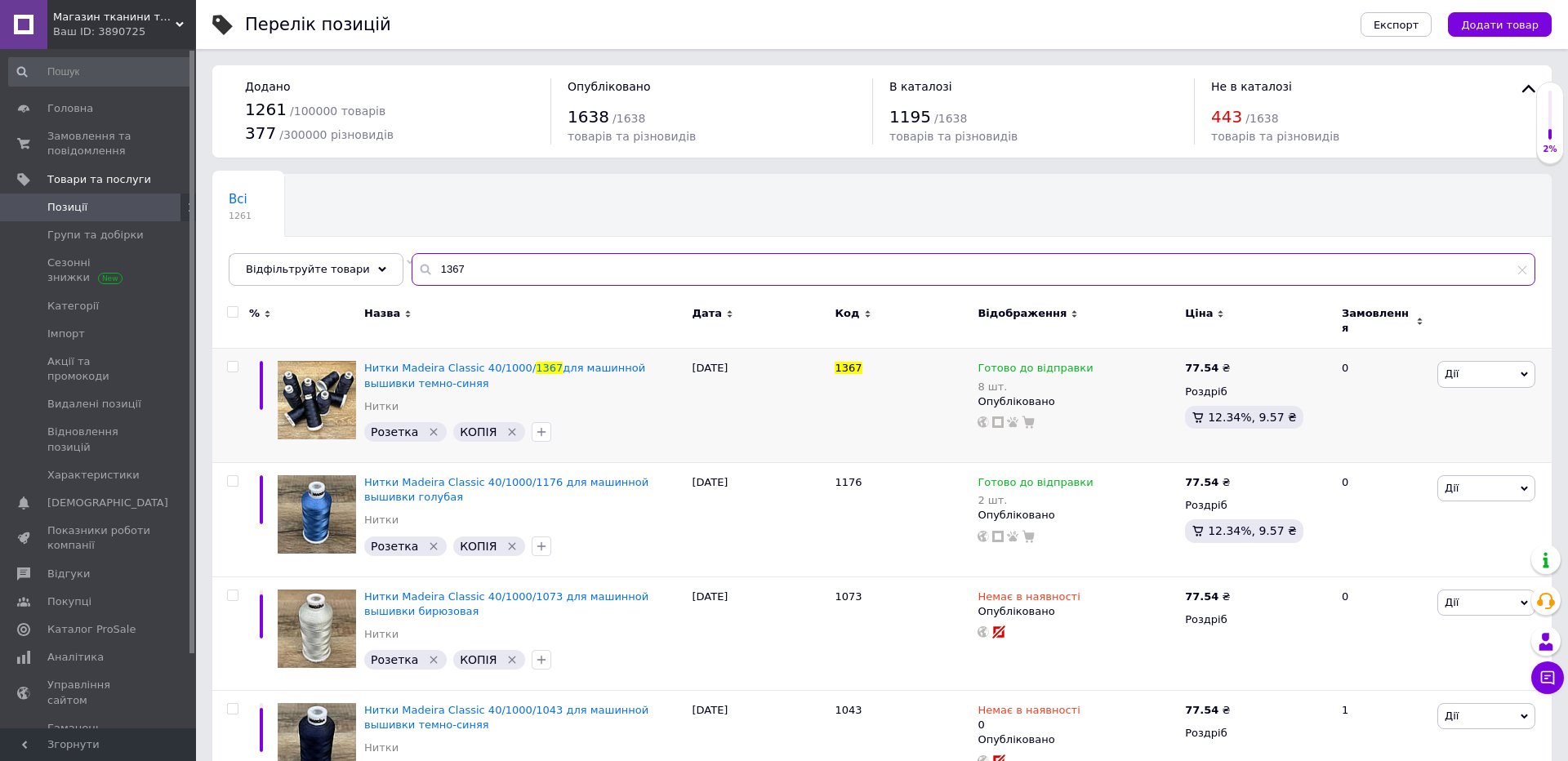
click at [774, 261] on input "1367" at bounding box center [973, 269] width 1123 height 33
type input "107986"
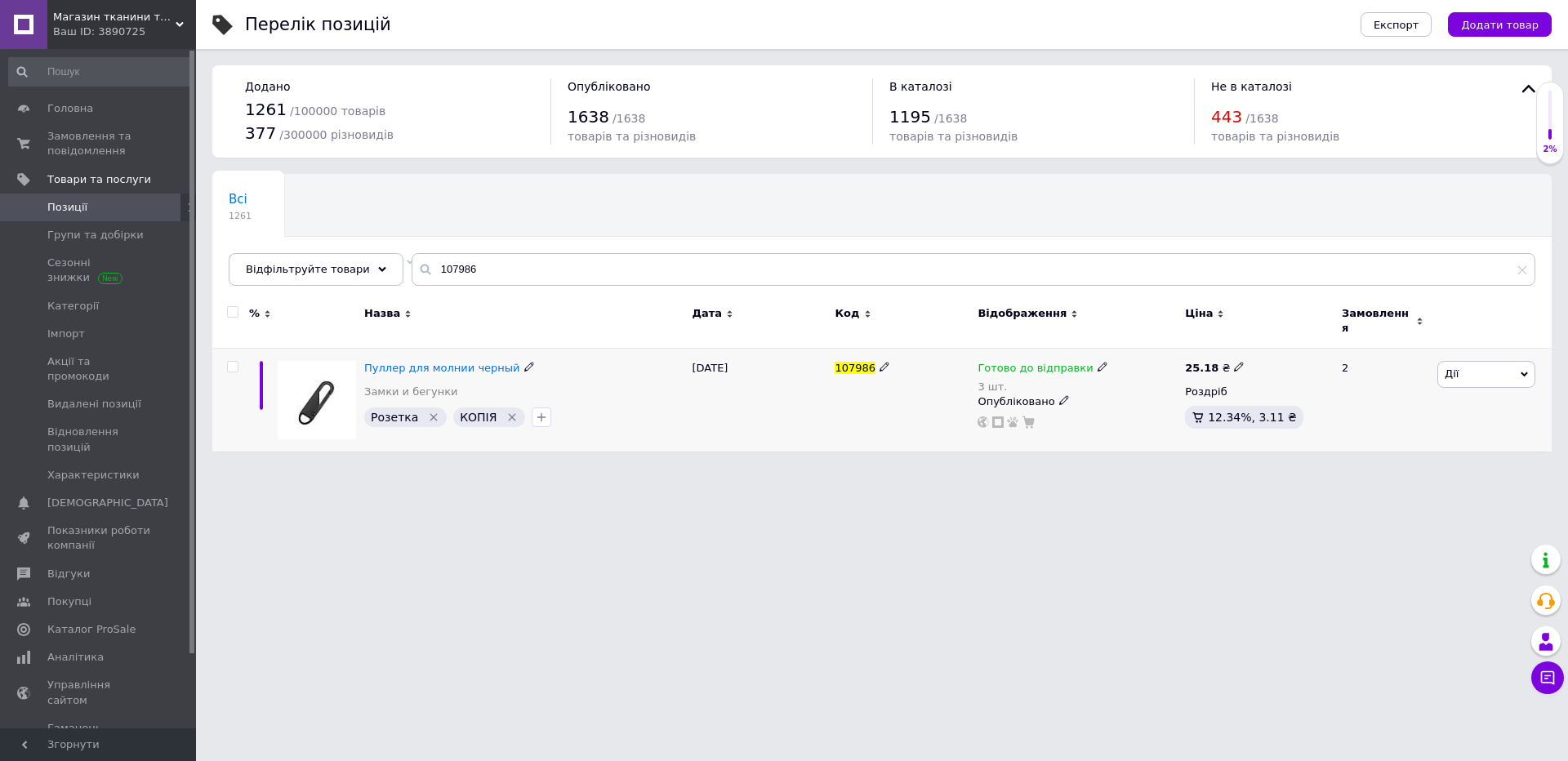
click at [1015, 380] on div "3 шт." at bounding box center [1042, 386] width 130 height 12
click at [1163, 417] on li "Немає в наявності" at bounding box center [1189, 428] width 155 height 23
click at [1163, 414] on input "3" at bounding box center [1173, 419] width 124 height 33
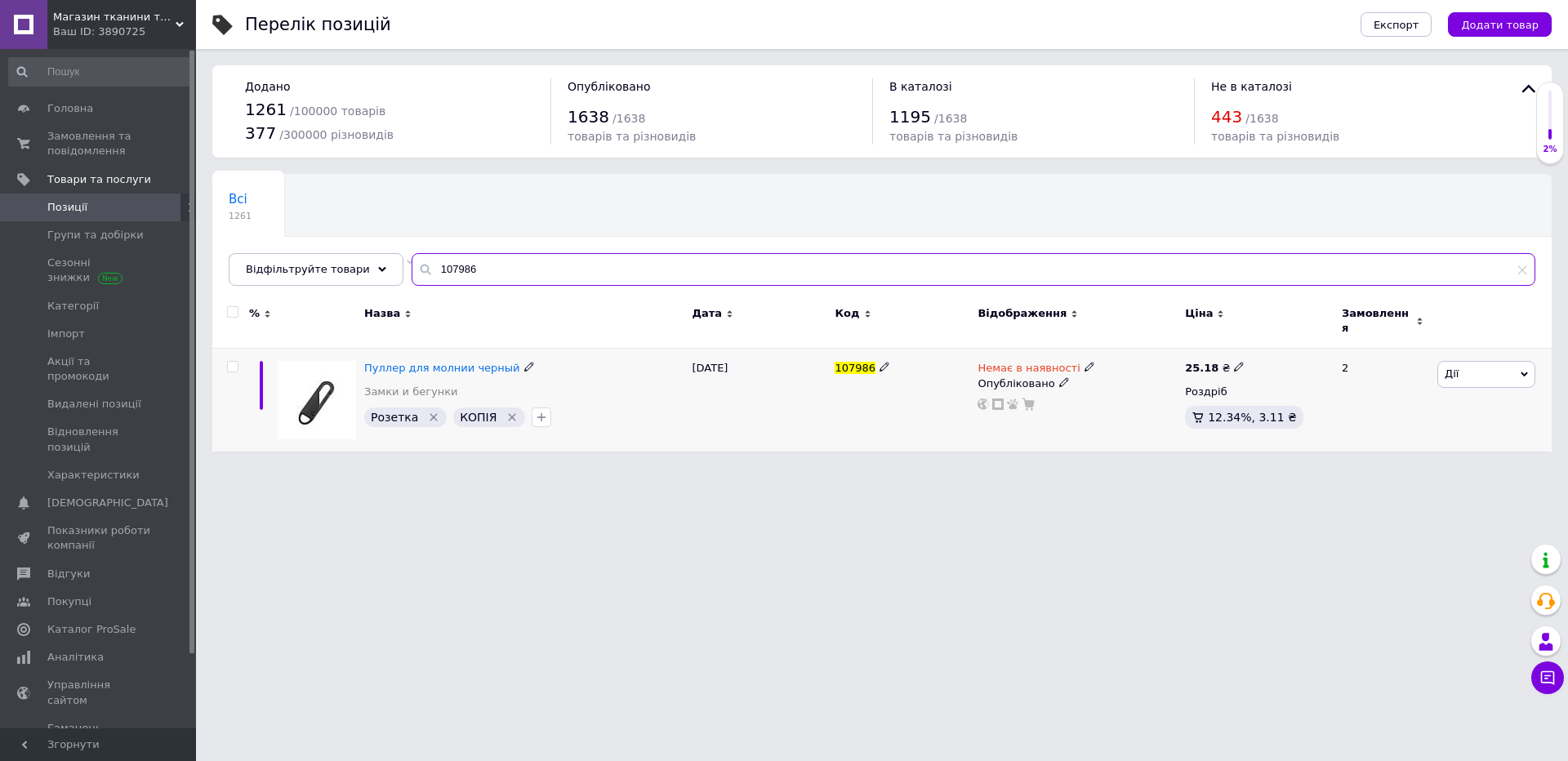
click at [773, 271] on input "107986" at bounding box center [973, 269] width 1123 height 33
type input "108073"
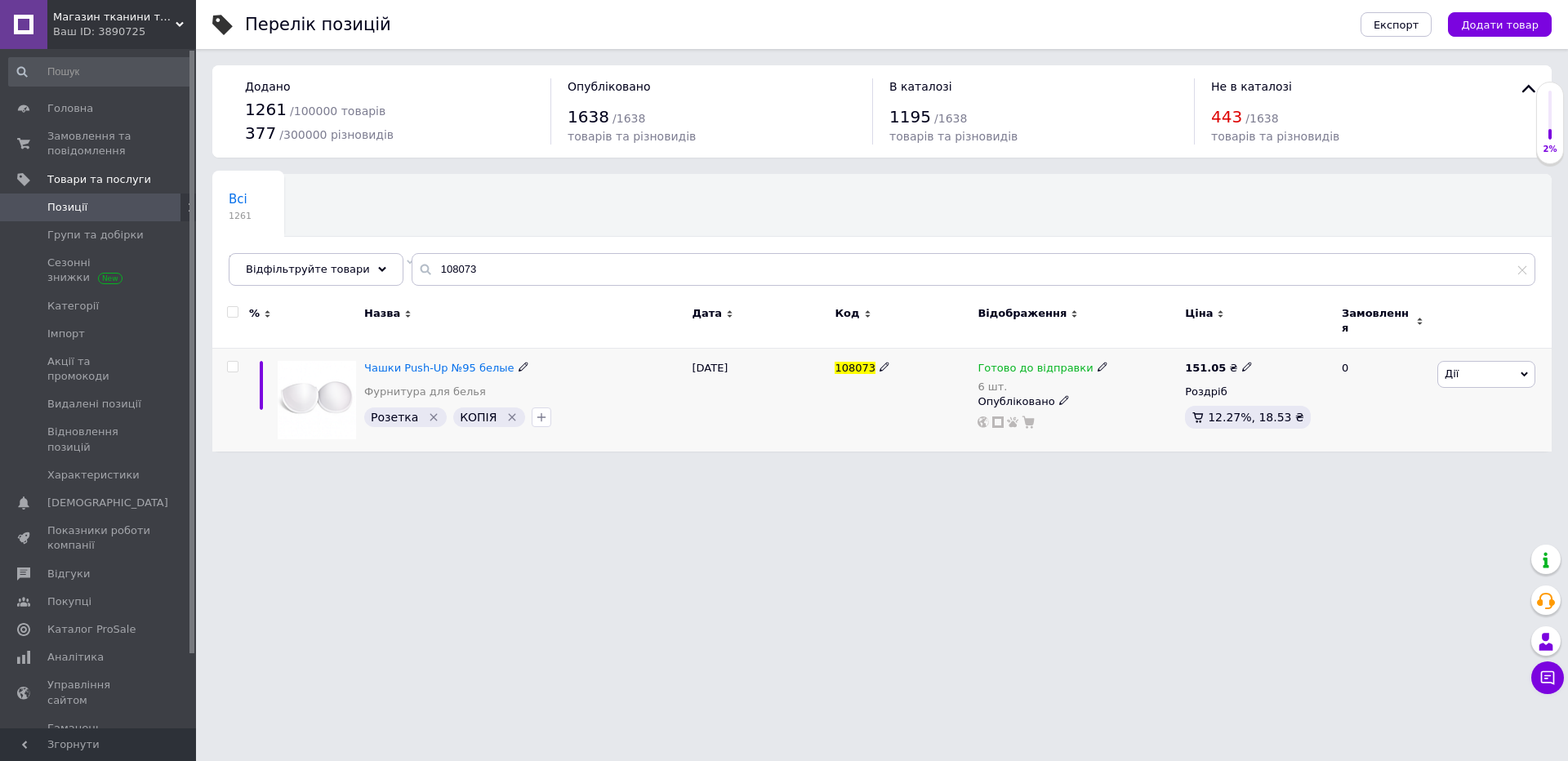
click at [1007, 380] on div "6 шт." at bounding box center [1042, 386] width 130 height 12
click at [1284, 403] on div "Залишки 6 шт." at bounding box center [1213, 424] width 204 height 52
click at [1206, 418] on input "6" at bounding box center [1173, 434] width 124 height 33
type input "5"
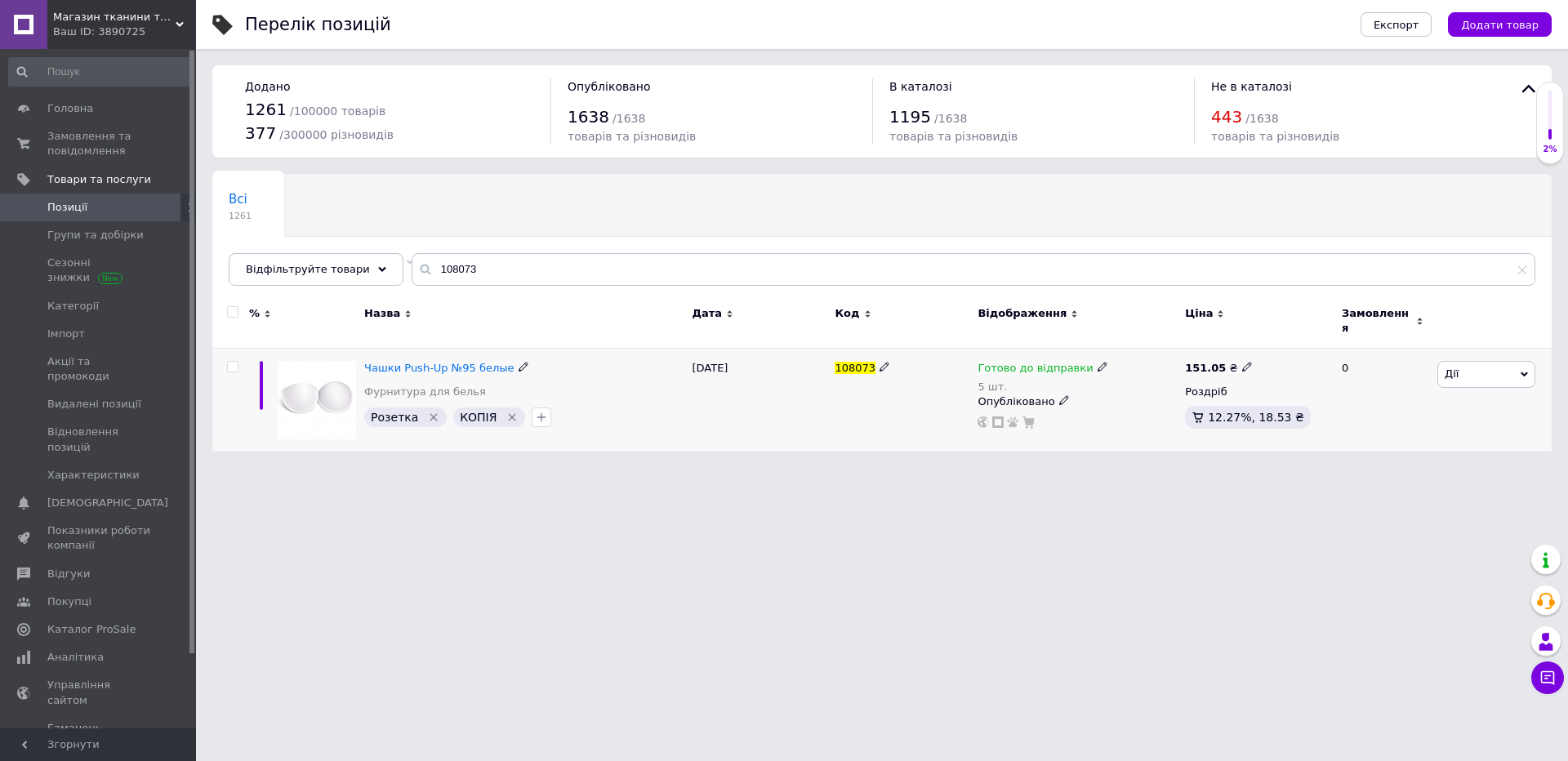
click at [989, 380] on div "5 шт." at bounding box center [1042, 386] width 130 height 12
click at [1303, 415] on div "Залишки 5 шт." at bounding box center [1213, 424] width 204 height 52
click at [1144, 418] on input "5" at bounding box center [1173, 434] width 124 height 33
type input "4"
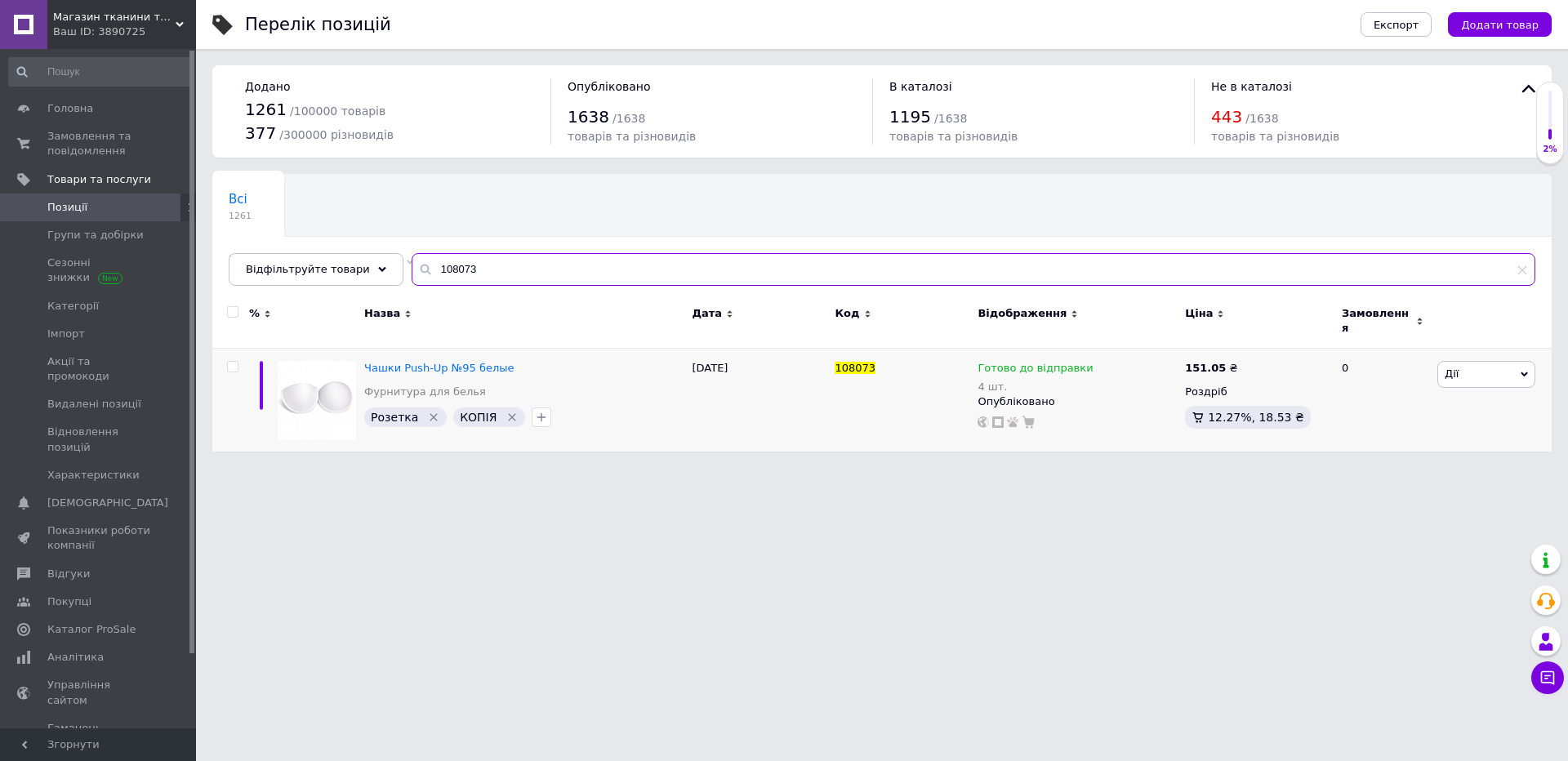
click at [588, 275] on input "108073" at bounding box center [973, 269] width 1123 height 33
type input "0165"
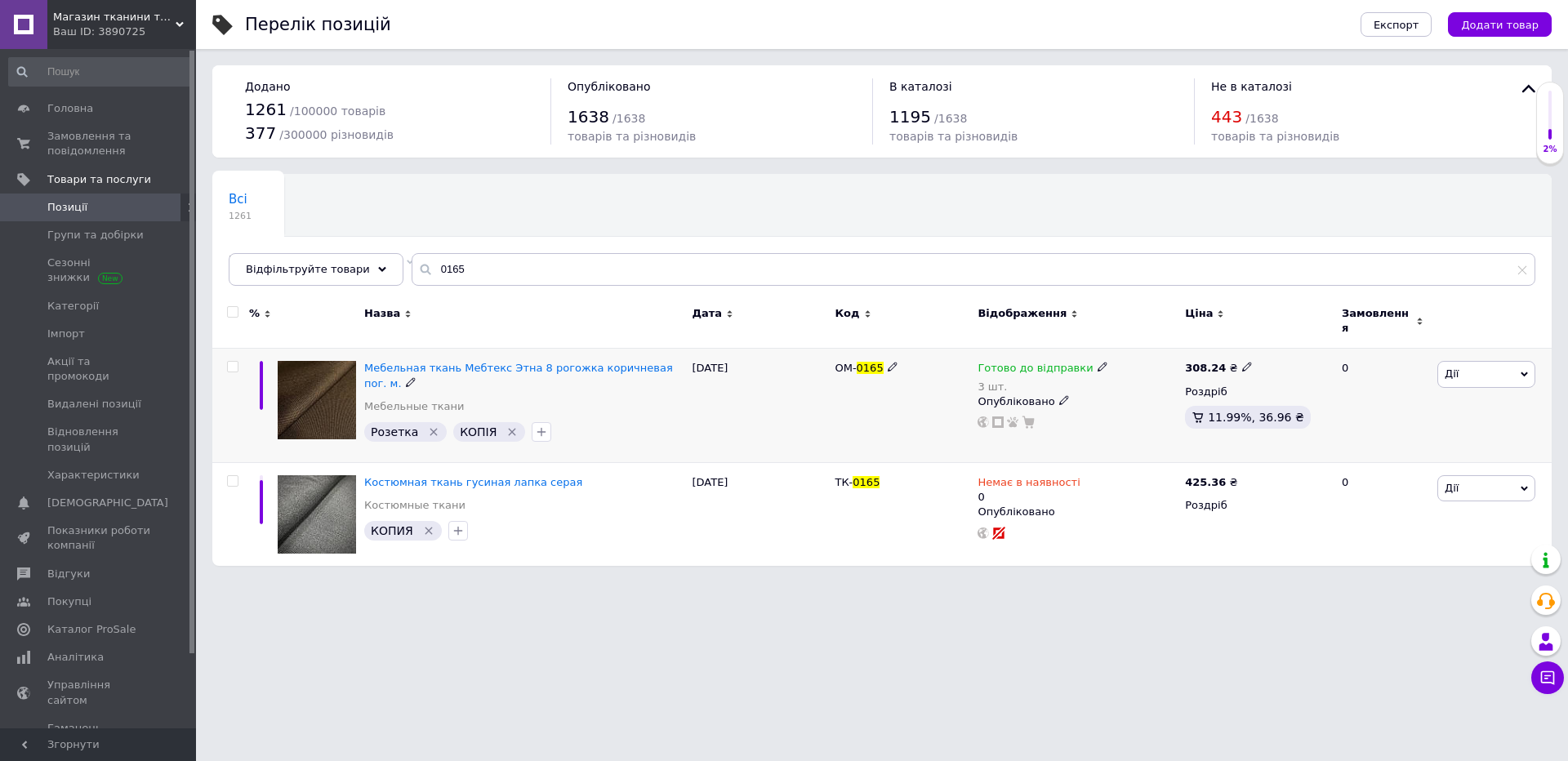
click at [1022, 380] on div "3 шт." at bounding box center [1042, 386] width 130 height 12
click at [1178, 417] on li "Немає в наявності" at bounding box center [1189, 428] width 155 height 23
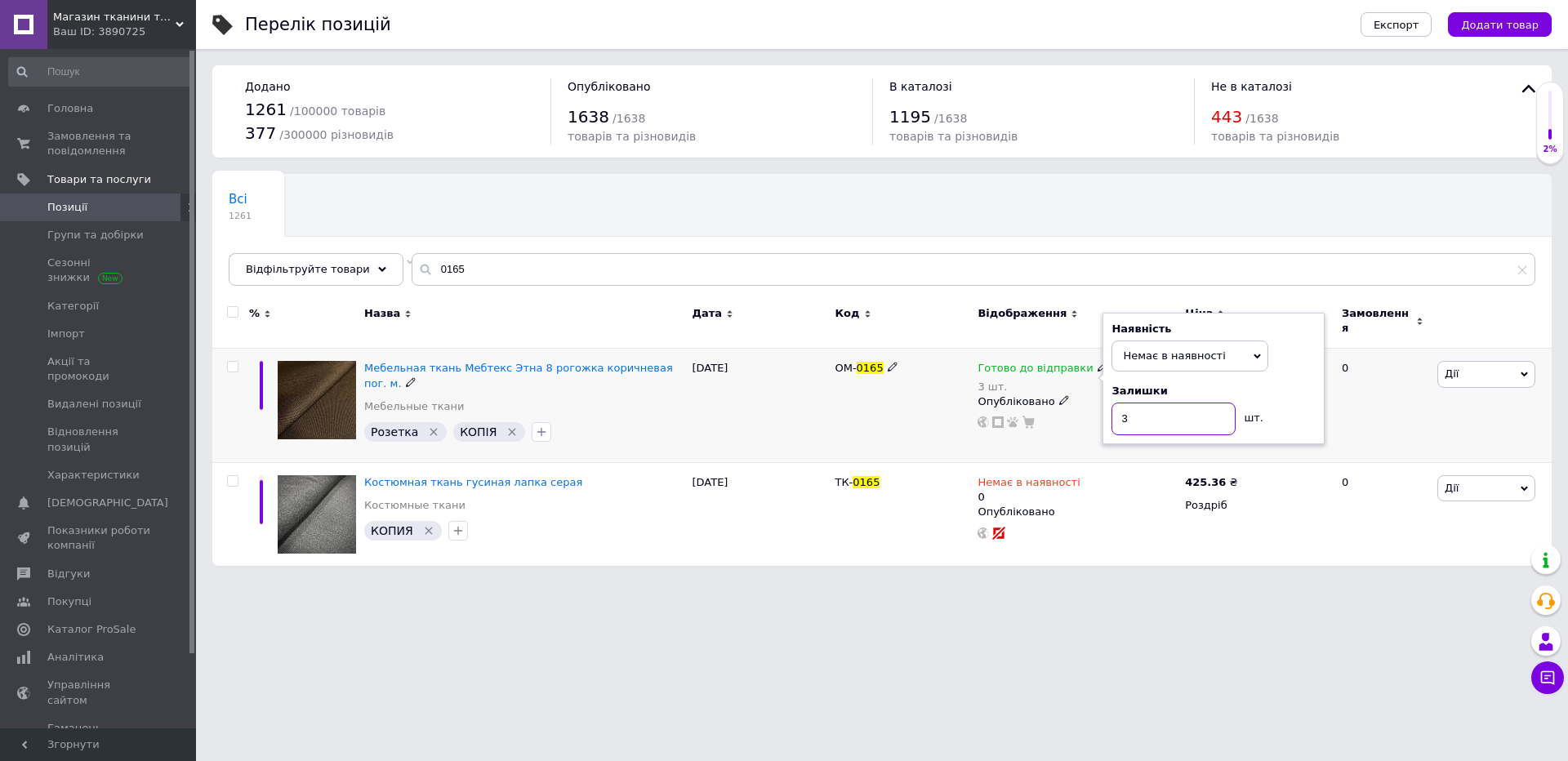
click at [1178, 408] on input "3" at bounding box center [1173, 419] width 124 height 33
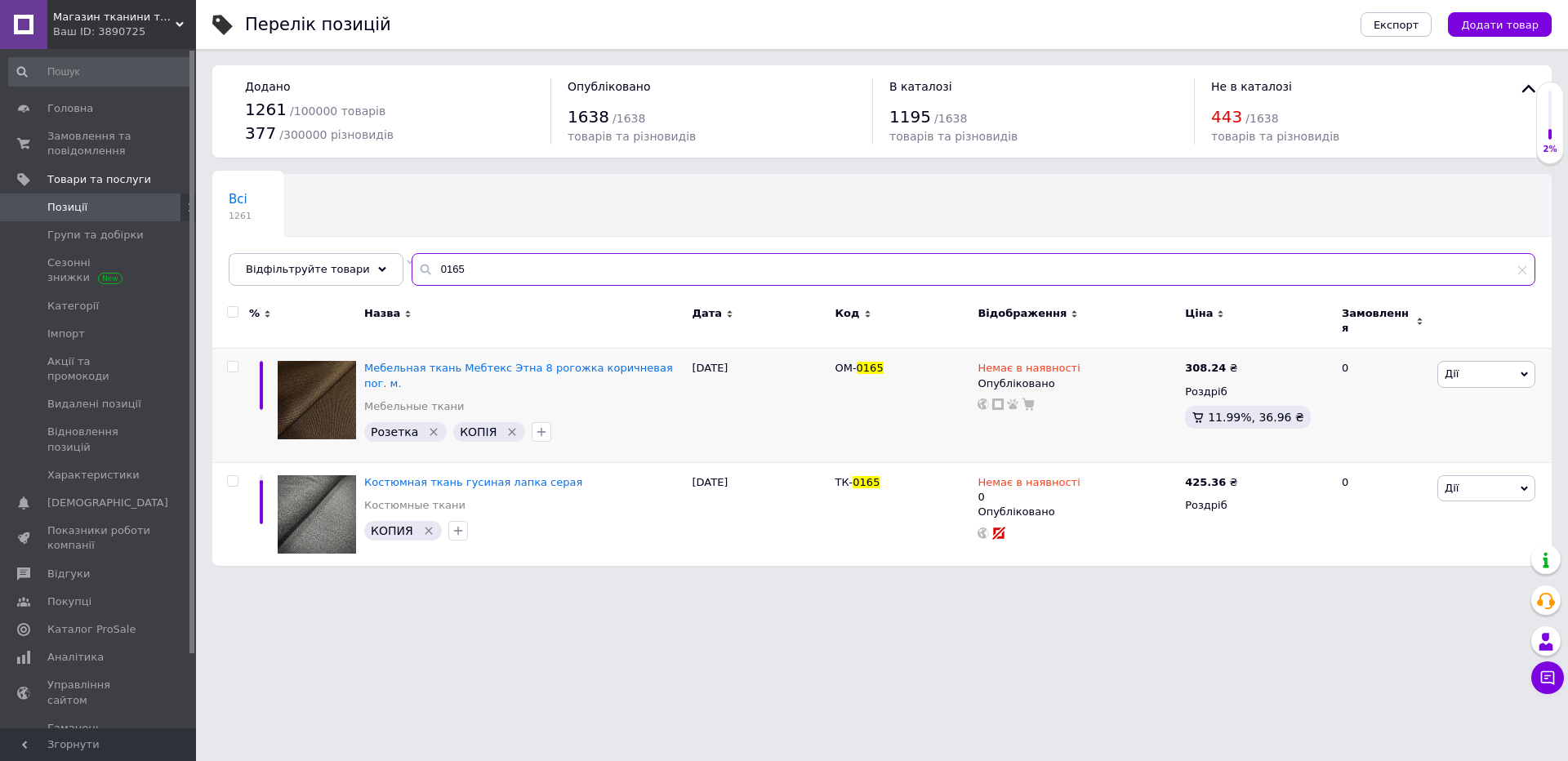
click at [688, 282] on input "0165" at bounding box center [973, 269] width 1123 height 33
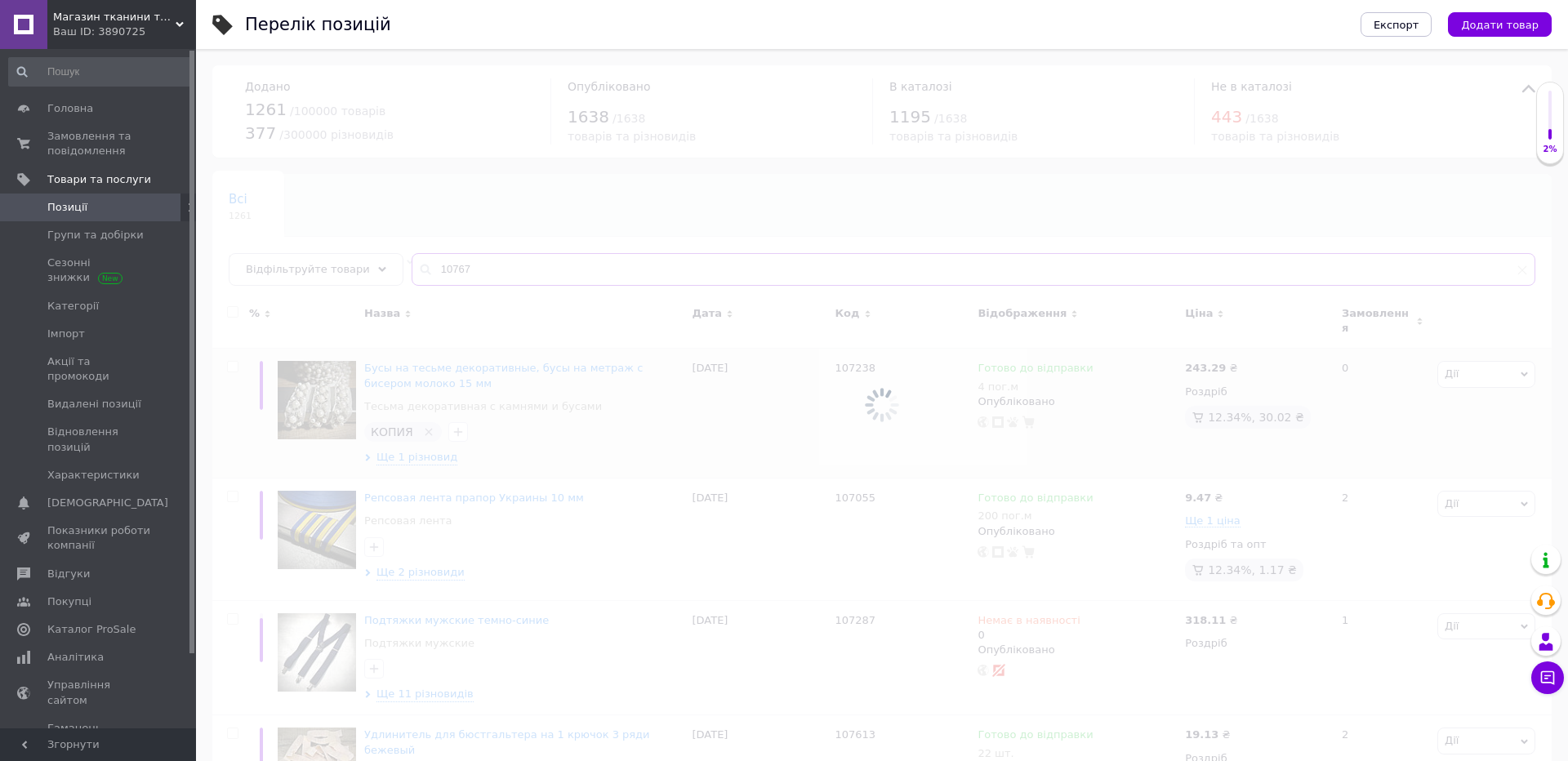
type input "107677"
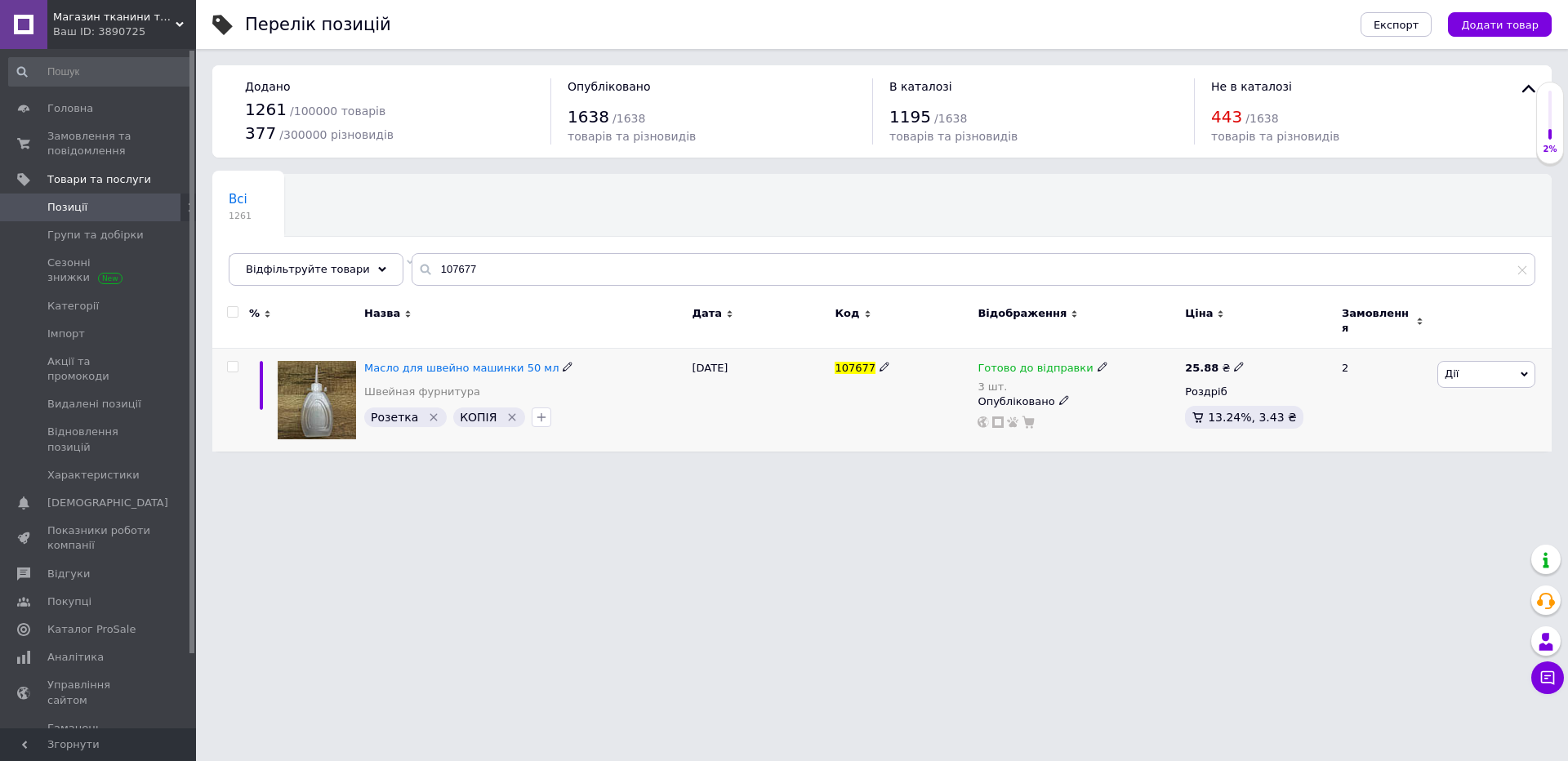
click at [998, 380] on div "3 шт." at bounding box center [1042, 386] width 130 height 12
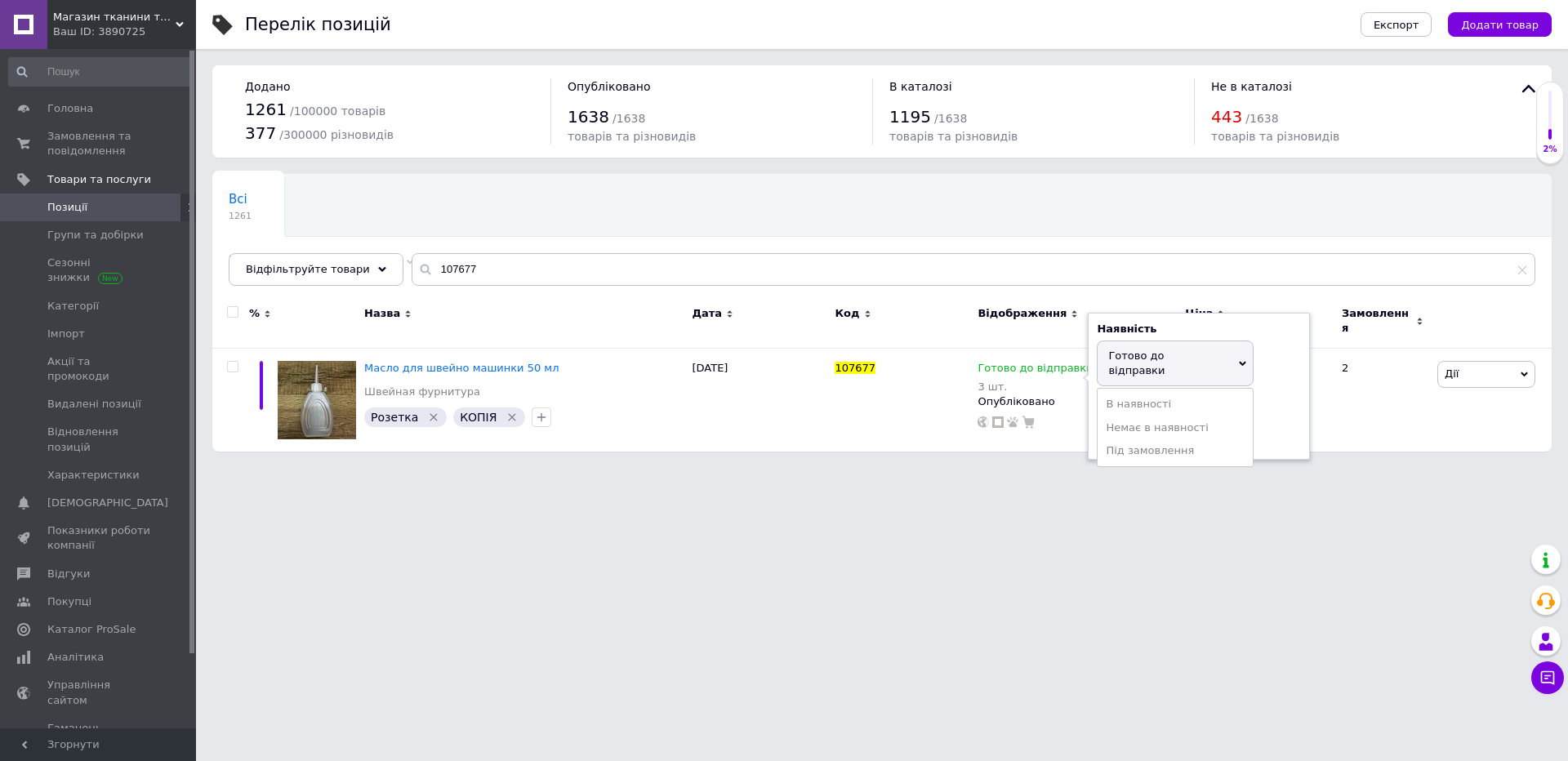
click at [1082, 468] on html "Магазин тканини та фурнітури "Креатив" Ваш ID: 3890725 Сайт Магазин тканини та …" at bounding box center [784, 234] width 1568 height 468
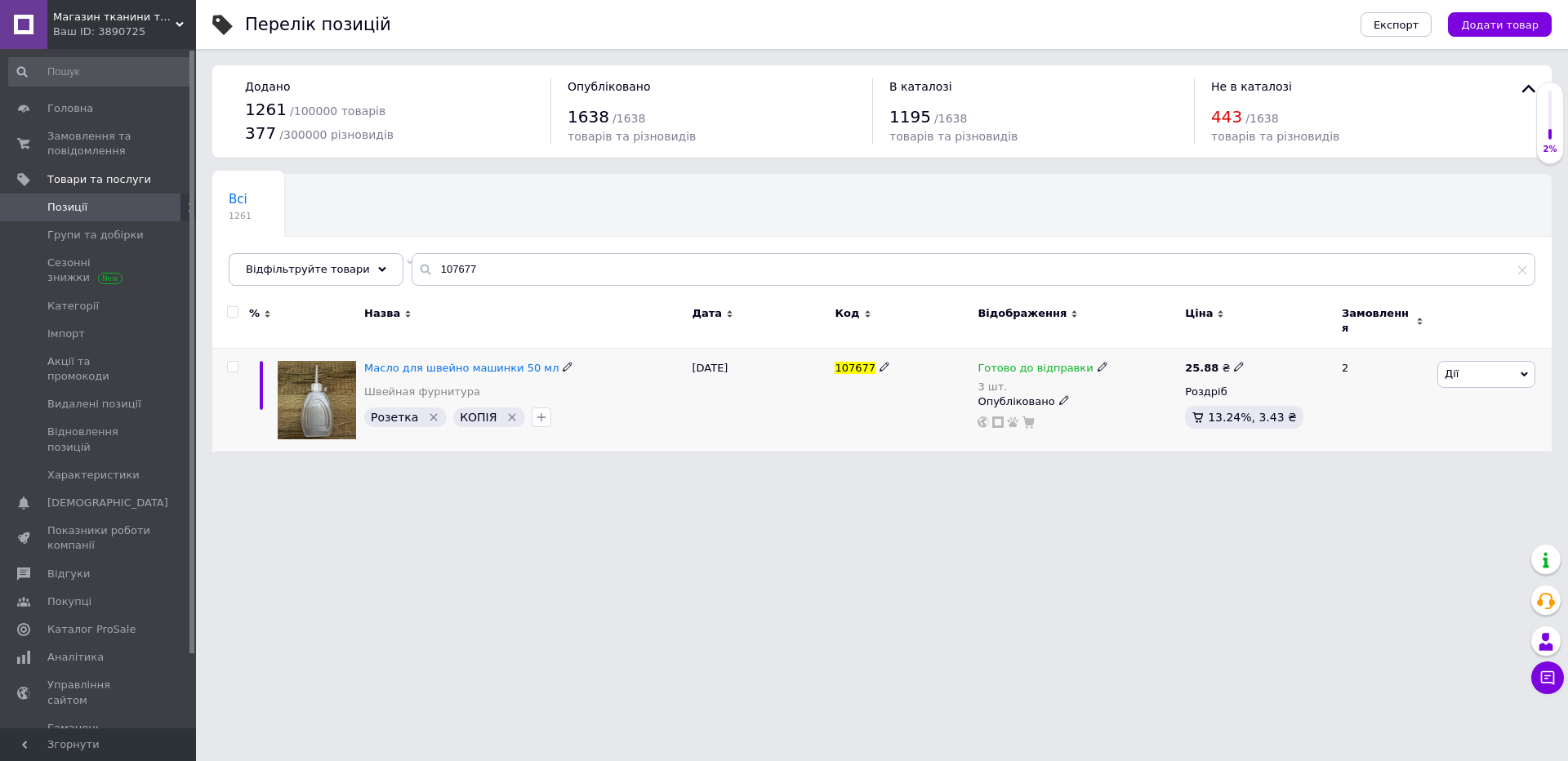
click at [978, 380] on div "3 шт." at bounding box center [1042, 386] width 130 height 12
drag, startPoint x: 1278, startPoint y: 393, endPoint x: 1177, endPoint y: 394, distance: 101.0
click at [1279, 398] on div "Залишки 3 шт." at bounding box center [1213, 424] width 204 height 52
click at [1177, 418] on input "3" at bounding box center [1173, 434] width 124 height 33
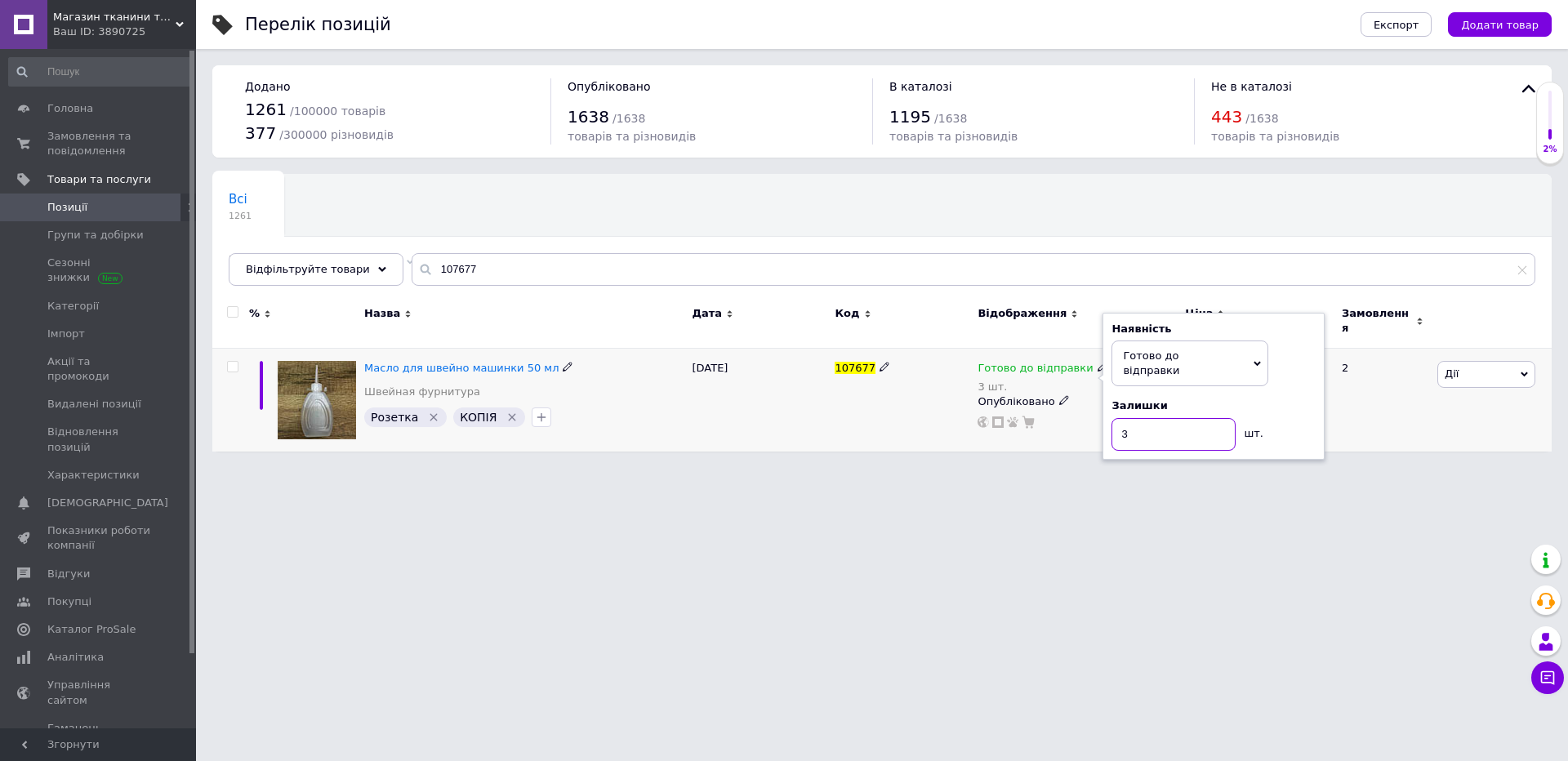
type input "2"
click at [872, 468] on html "Магазин тканини та фурнітури "Креатив" Ваш ID: 3890725 Сайт Магазин тканини та …" at bounding box center [784, 234] width 1568 height 468
click at [507, 468] on html "Магазин тканини та фурнітури "Креатив" Ваш ID: 3890725 Сайт Магазин тканини та …" at bounding box center [784, 234] width 1568 height 468
